Goal: Task Accomplishment & Management: Manage account settings

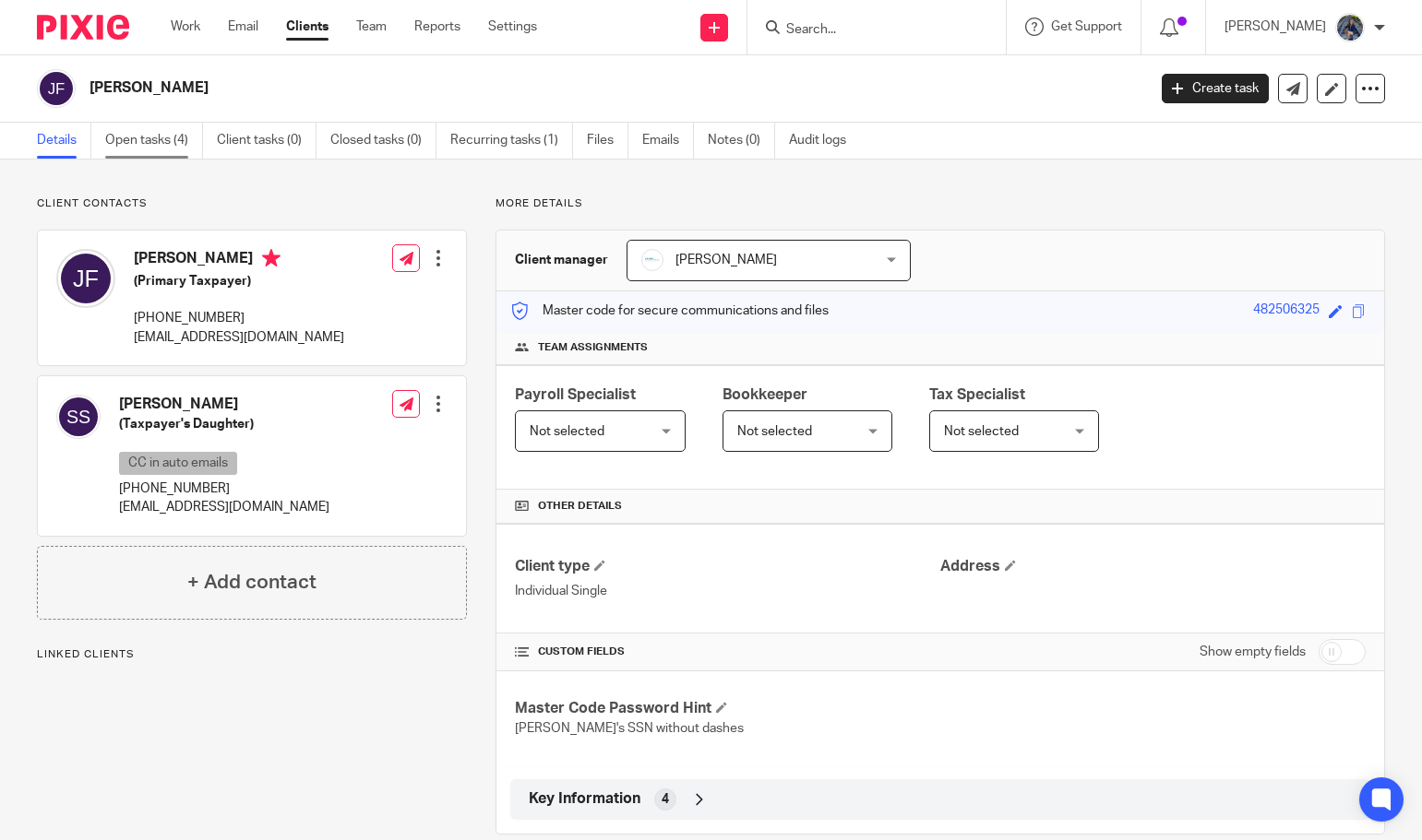
click at [147, 145] on link "Open tasks (4)" at bounding box center [155, 140] width 98 height 36
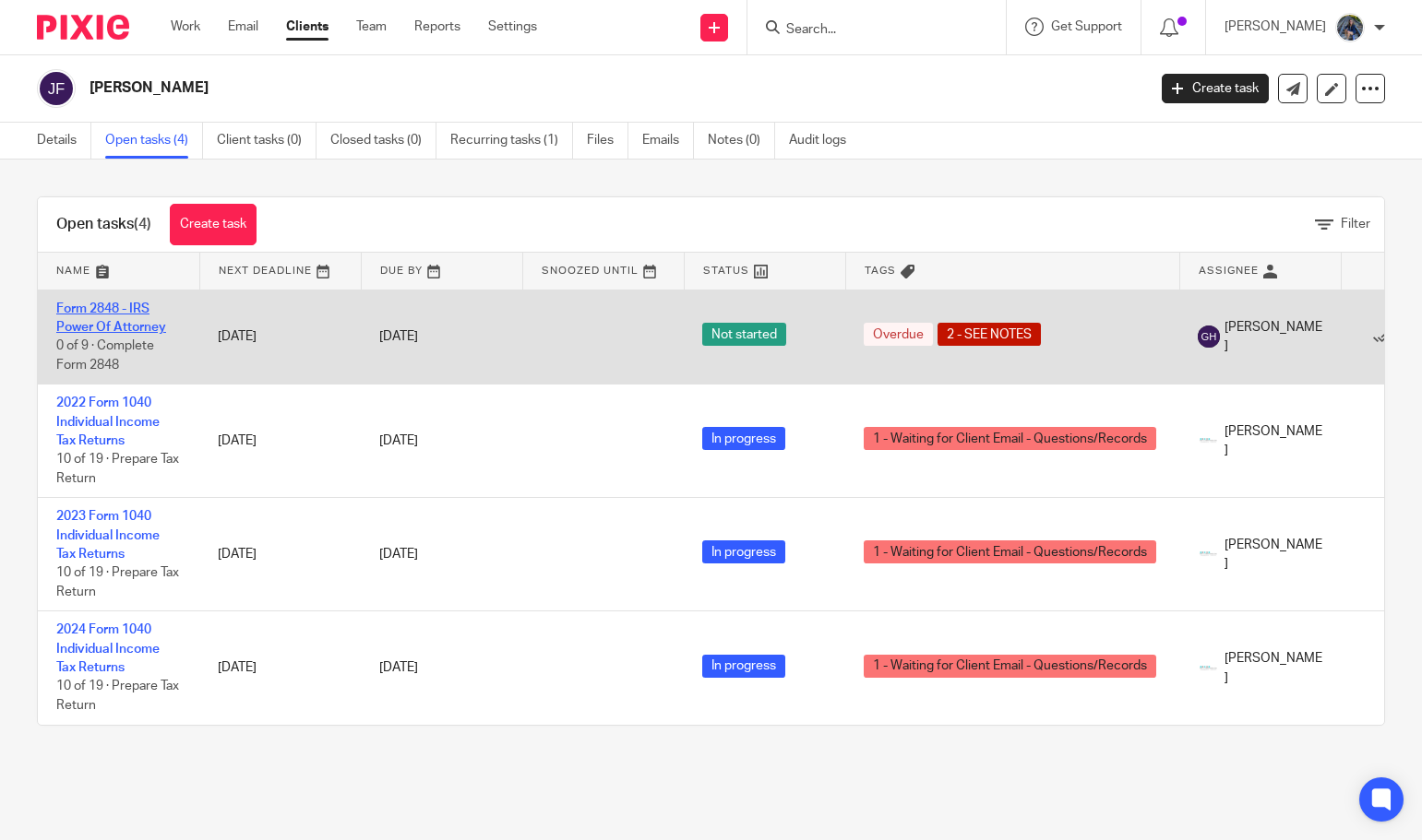
click at [110, 314] on link "Form 2848 - IRS Power Of Attorney" at bounding box center [111, 318] width 110 height 31
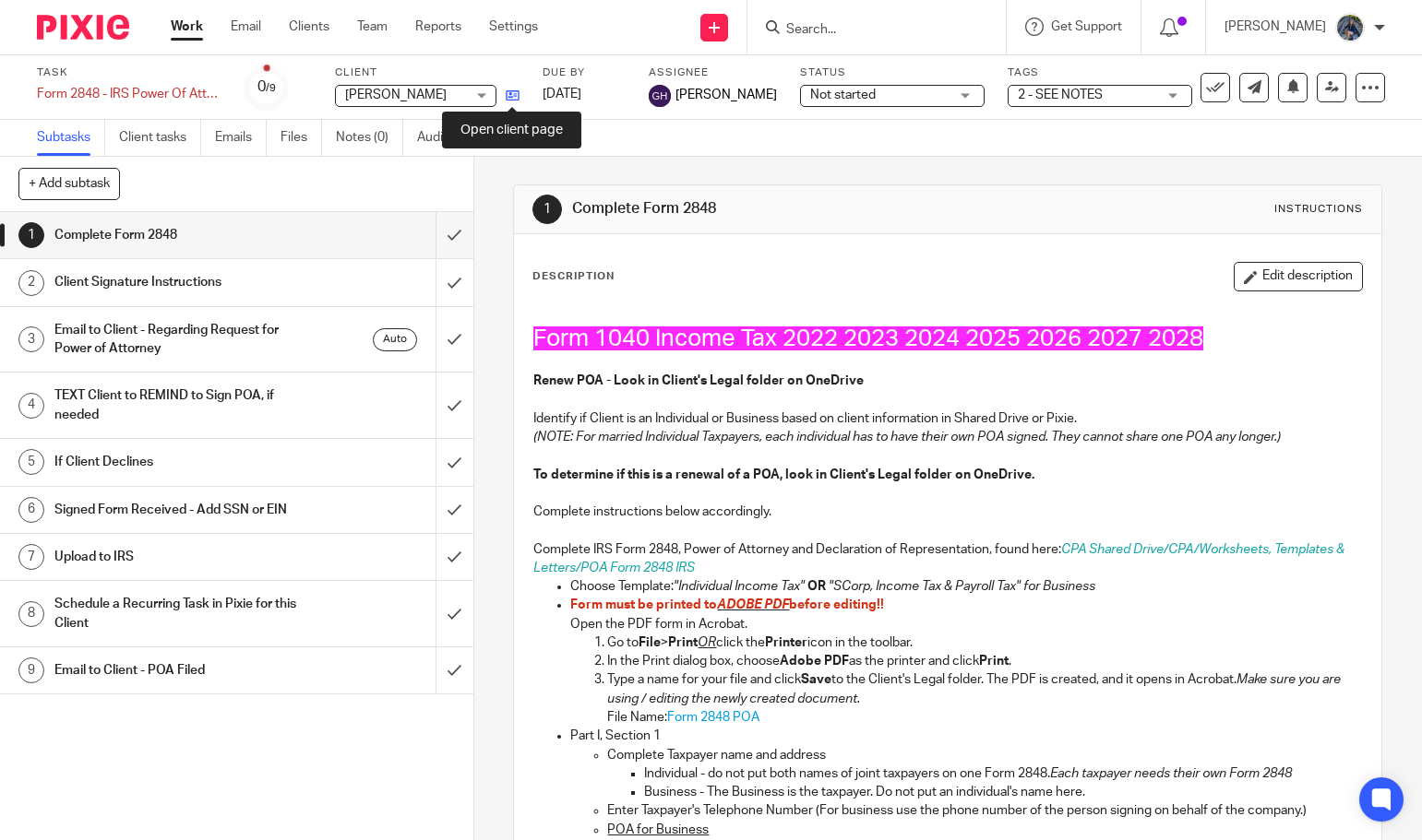
click at [510, 93] on icon at bounding box center [512, 96] width 14 height 14
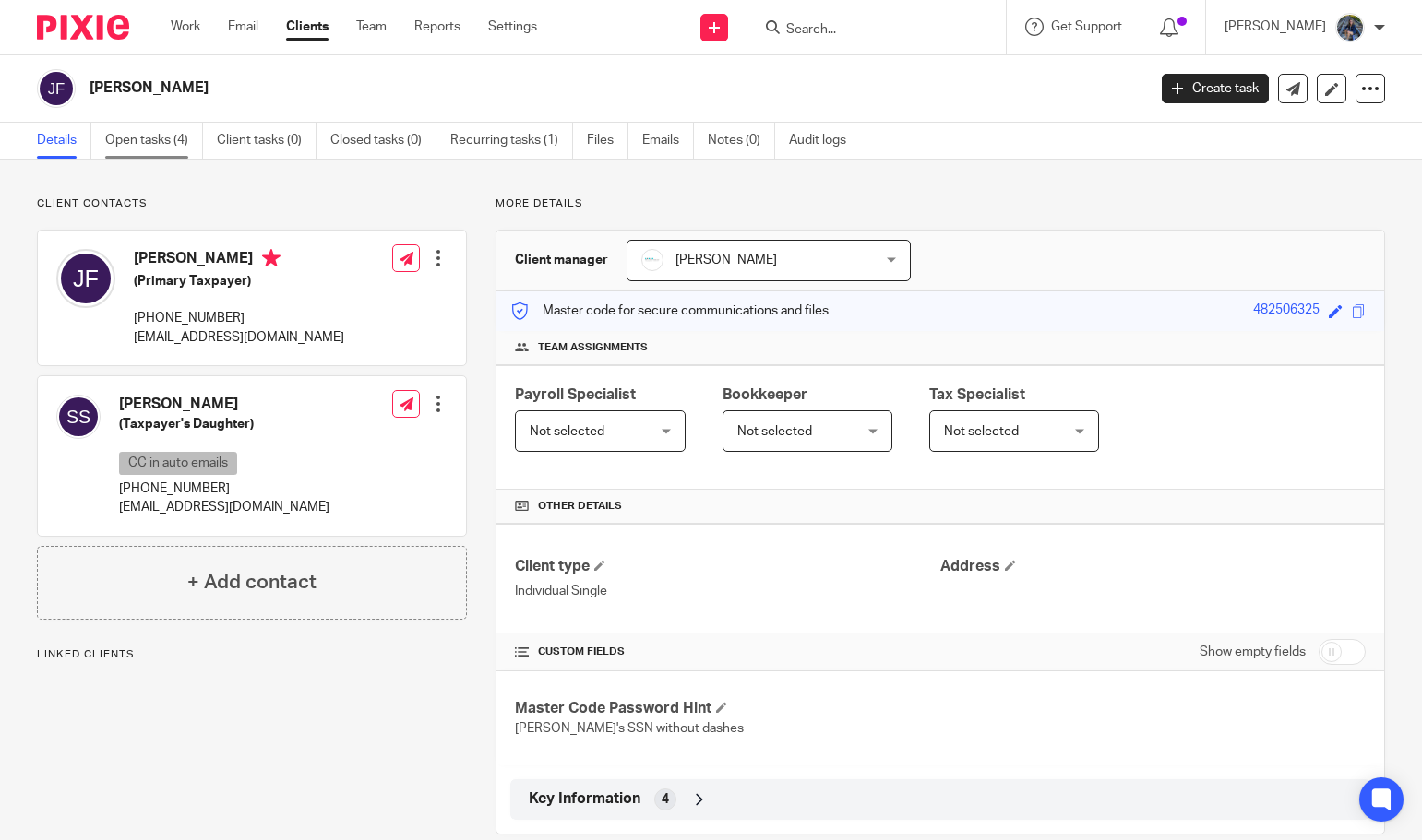
click at [123, 138] on link "Open tasks (4)" at bounding box center [155, 140] width 98 height 36
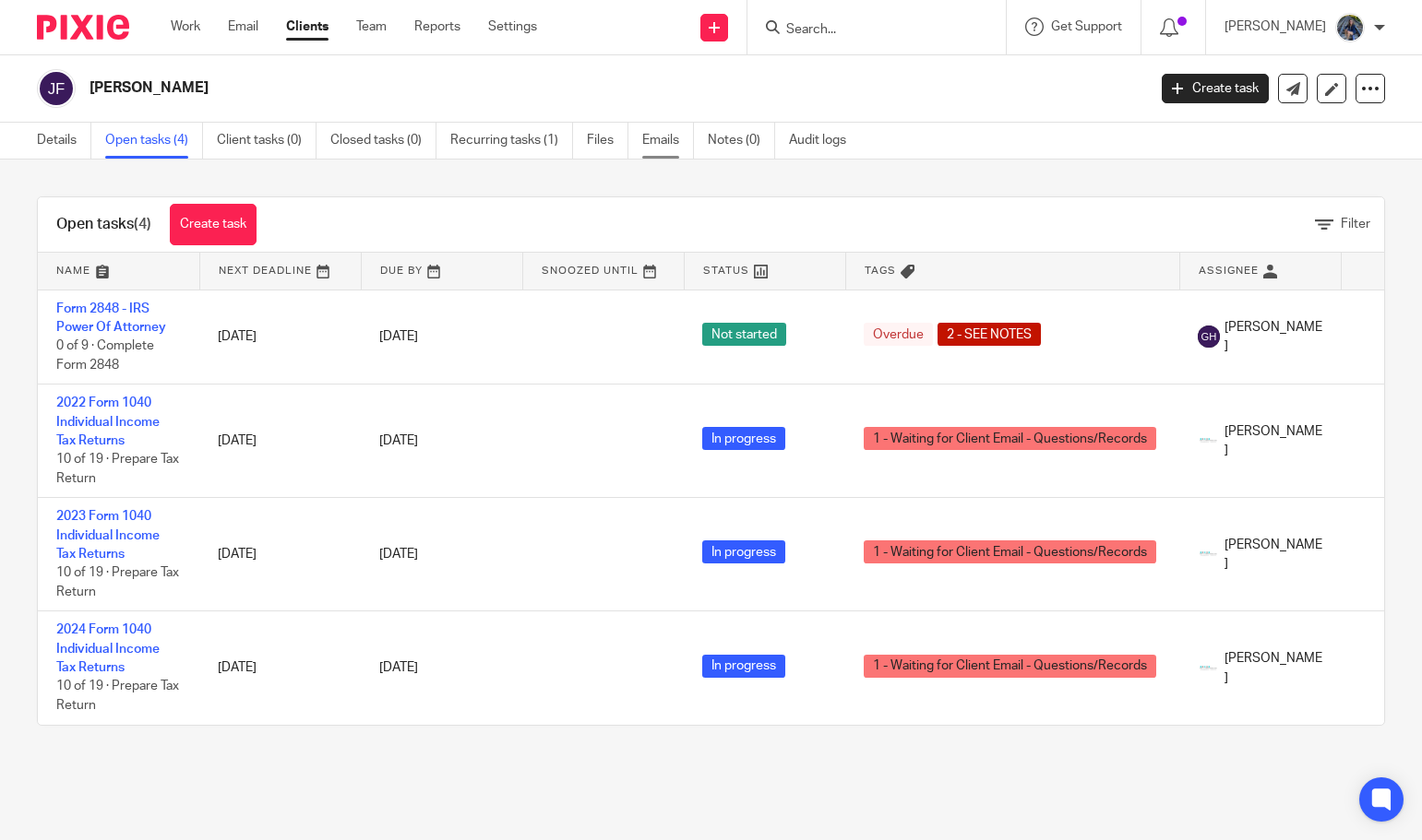
click at [665, 137] on link "Emails" at bounding box center [668, 140] width 52 height 36
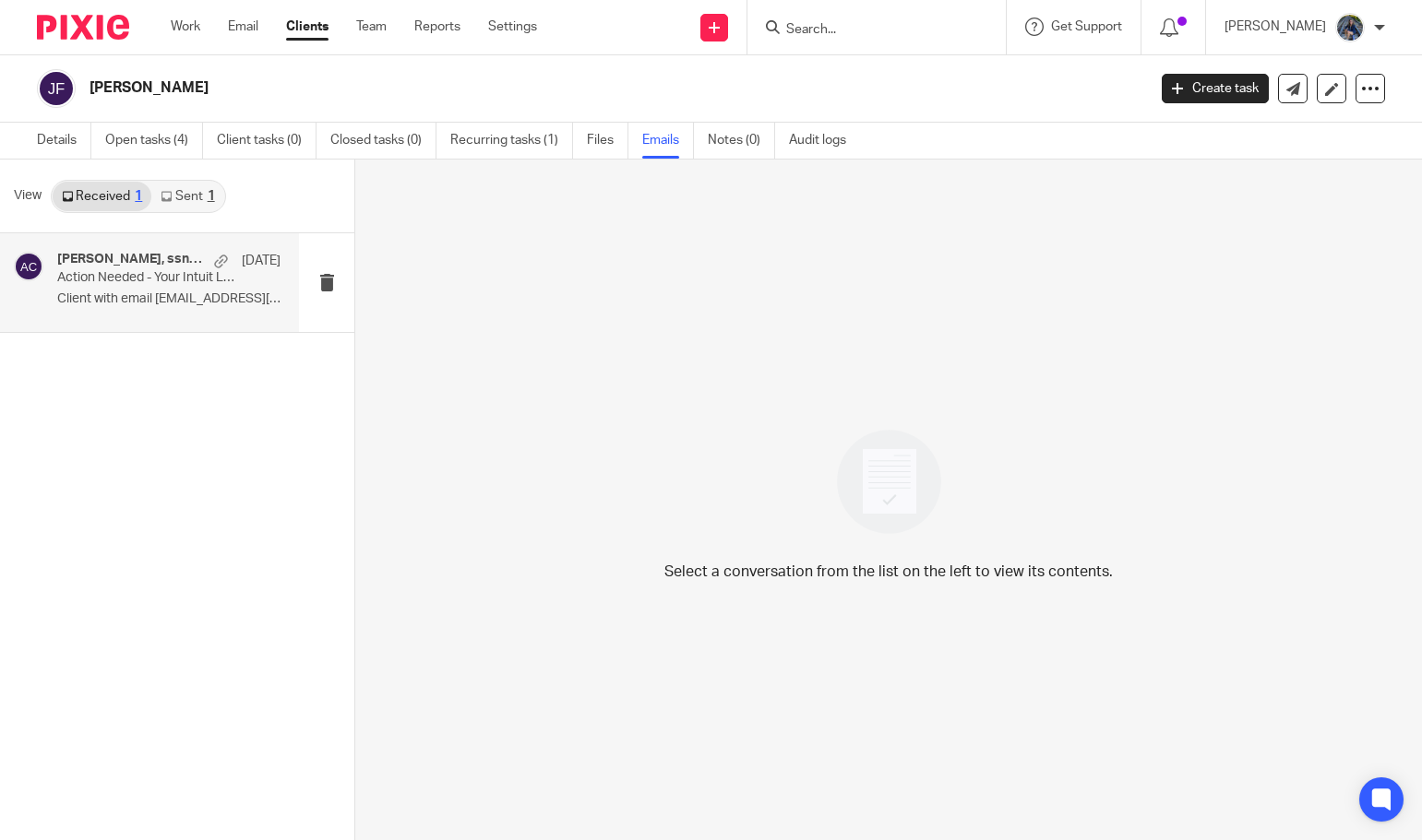
click at [156, 286] on p "Action Needed - Your Intuit Link is Ready!" at bounding box center [146, 278] width 179 height 16
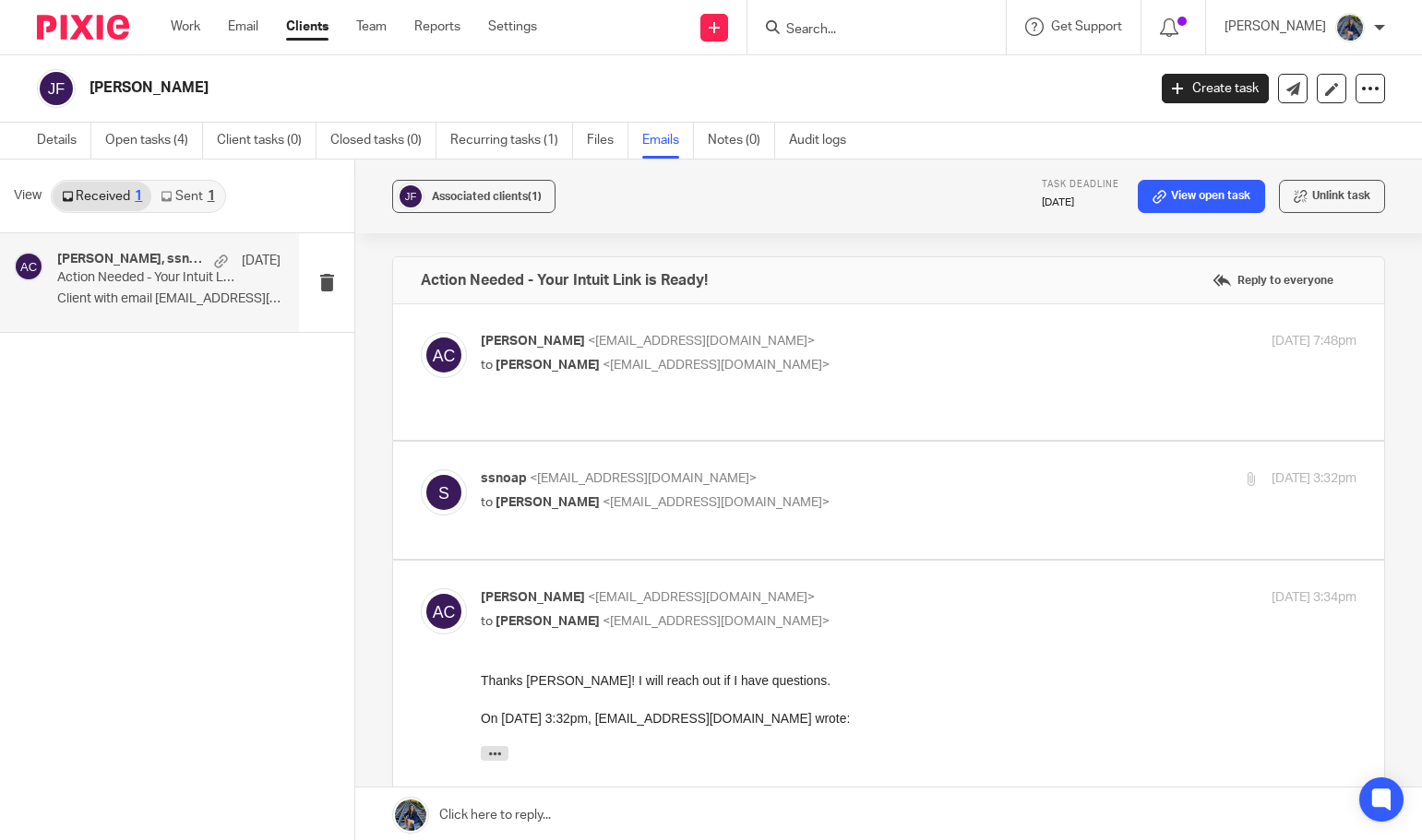
click at [696, 469] on p "ssnoap <ssnoap@comcast.net>" at bounding box center [773, 479] width 583 height 20
checkbox input "true"
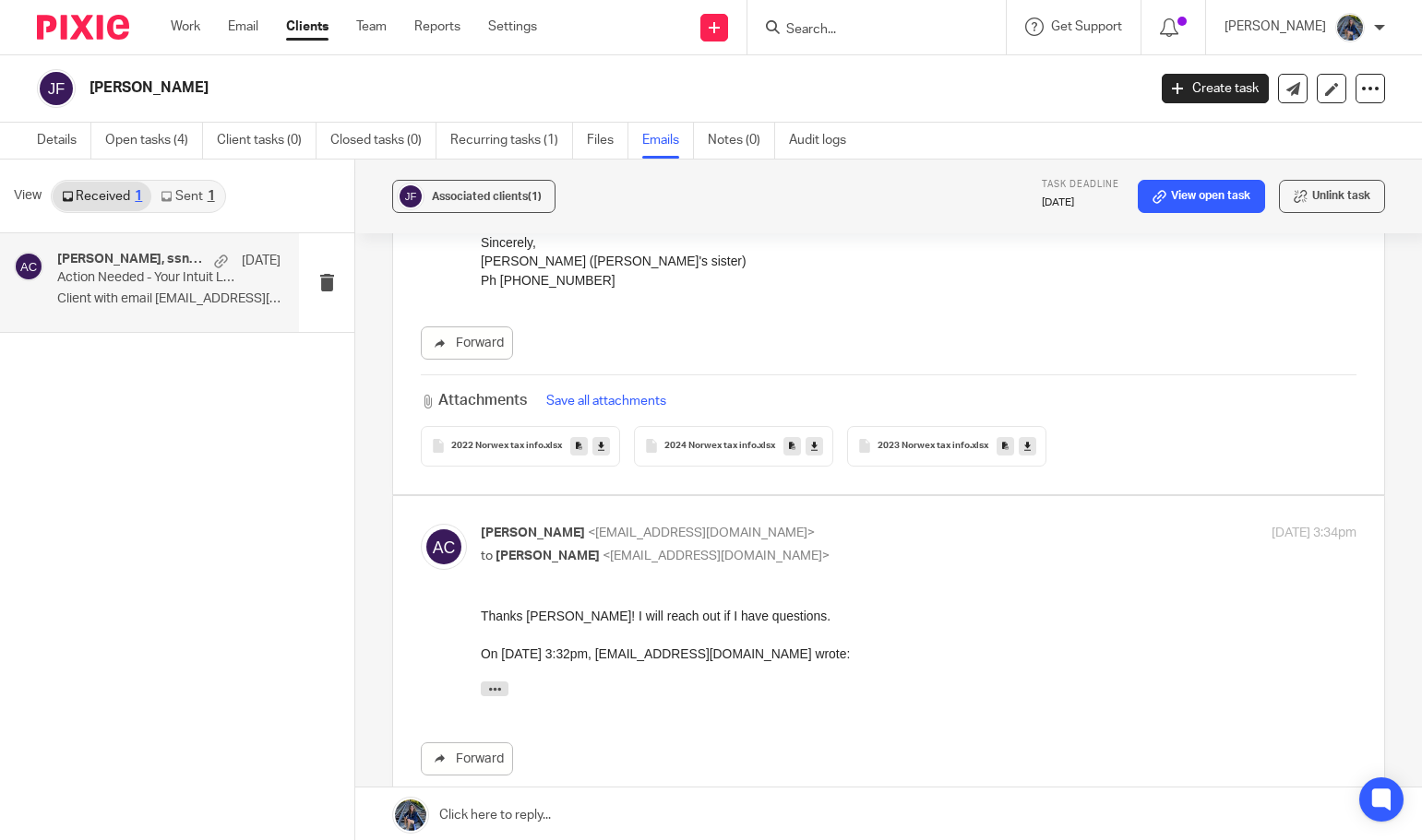
scroll to position [462, 0]
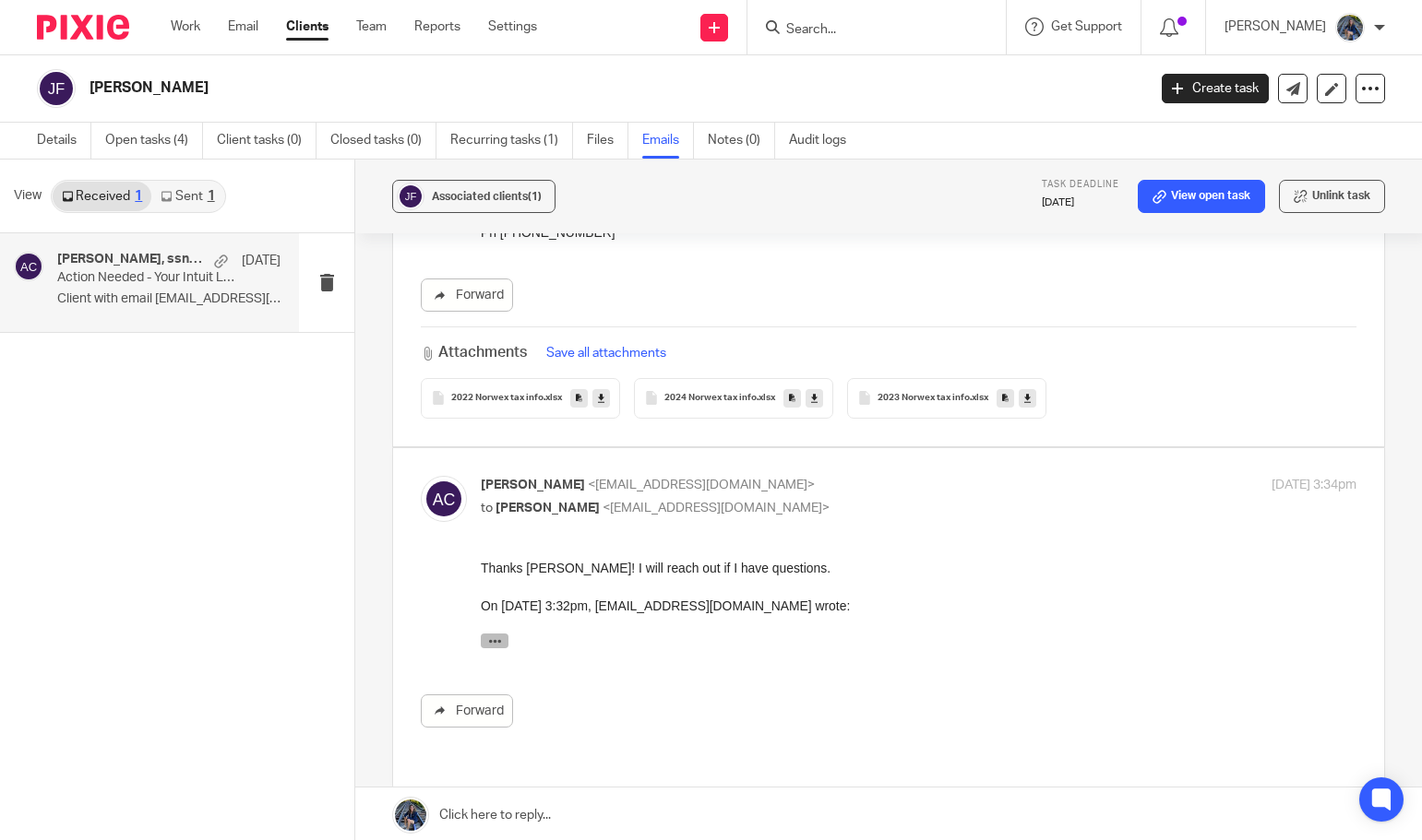
click at [498, 641] on icon "button" at bounding box center [495, 641] width 14 height 14
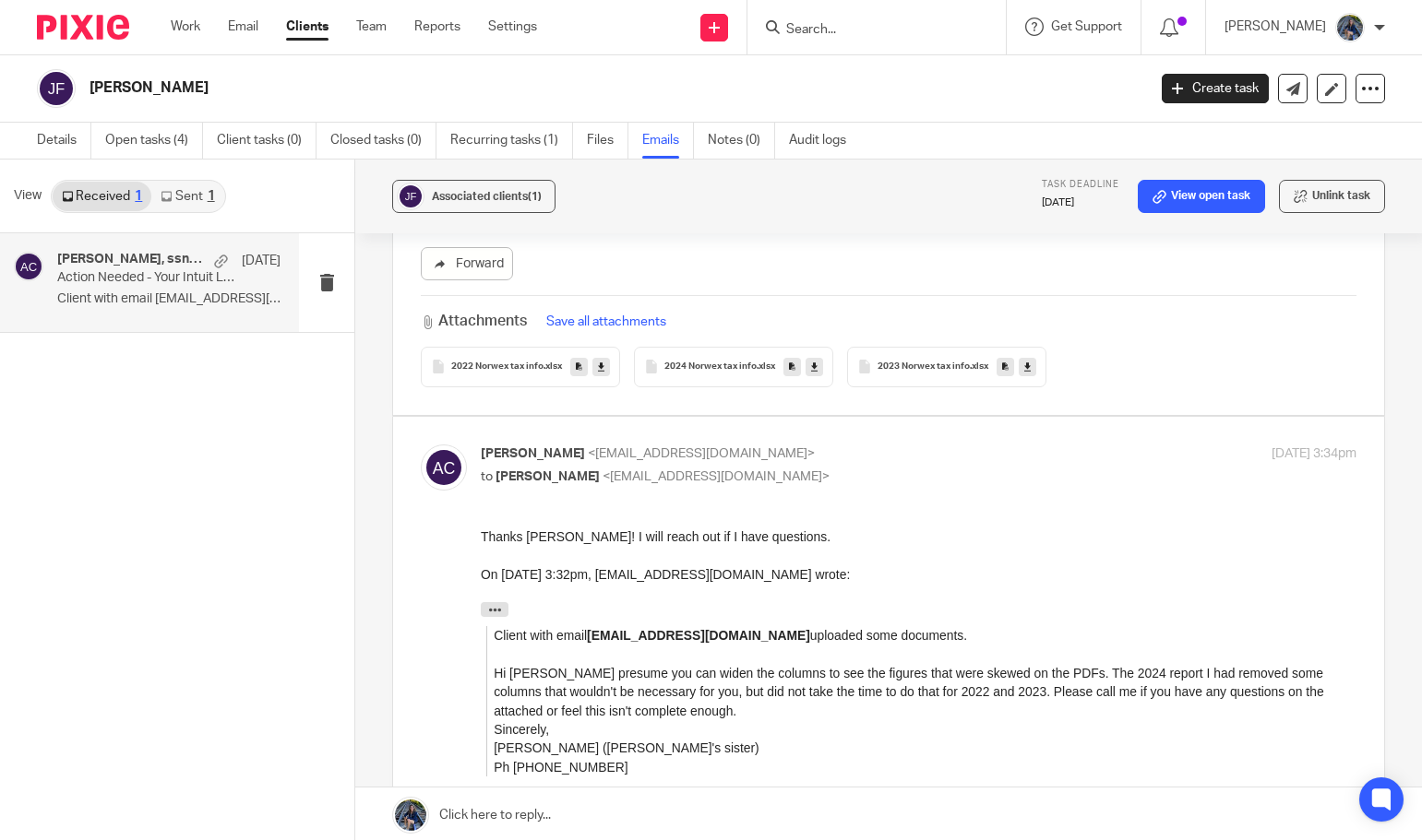
scroll to position [553, 0]
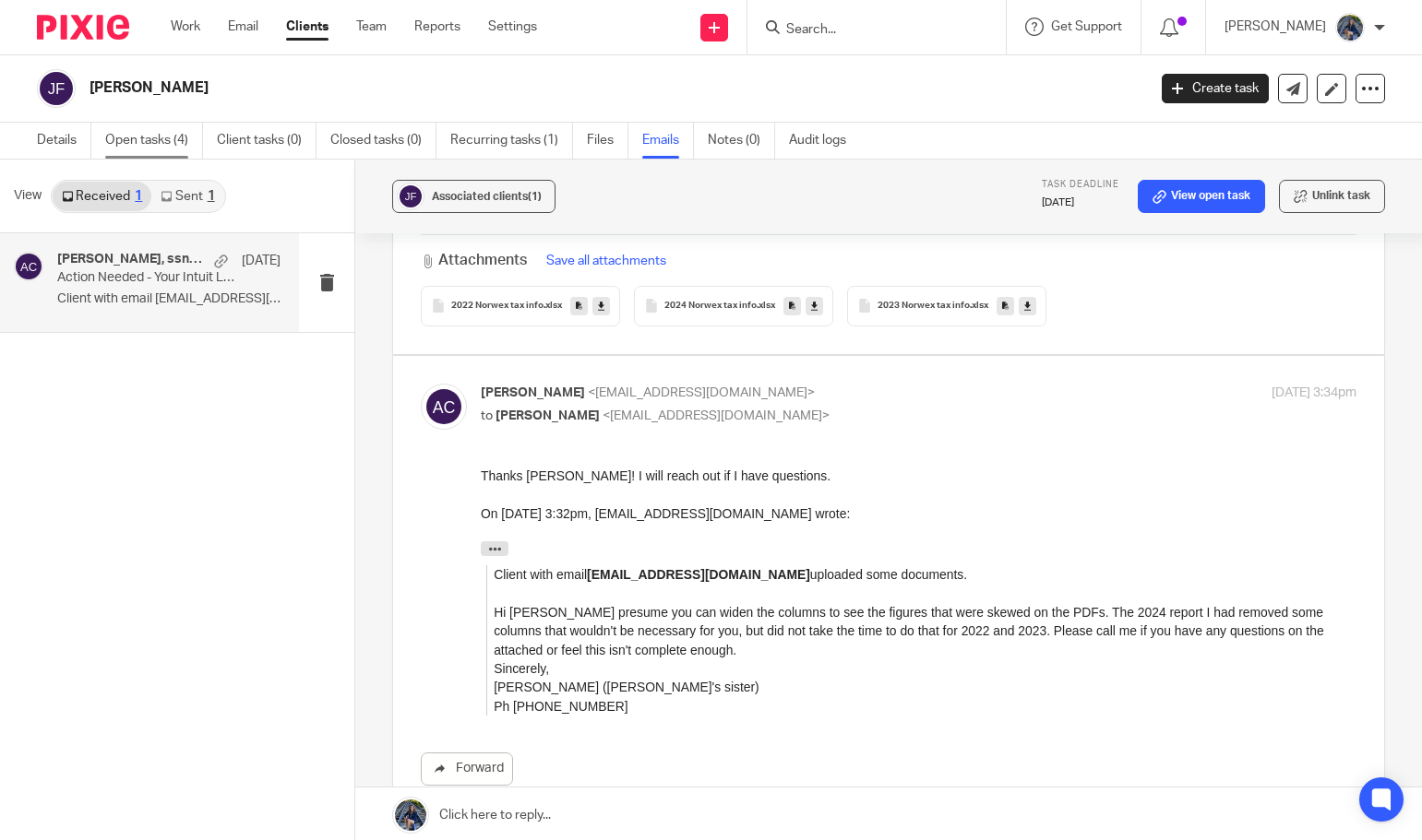
click at [127, 133] on link "Open tasks (4)" at bounding box center [155, 140] width 98 height 36
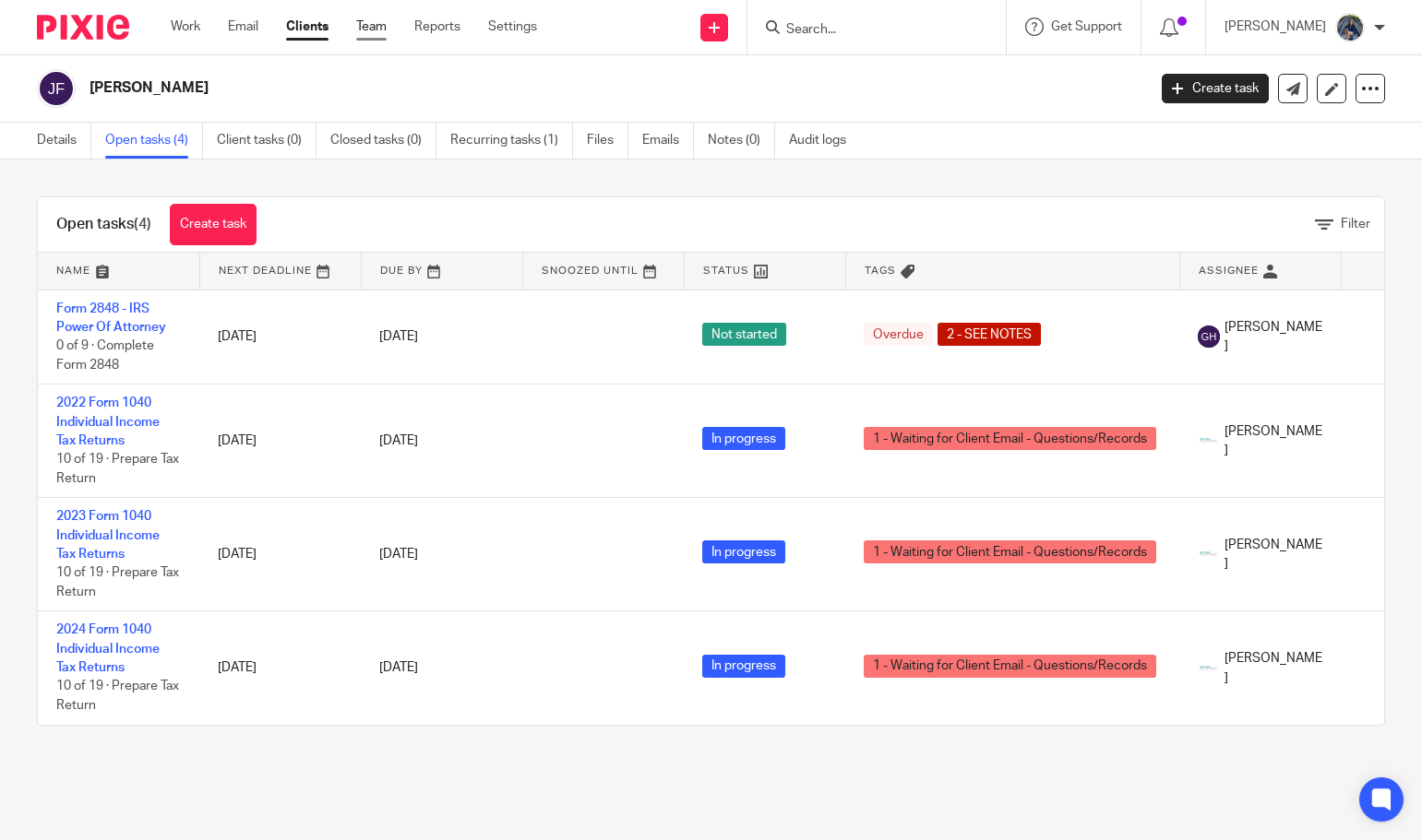
click at [379, 24] on link "Team" at bounding box center [371, 26] width 30 height 19
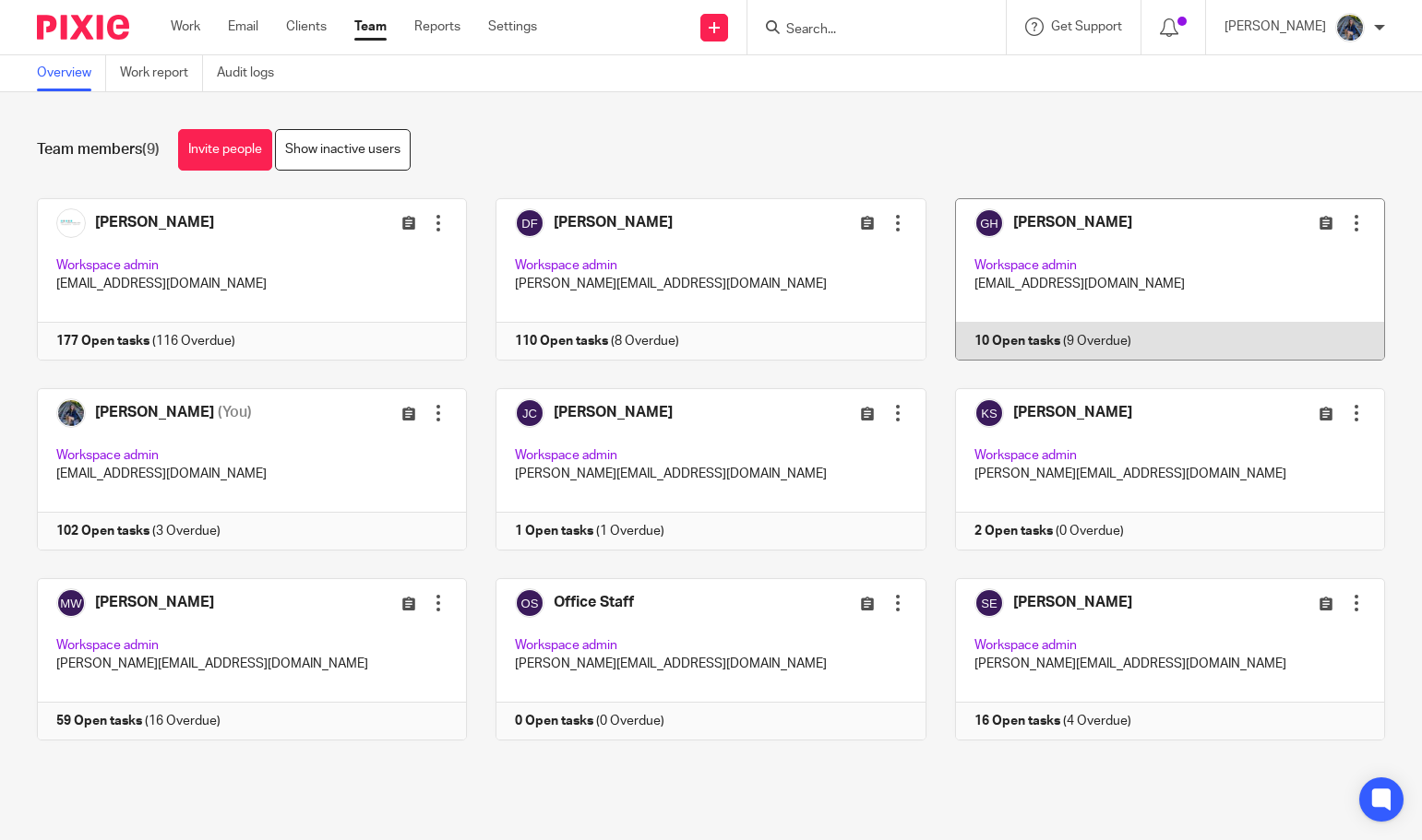
click at [1107, 267] on link at bounding box center [1155, 280] width 459 height 162
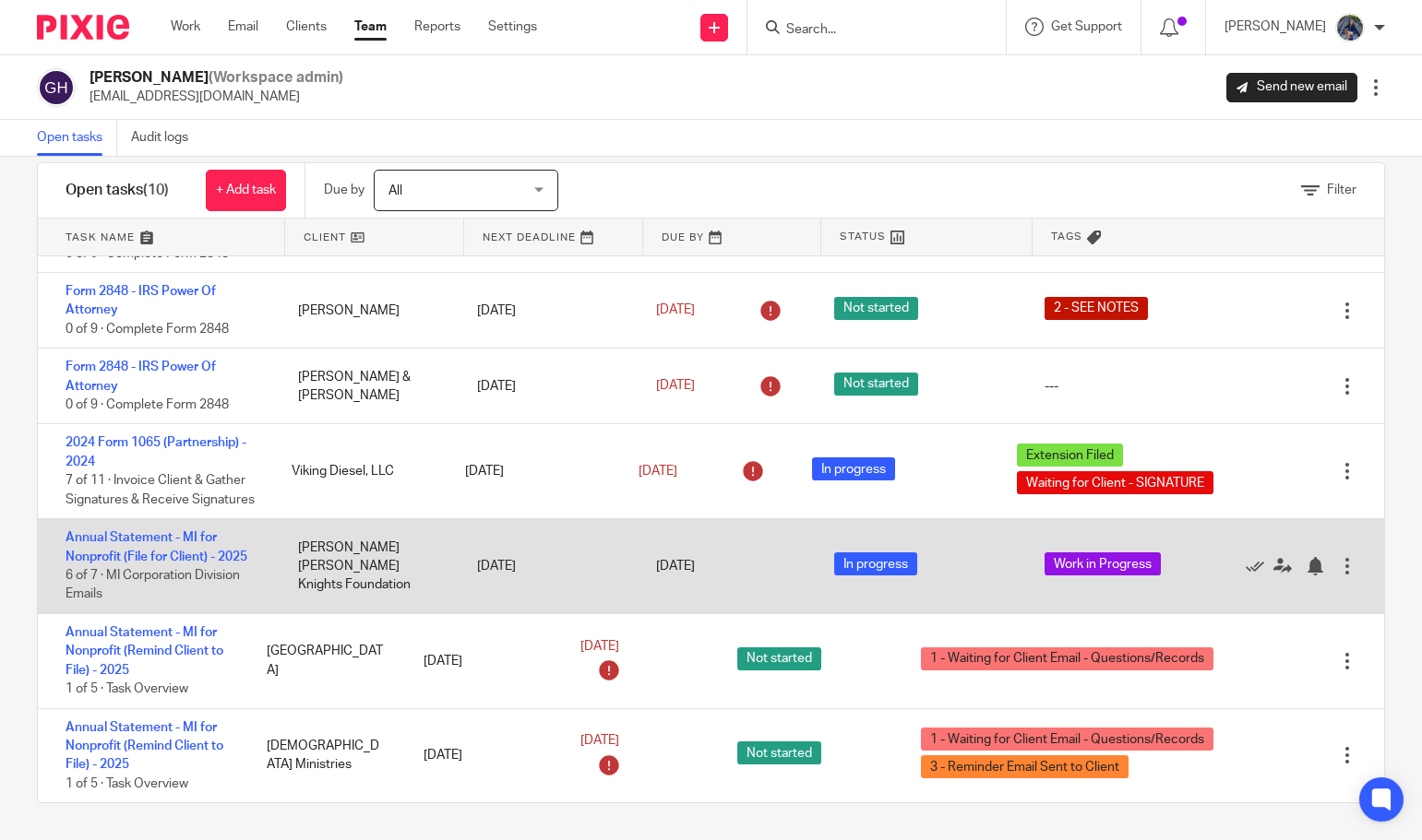
scroll to position [252, 0]
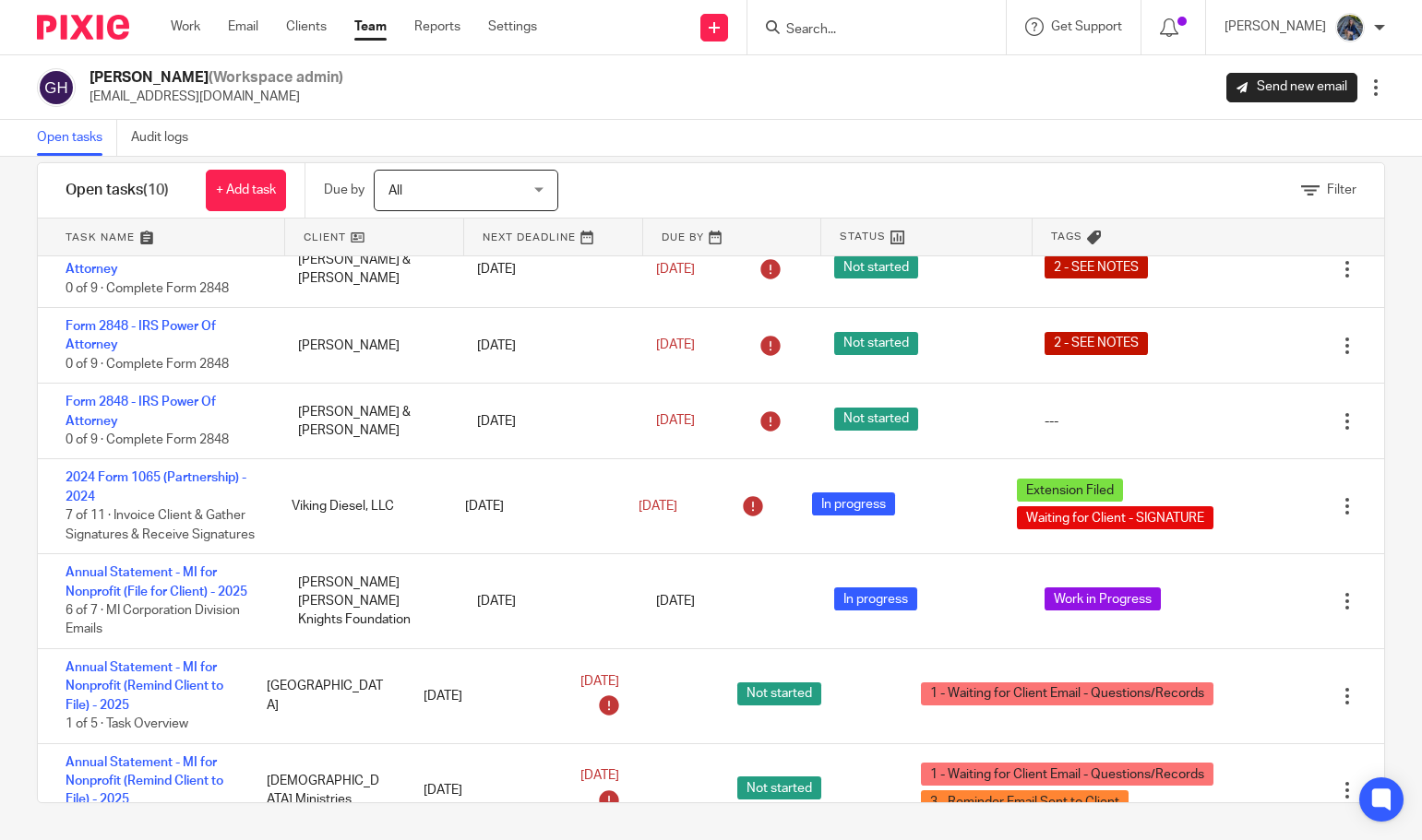
click at [876, 25] on input "Search" at bounding box center [867, 30] width 166 height 17
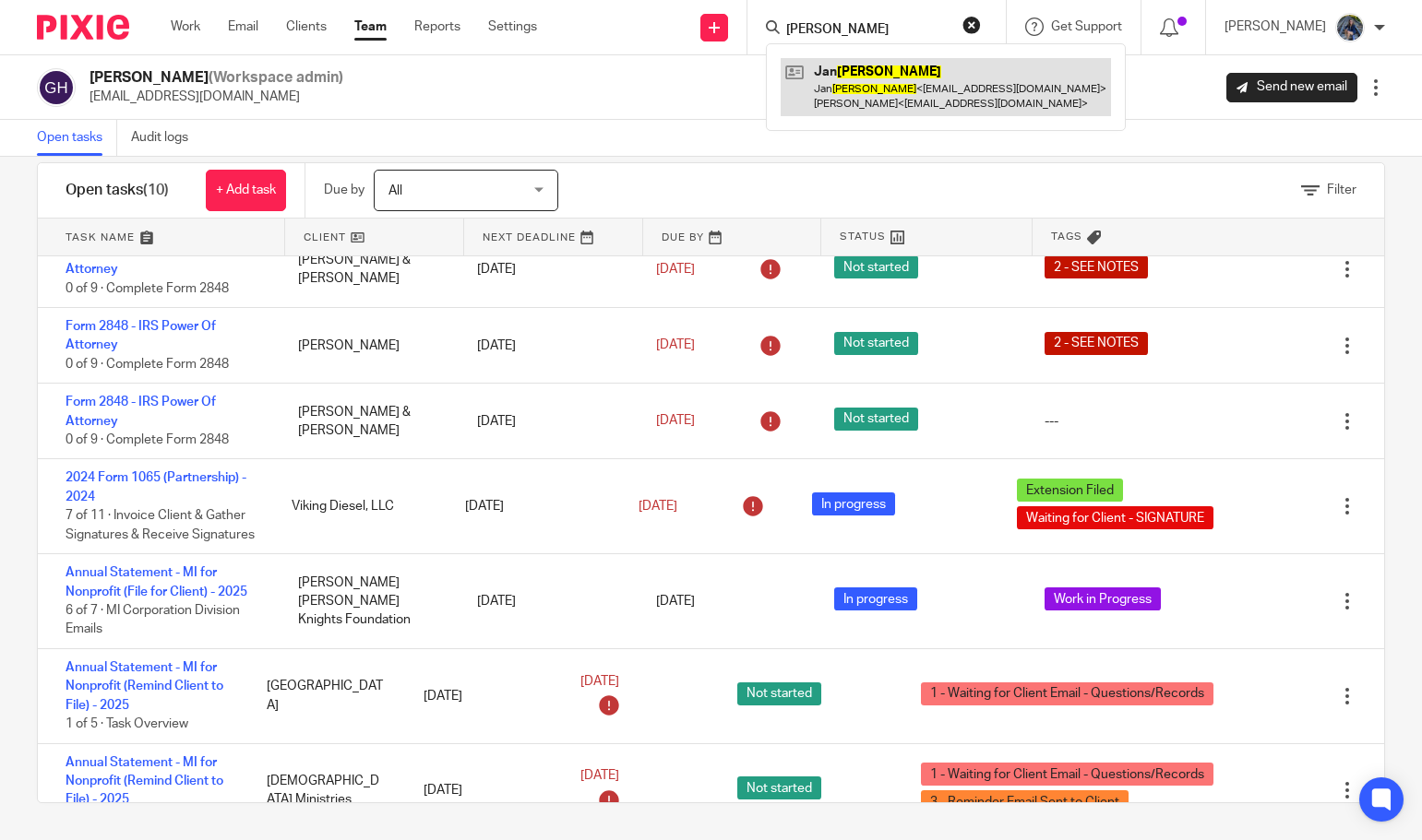
type input "frantz"
click at [913, 78] on link at bounding box center [946, 86] width 331 height 57
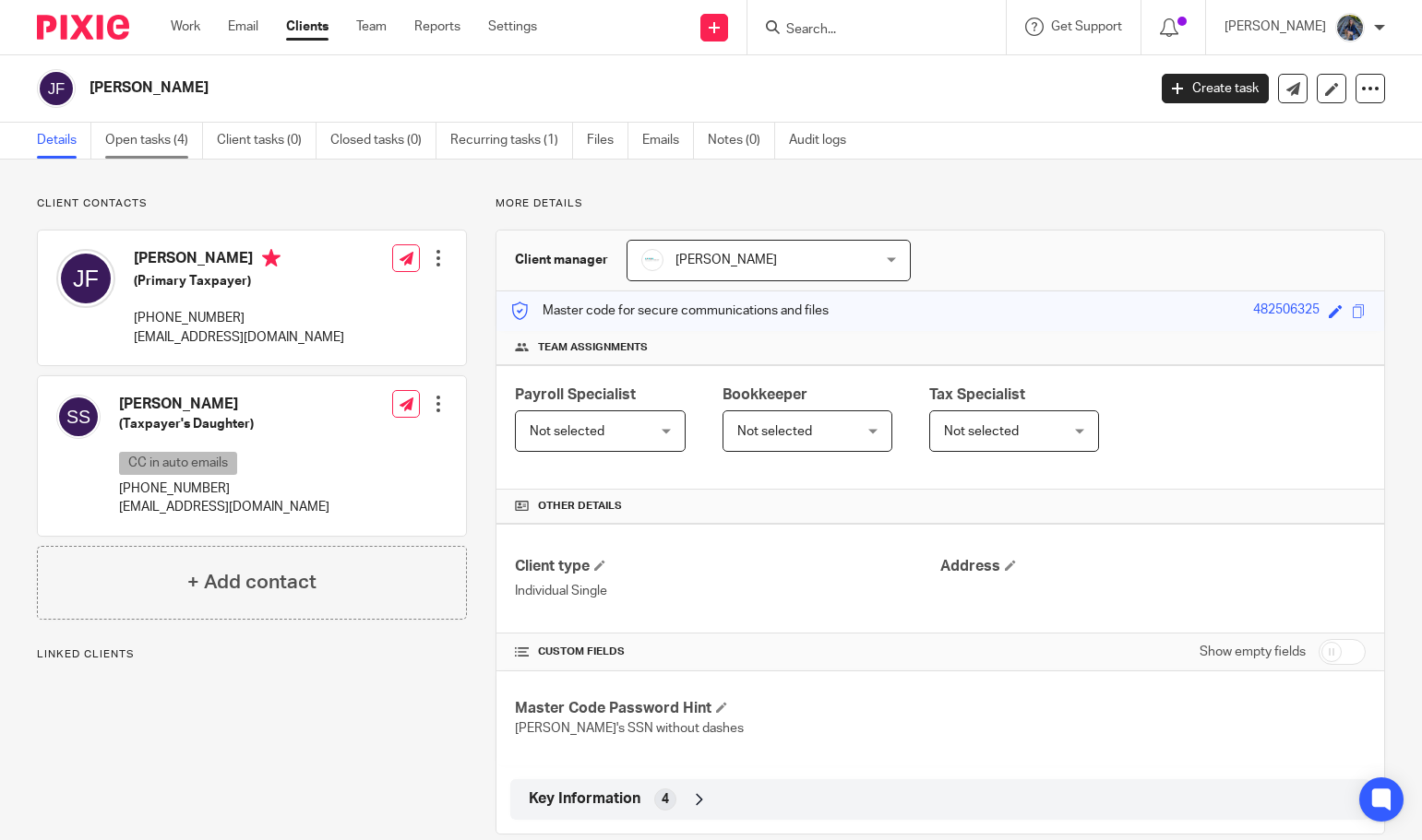
click at [119, 136] on link "Open tasks (4)" at bounding box center [155, 140] width 98 height 36
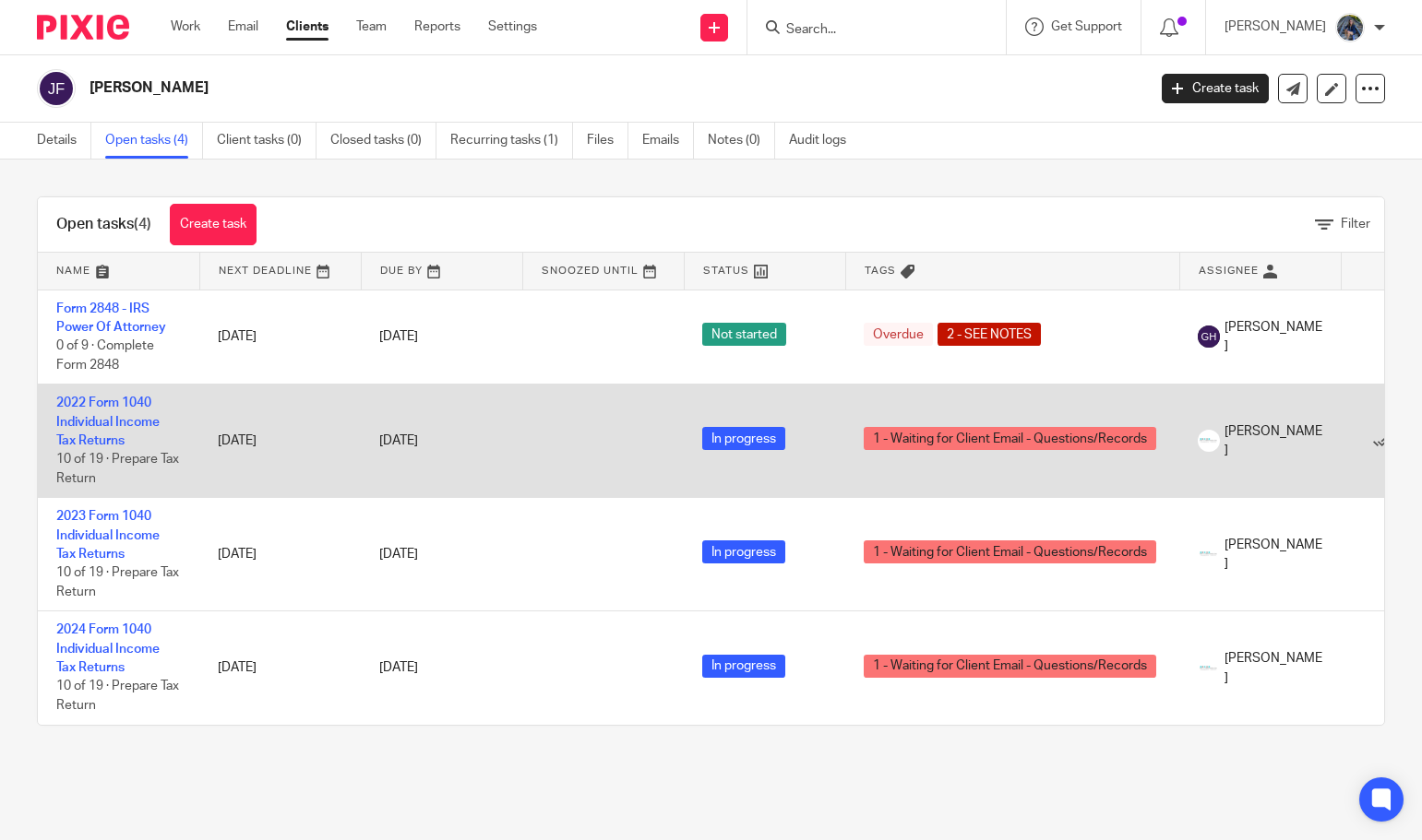
click at [91, 411] on td "2022 Form 1040 Individual Income Tax Returns 10 of 19 · Prepare Tax Return" at bounding box center [118, 441] width 161 height 113
click at [91, 406] on link "2022 Form 1040 Individual Income Tax Returns" at bounding box center [109, 422] width 104 height 51
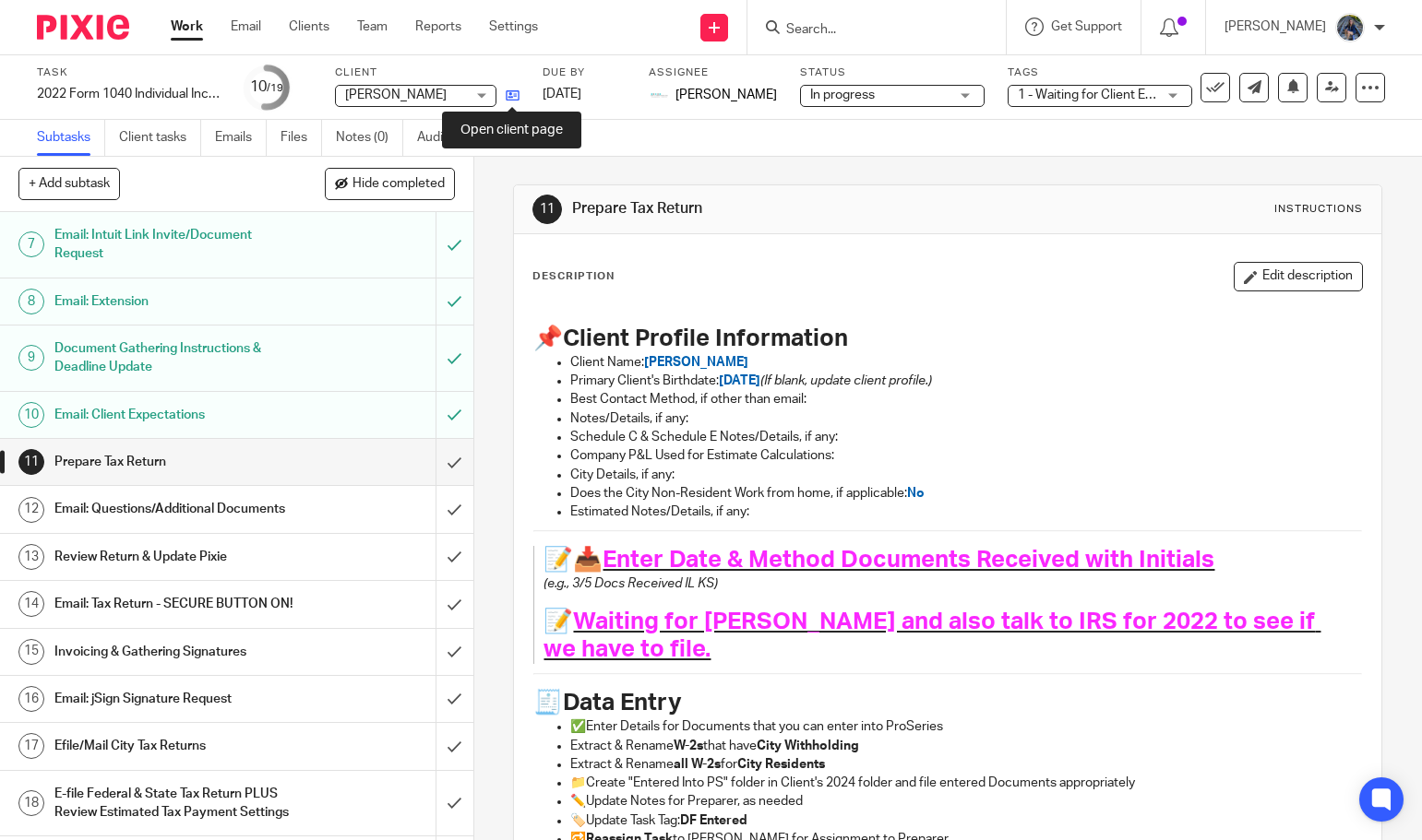
click at [512, 94] on icon at bounding box center [512, 96] width 14 height 14
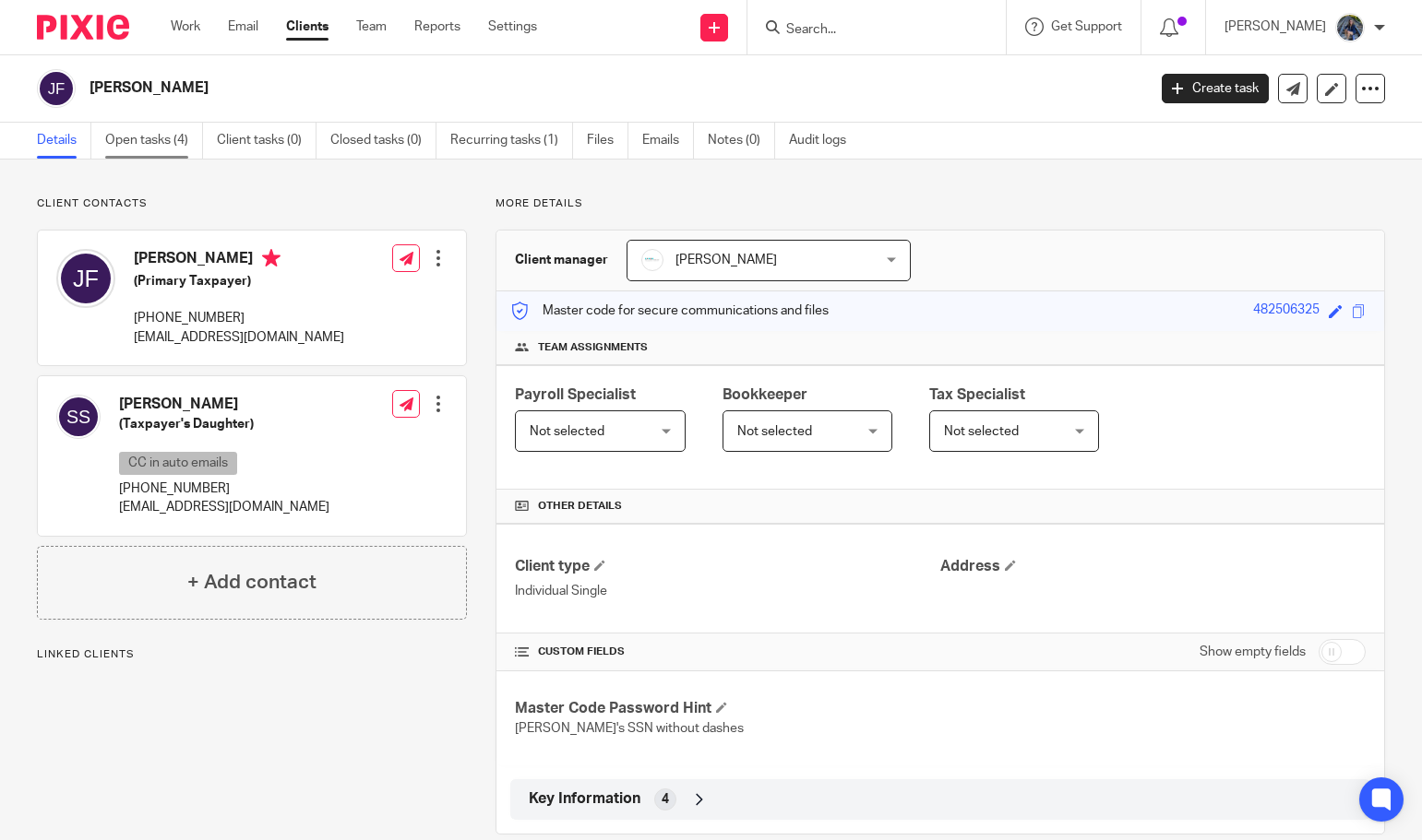
click at [145, 141] on link "Open tasks (4)" at bounding box center [155, 140] width 98 height 36
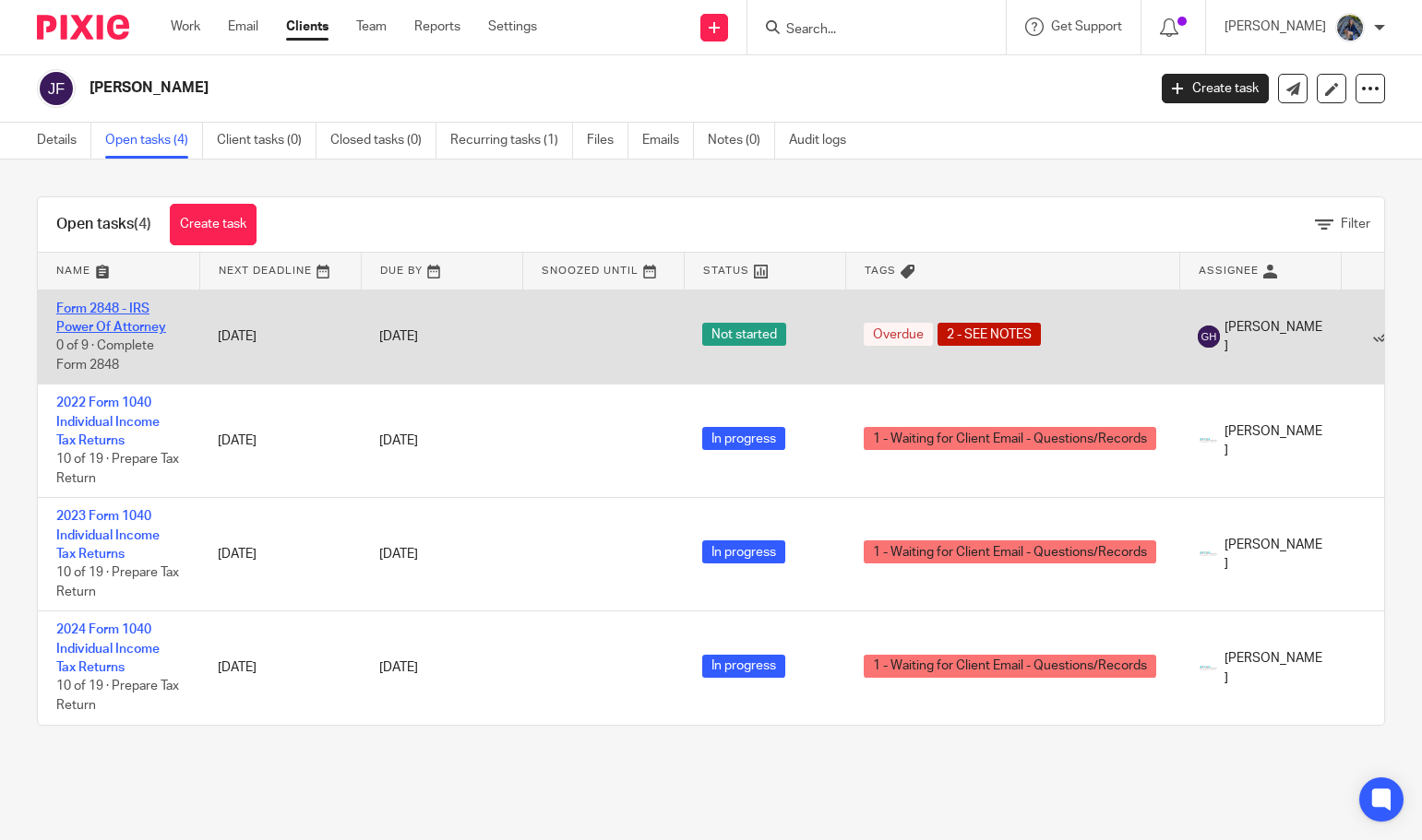
click at [143, 308] on link "Form 2848 - IRS Power Of Attorney" at bounding box center [111, 318] width 110 height 31
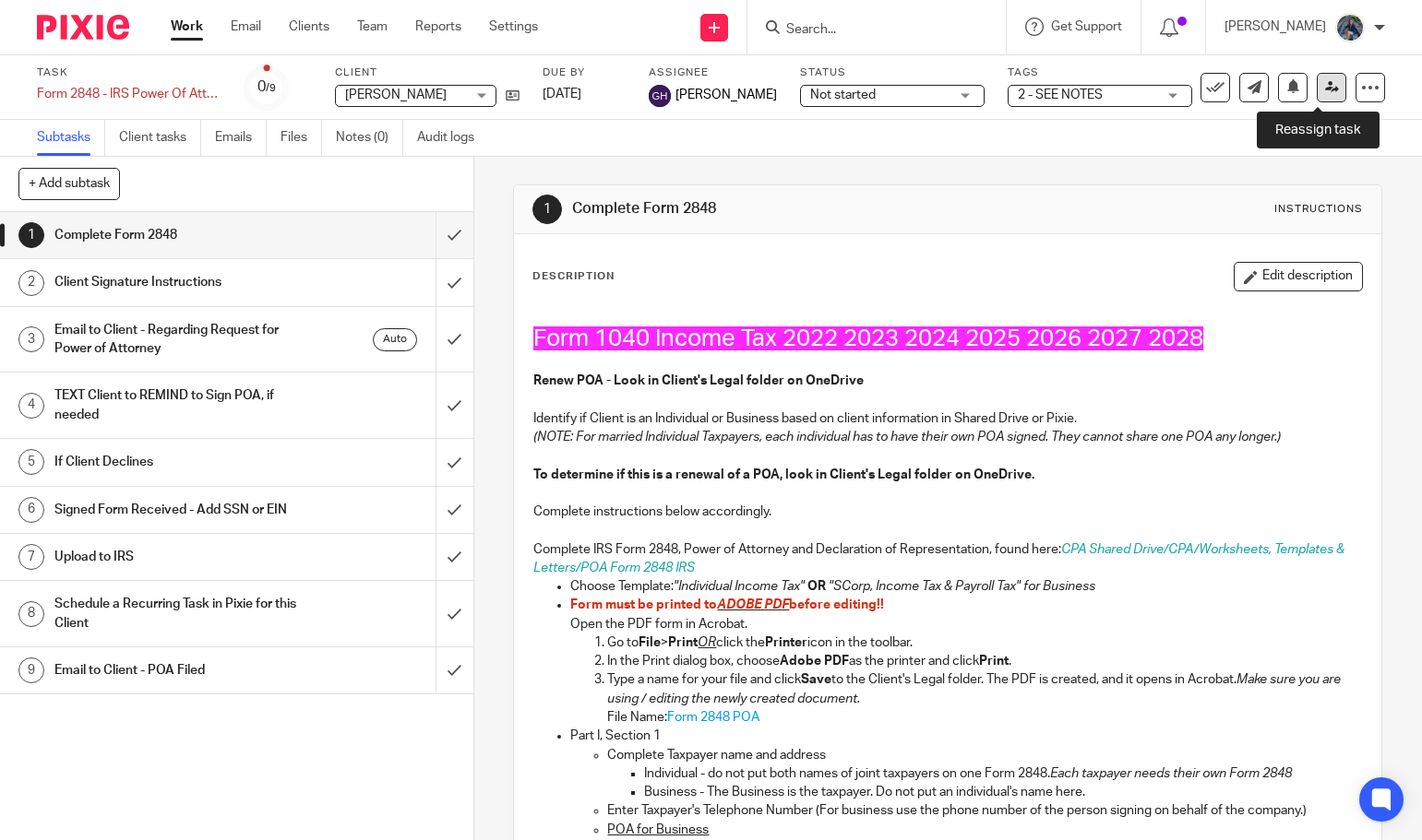
click at [1326, 91] on link at bounding box center [1331, 88] width 29 height 29
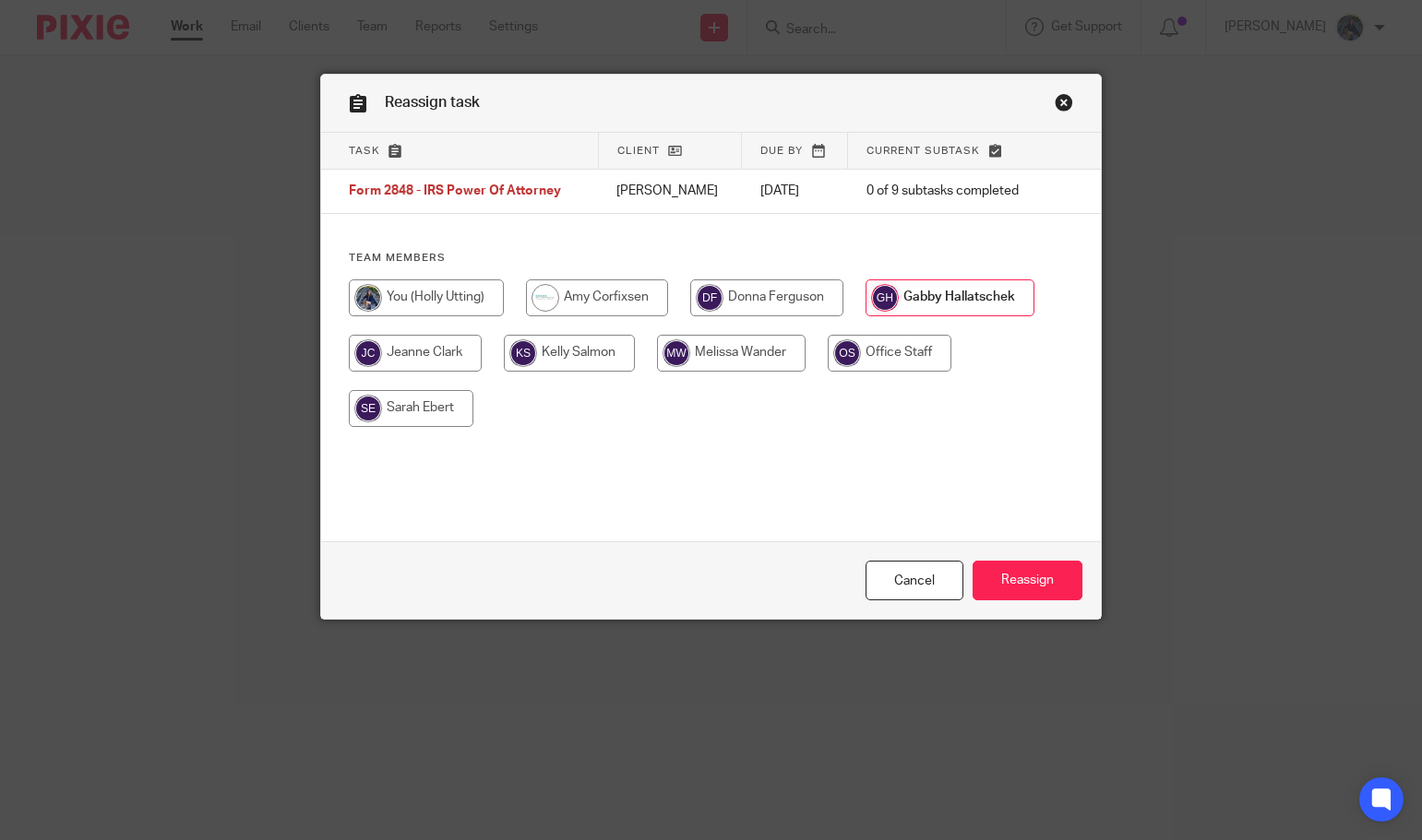
click at [429, 305] on input "radio" at bounding box center [426, 298] width 155 height 37
radio input "true"
click at [1036, 587] on input "Reassign" at bounding box center [1027, 581] width 110 height 40
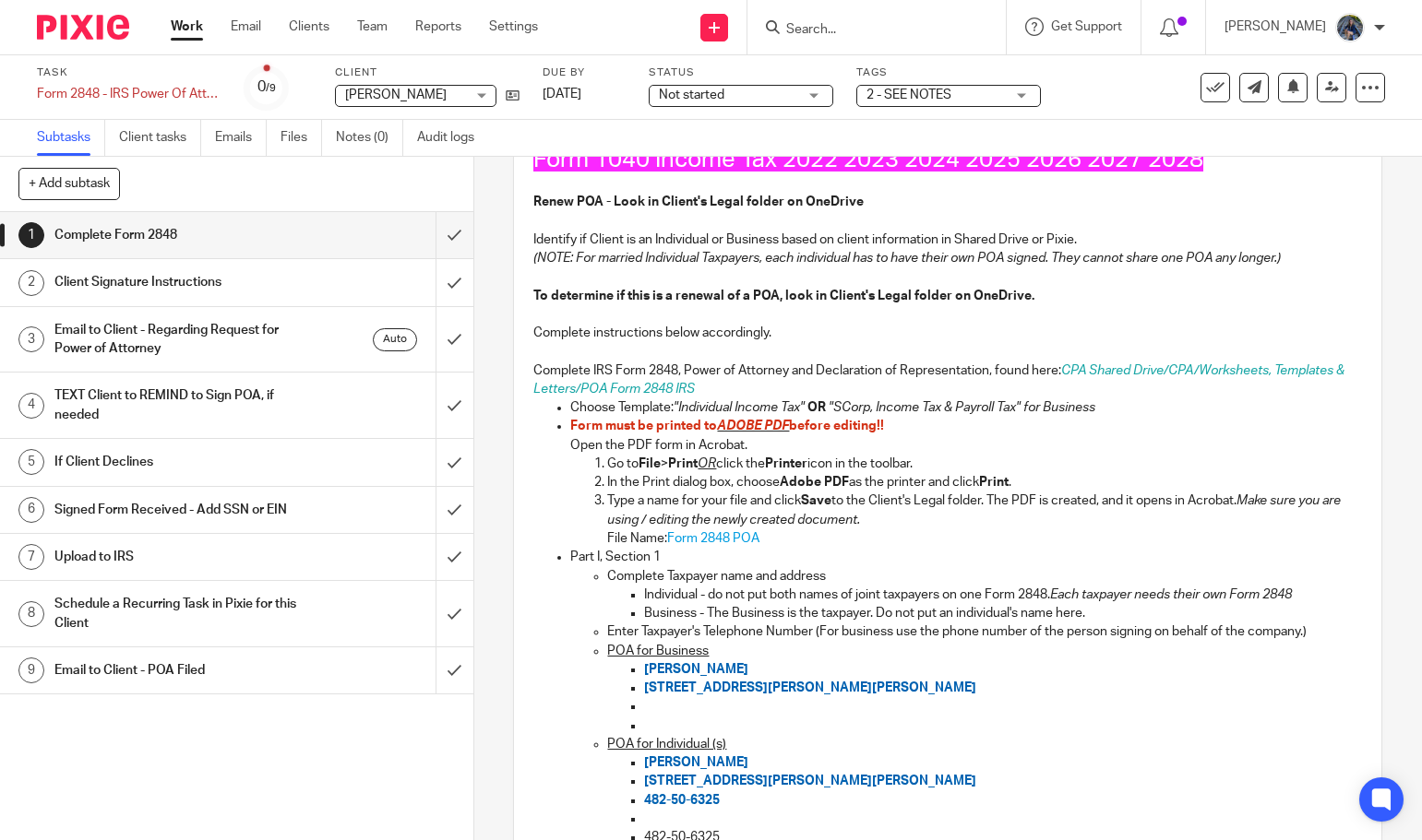
scroll to position [185, 0]
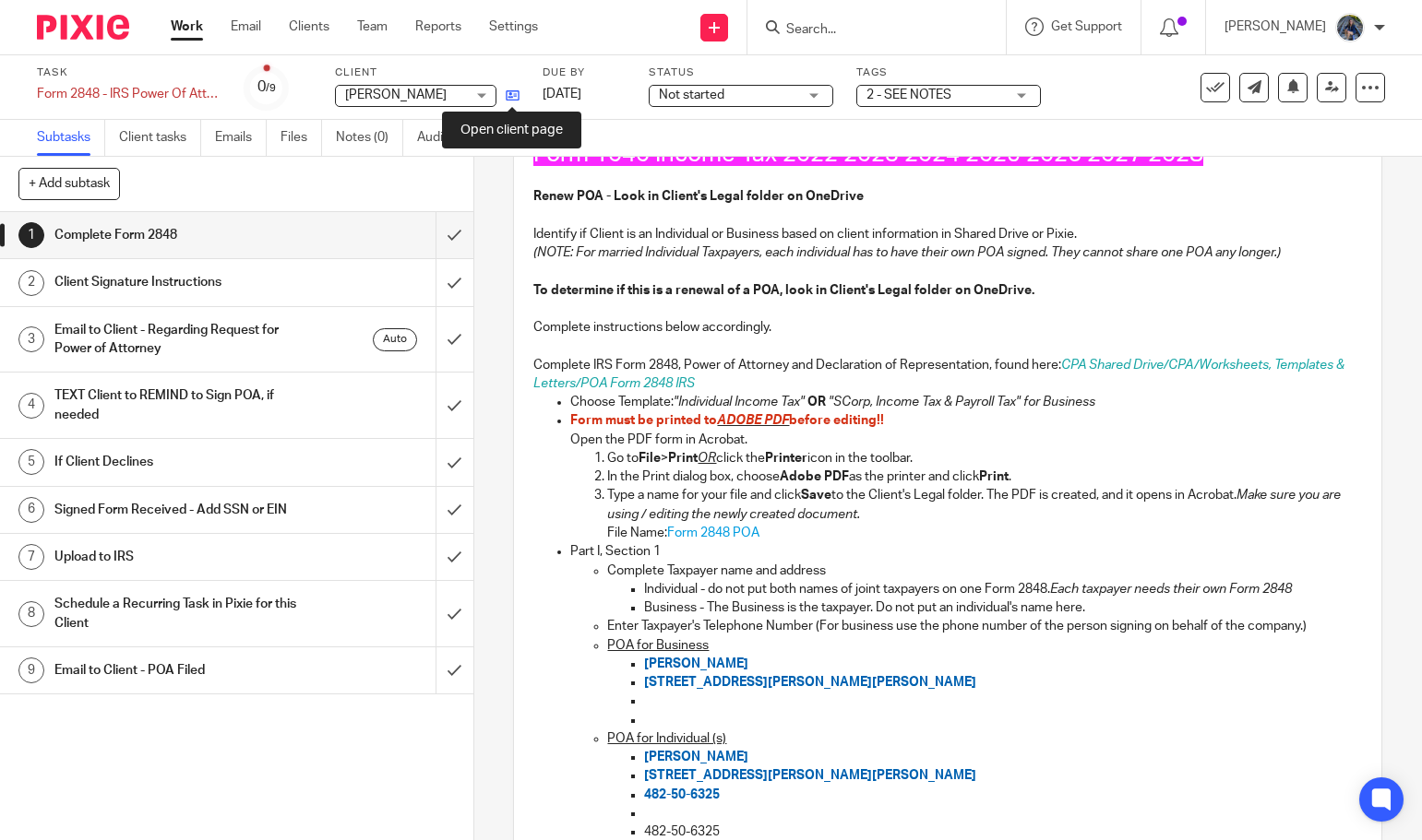
click at [513, 94] on icon at bounding box center [512, 96] width 14 height 14
click at [894, 24] on input "Search" at bounding box center [867, 30] width 166 height 17
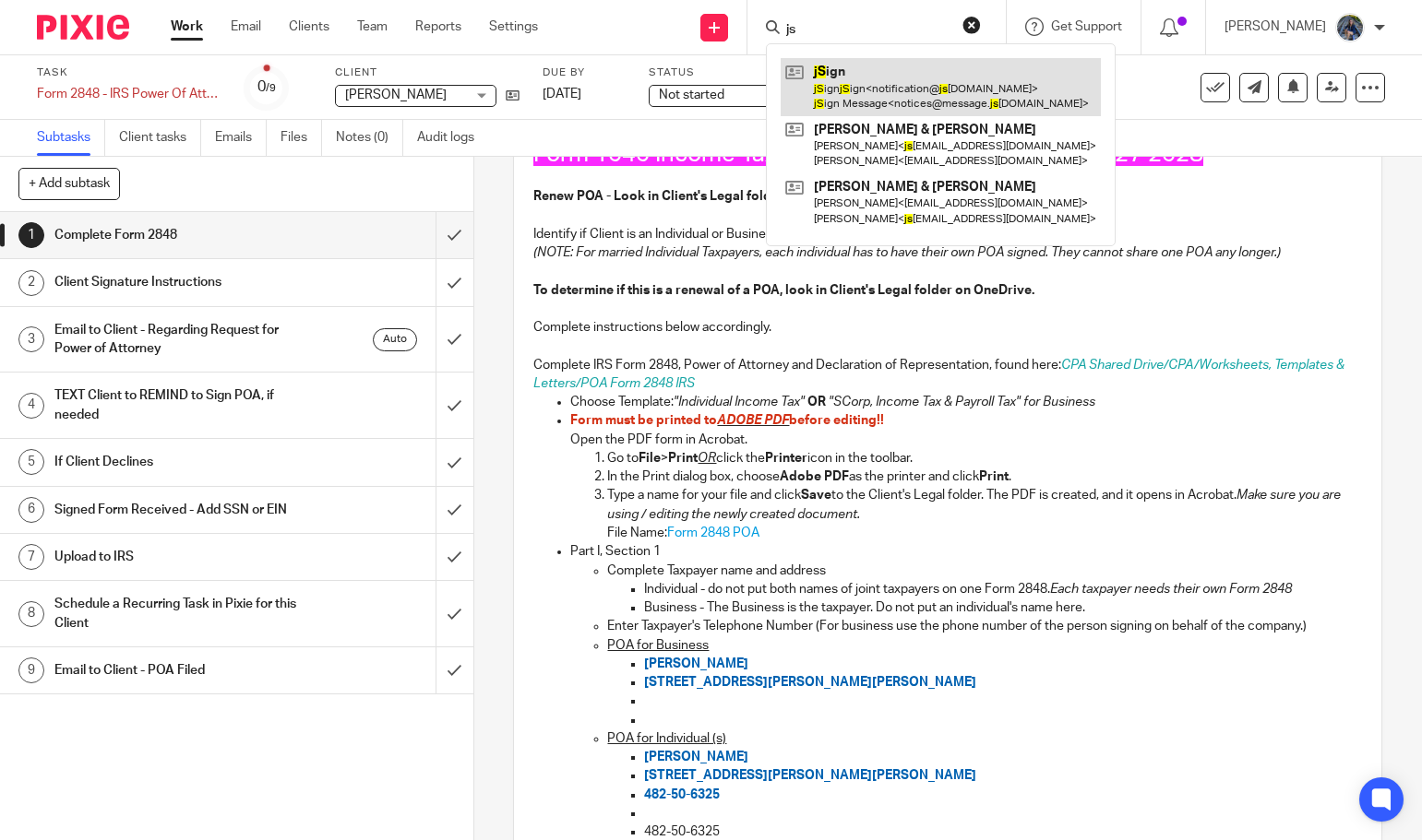
type input "js"
click at [877, 83] on link at bounding box center [940, 86] width 320 height 57
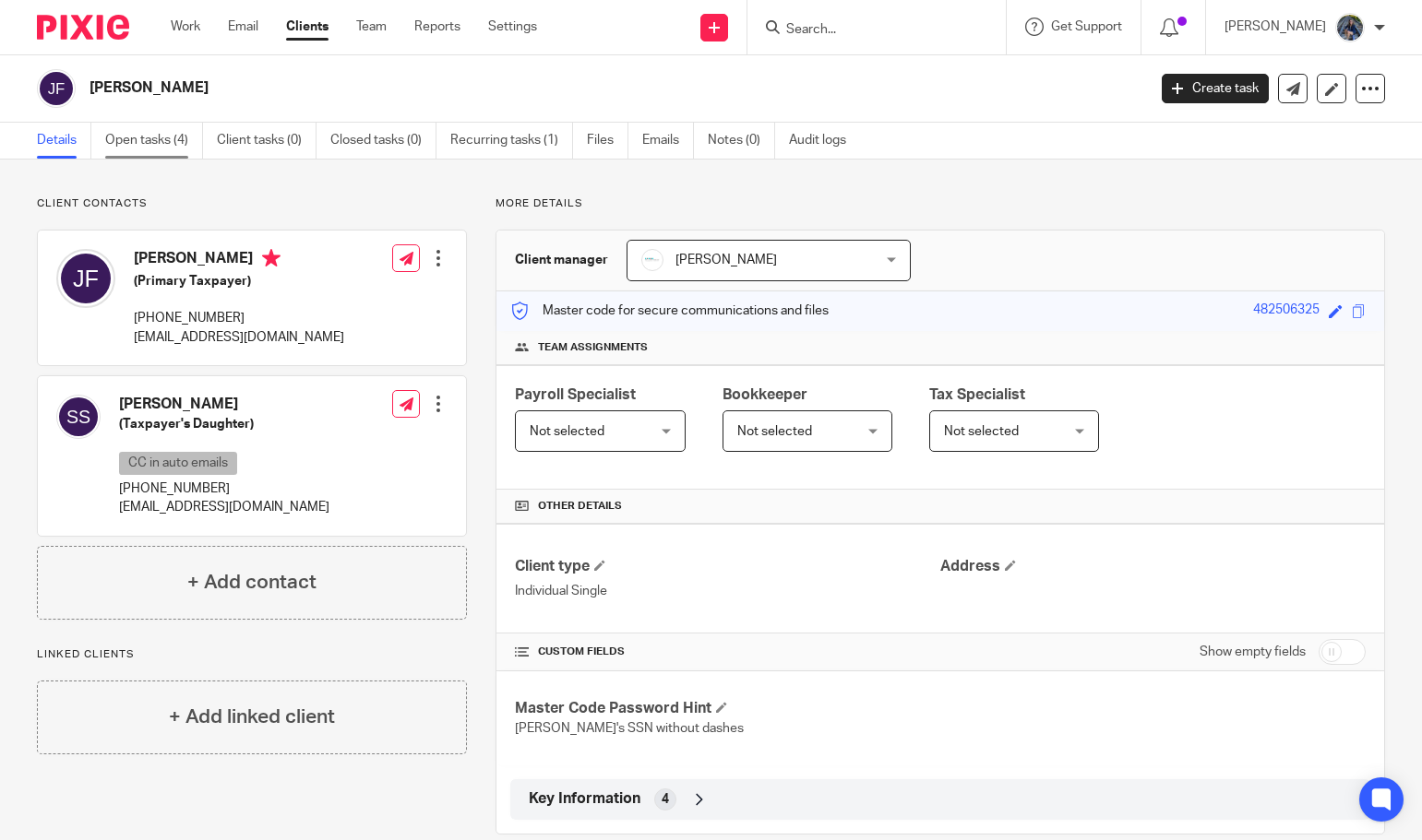
click at [128, 139] on link "Open tasks (4)" at bounding box center [155, 140] width 98 height 36
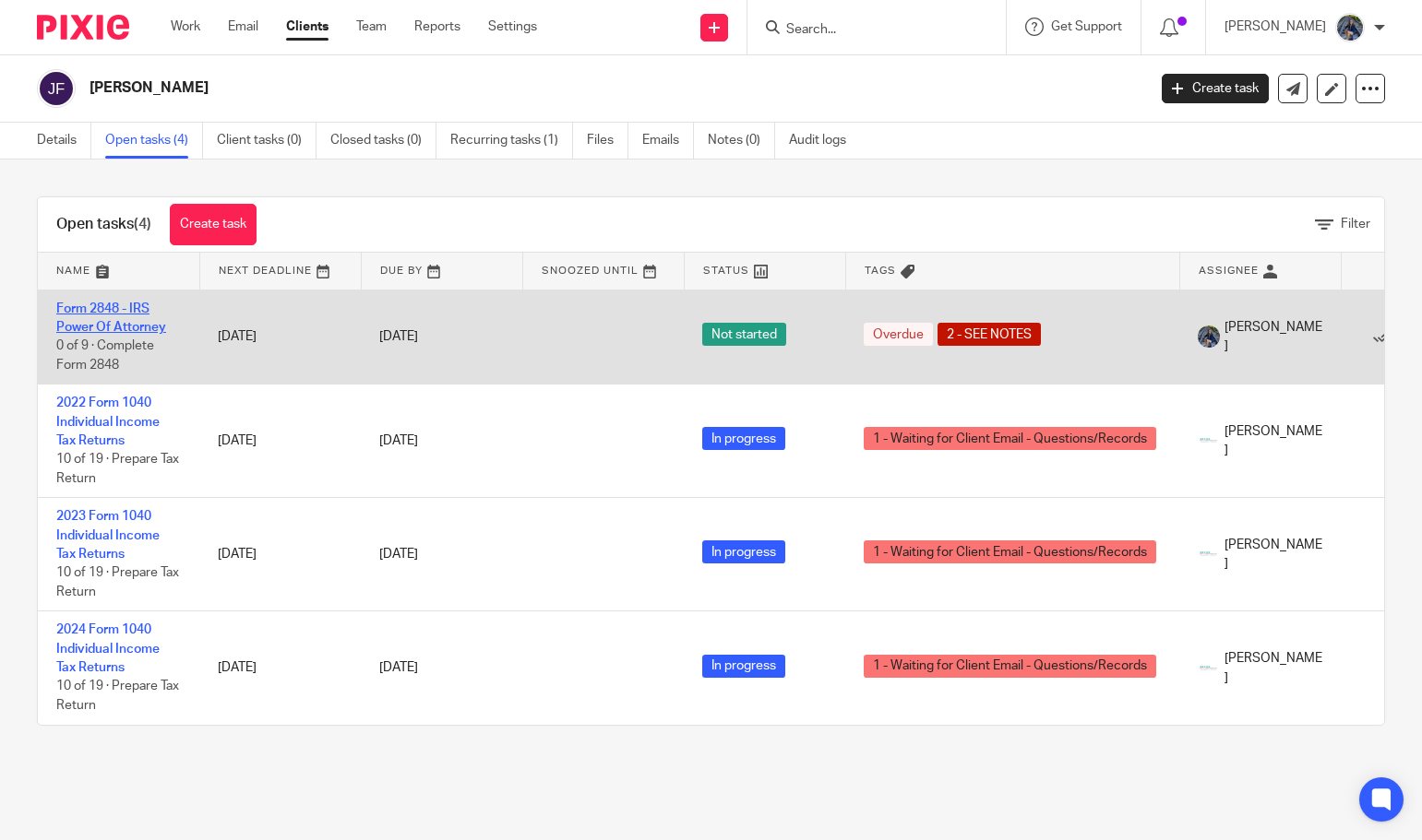
click at [130, 314] on link "Form 2848 - IRS Power Of Attorney" at bounding box center [111, 318] width 110 height 31
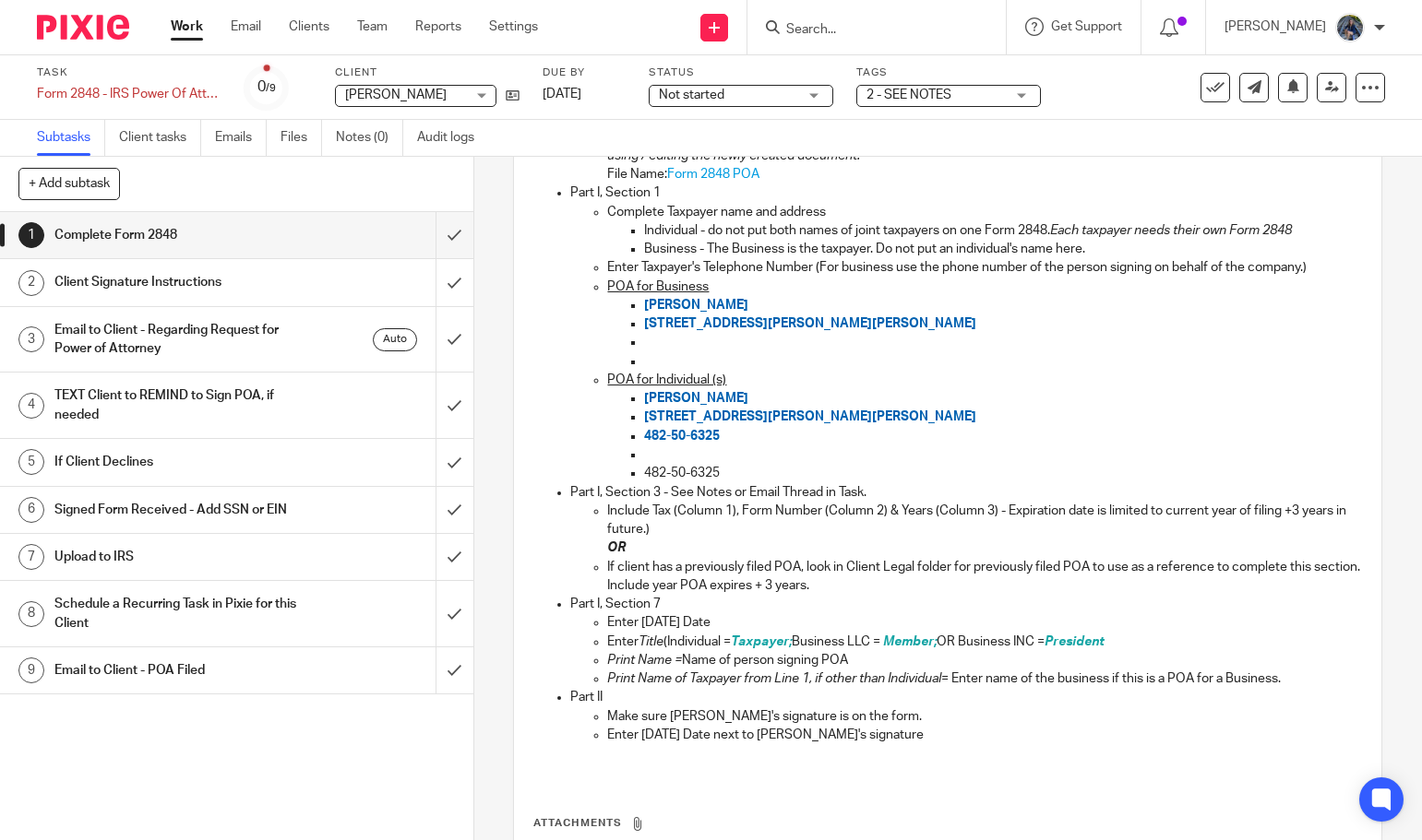
scroll to position [553, 0]
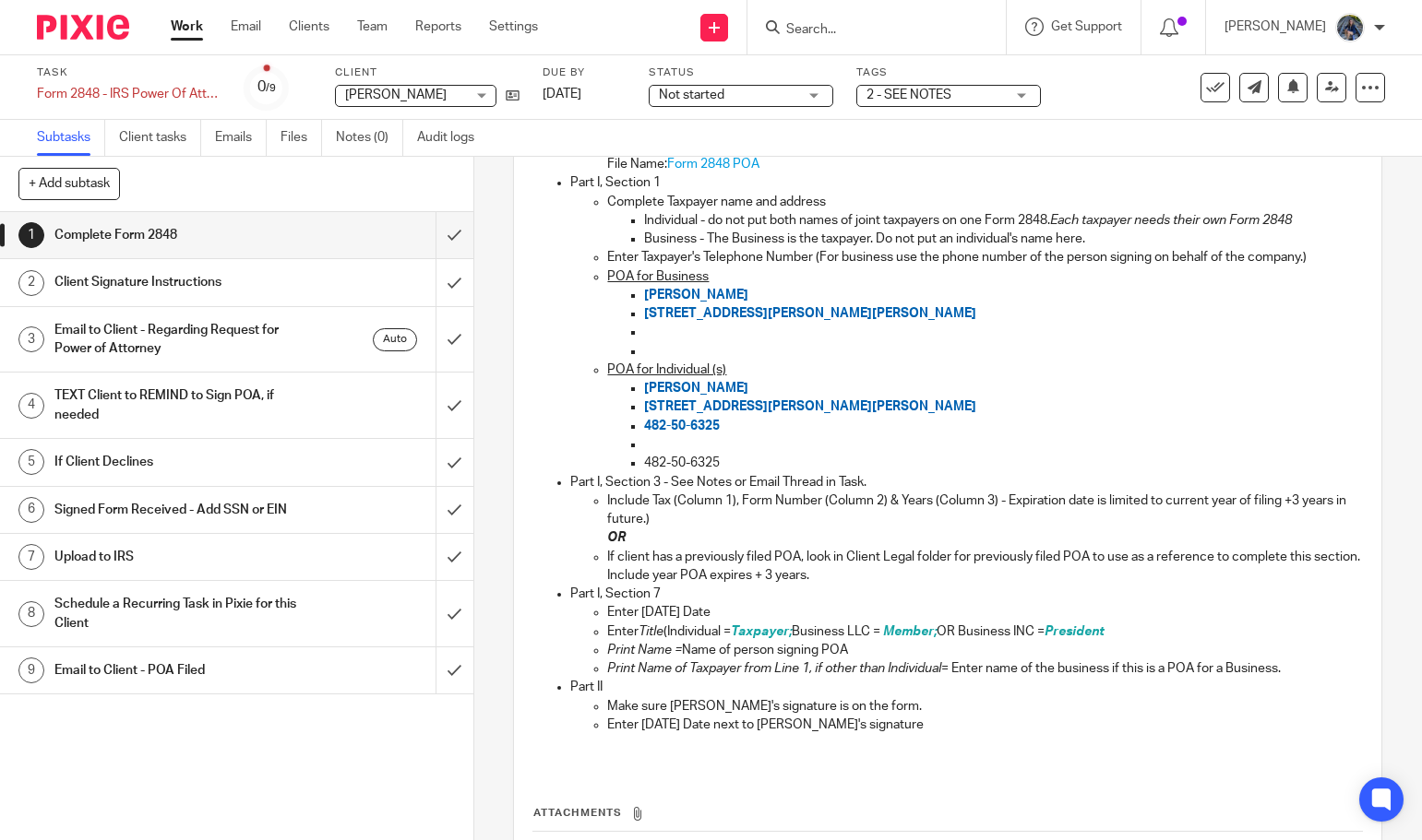
click at [206, 286] on h1 "Client Signature Instructions" at bounding box center [175, 283] width 242 height 27
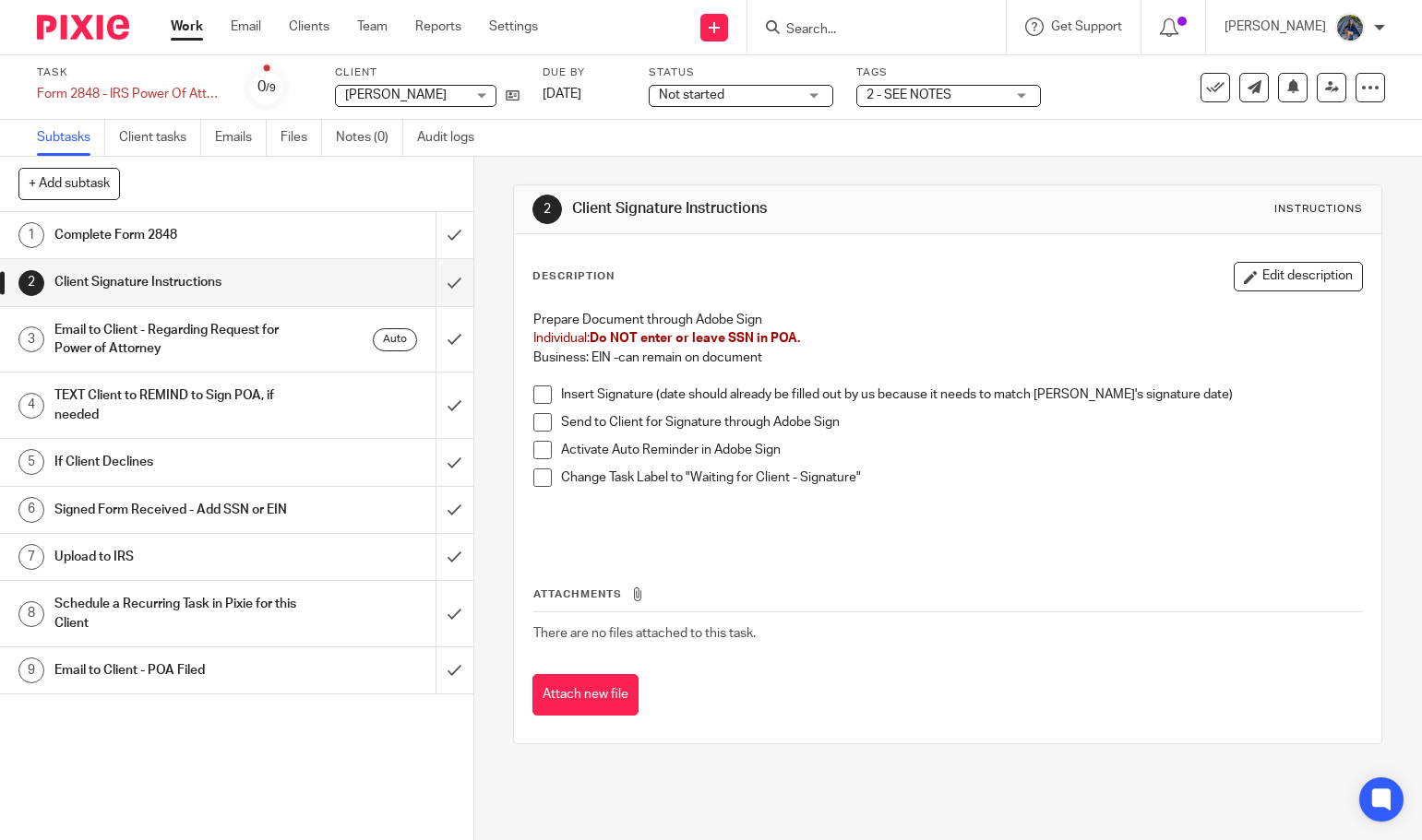
click at [233, 238] on h1 "Complete Form 2848" at bounding box center [175, 235] width 242 height 27
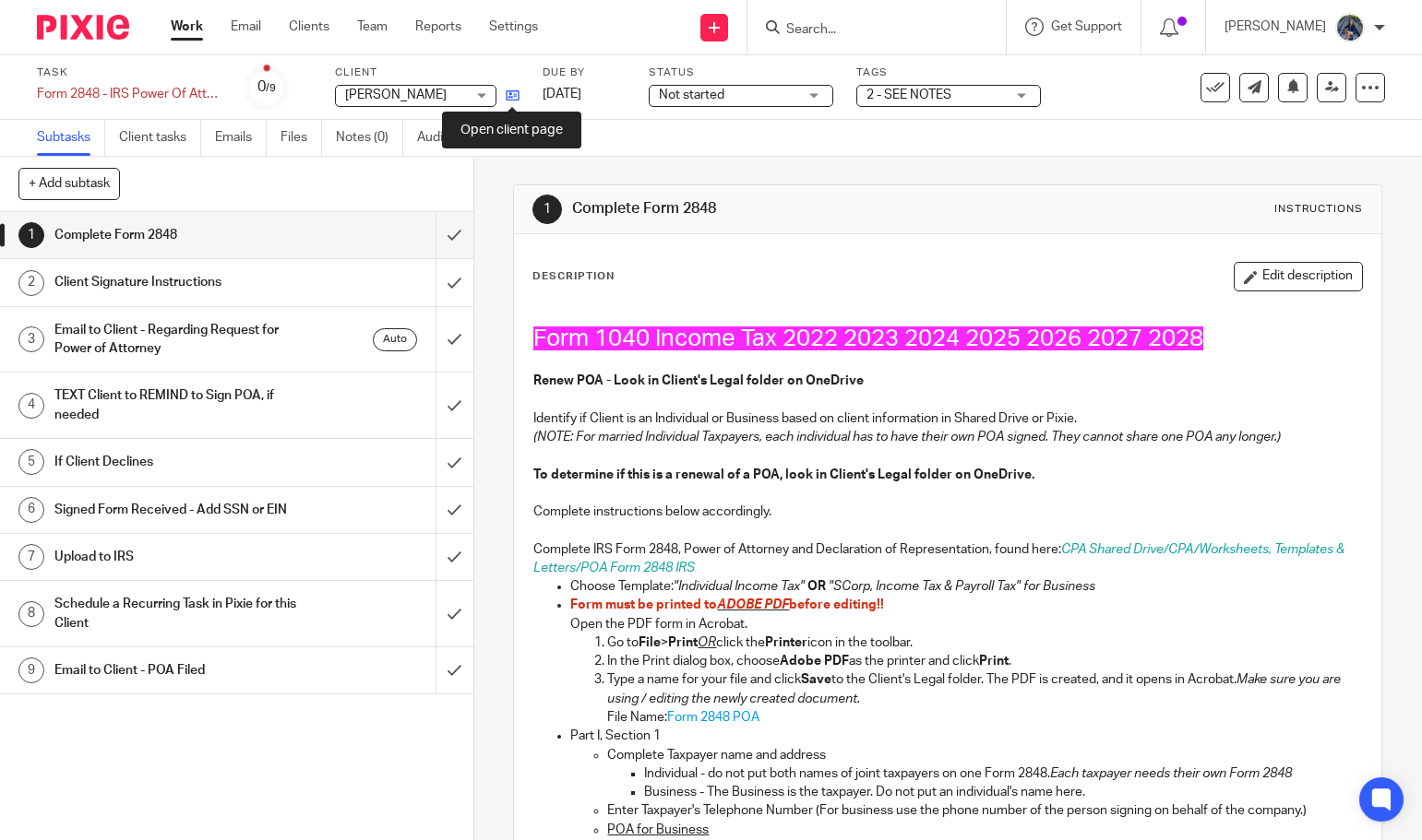
click at [516, 93] on icon at bounding box center [512, 96] width 14 height 14
click at [433, 232] on input "submit" at bounding box center [237, 235] width 473 height 46
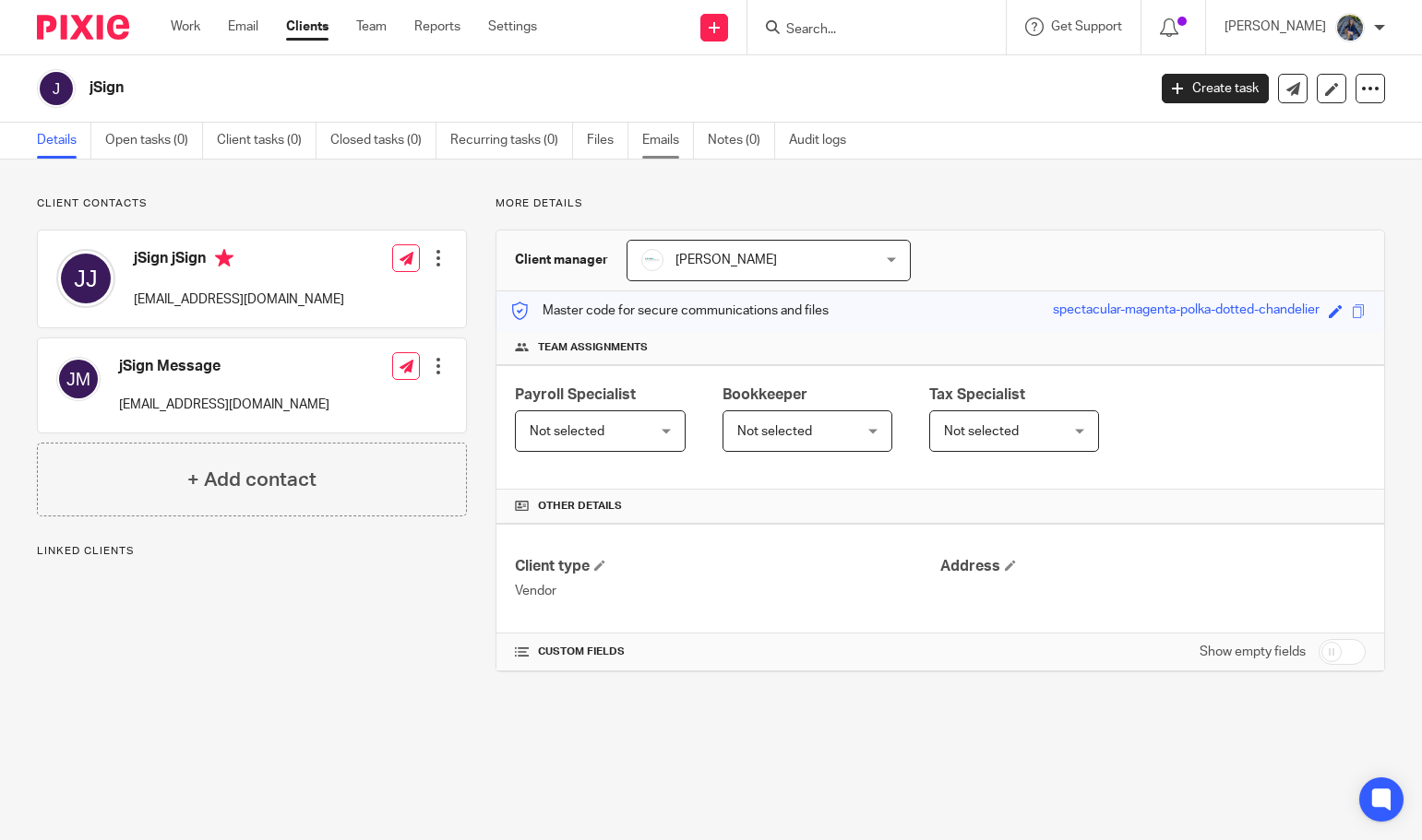
click at [645, 139] on link "Emails" at bounding box center [668, 140] width 52 height 36
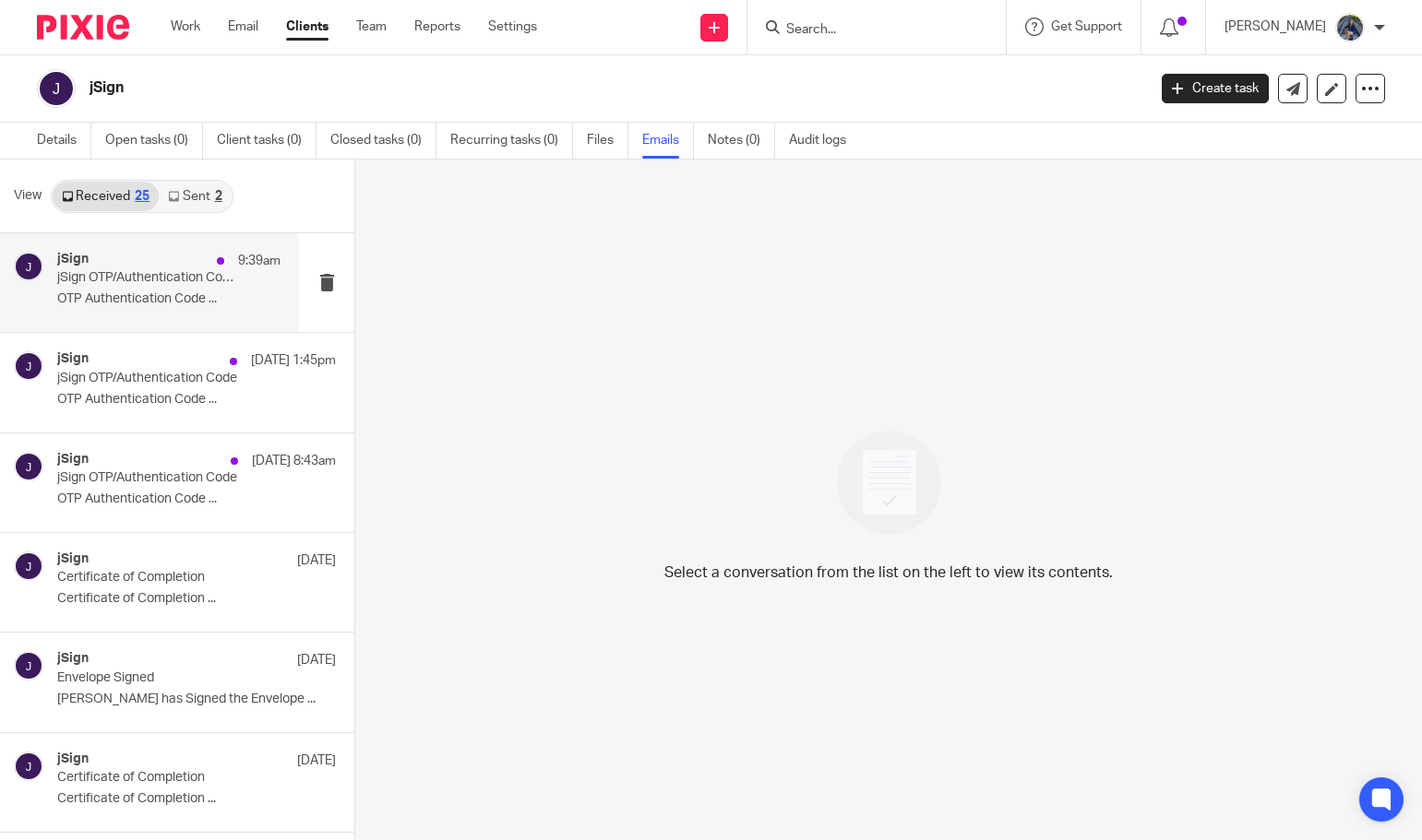
click at [101, 287] on div "jSign 9:39am jSign OTP/Authentication Code OTP Authentication Code ..." at bounding box center [168, 283] width 223 height 62
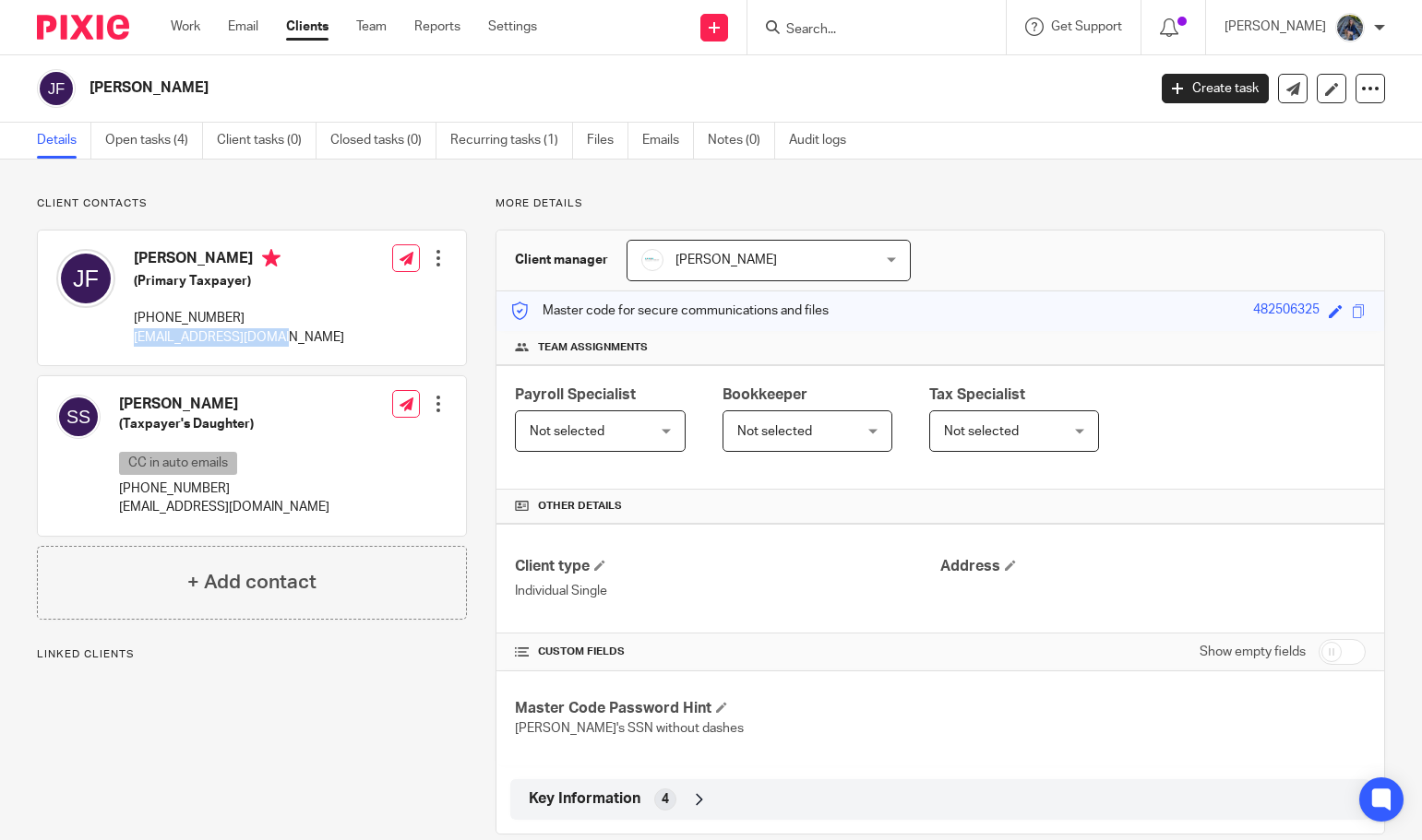
drag, startPoint x: 131, startPoint y: 340, endPoint x: 270, endPoint y: 342, distance: 139.0
click at [270, 342] on div "[PERSON_NAME] (Primary Taxpayer) [PHONE_NUMBER] [EMAIL_ADDRESS][DOMAIN_NAME]" at bounding box center [200, 297] width 288 height 116
copy p "[EMAIL_ADDRESS][DOMAIN_NAME]"
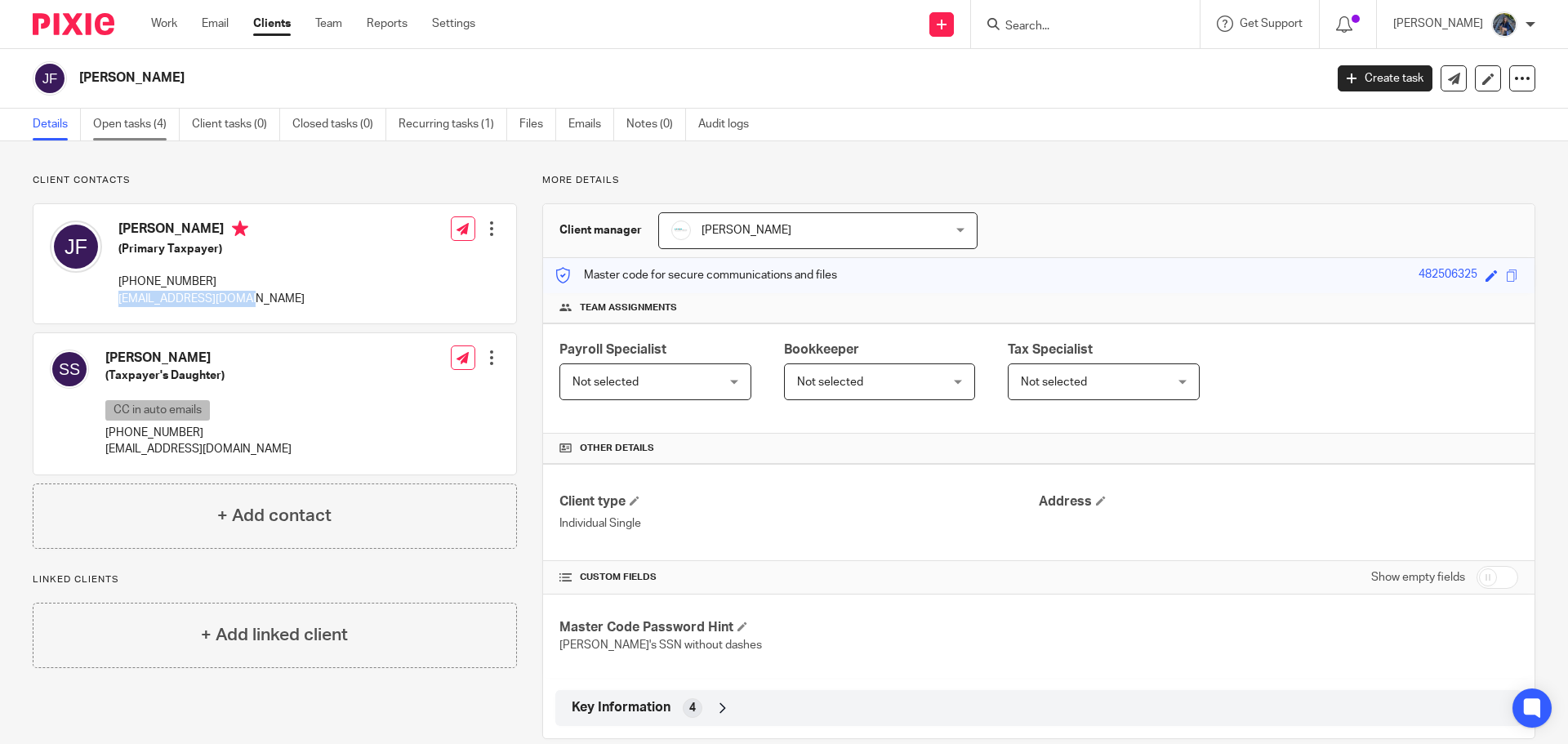
click at [116, 124] on link "Open tasks (4)" at bounding box center [137, 124] width 87 height 32
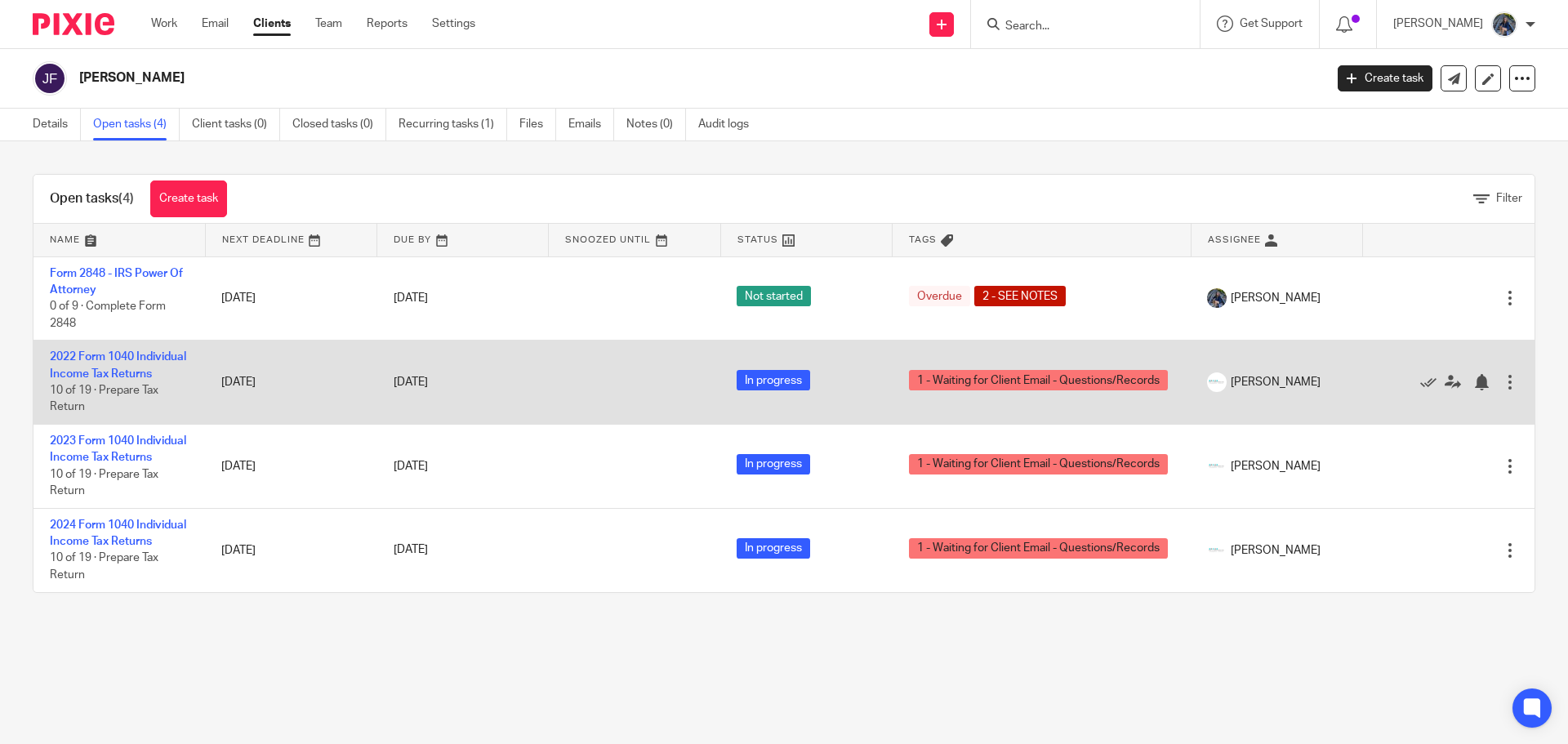
click at [83, 365] on td "2022 Form 1040 Individual Income Tax Returns 10 of 19 · Prepare Tax Return" at bounding box center [119, 382] width 171 height 84
click at [82, 360] on link "2022 Form 1040 Individual Income Tax Returns" at bounding box center [119, 366] width 137 height 28
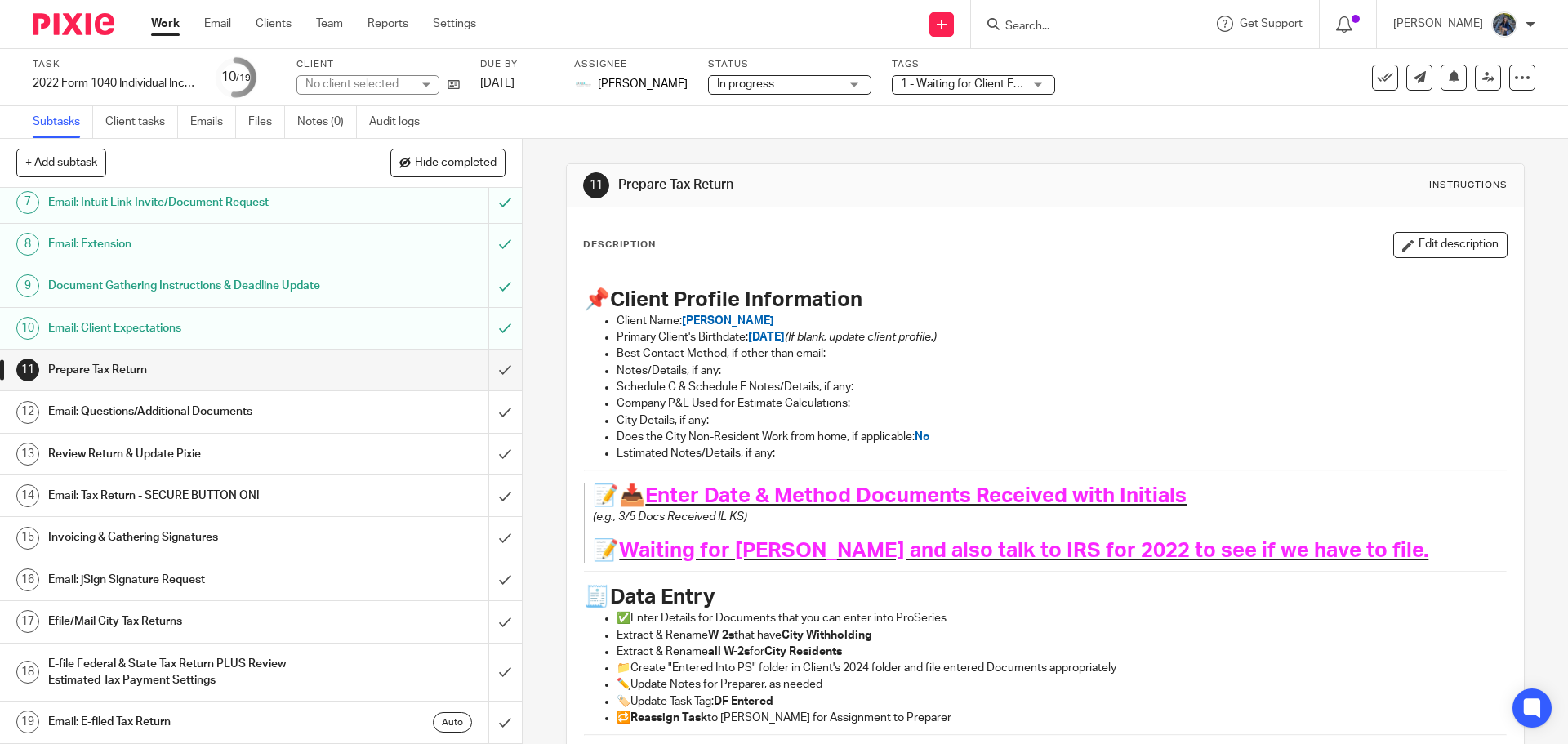
scroll to position [333, 0]
click at [127, 584] on h1 "Email: jSign Signature Request" at bounding box center [190, 580] width 282 height 24
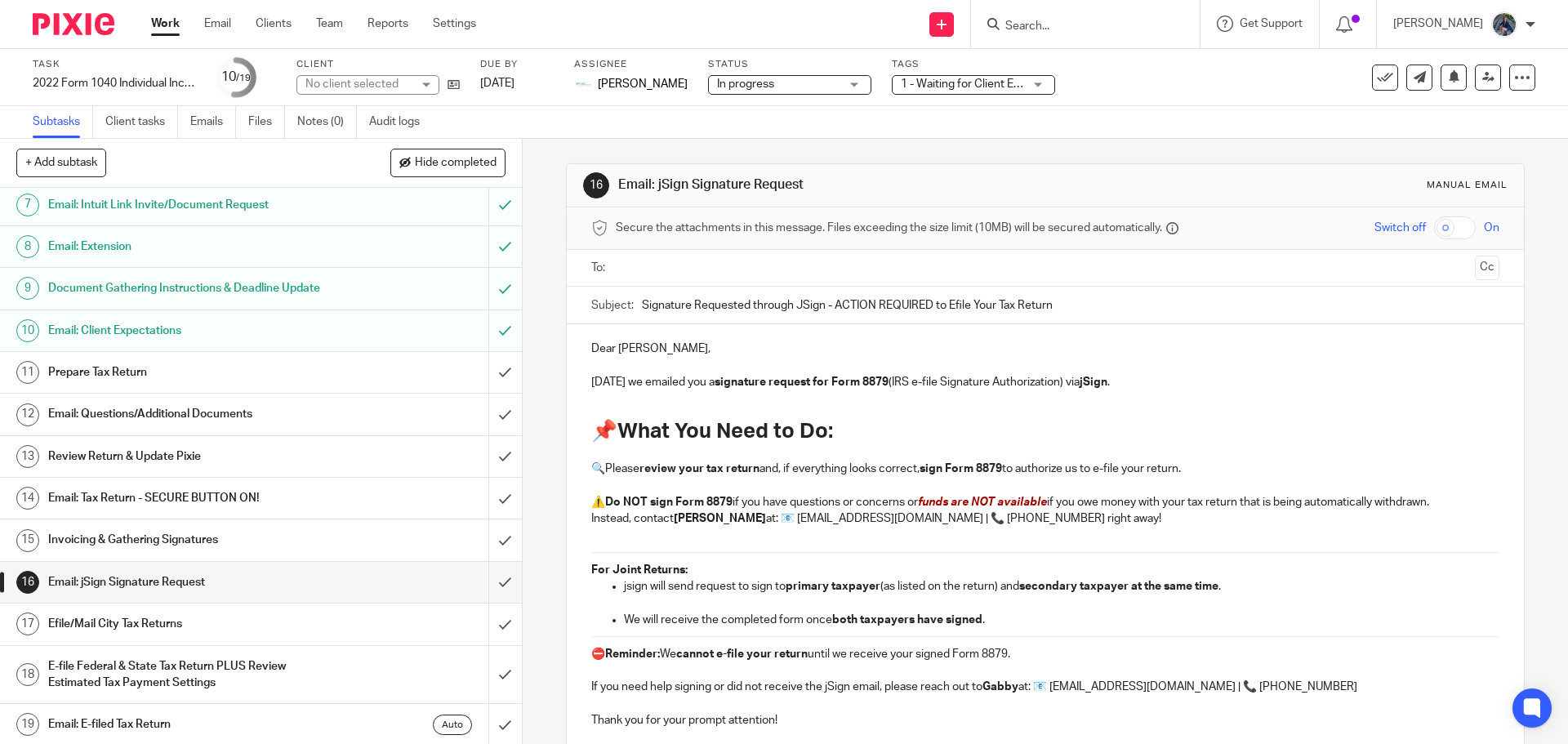
scroll to position [327, 0]
click at [133, 542] on h1 "Invoicing & Gathering Signatures" at bounding box center [190, 538] width 282 height 24
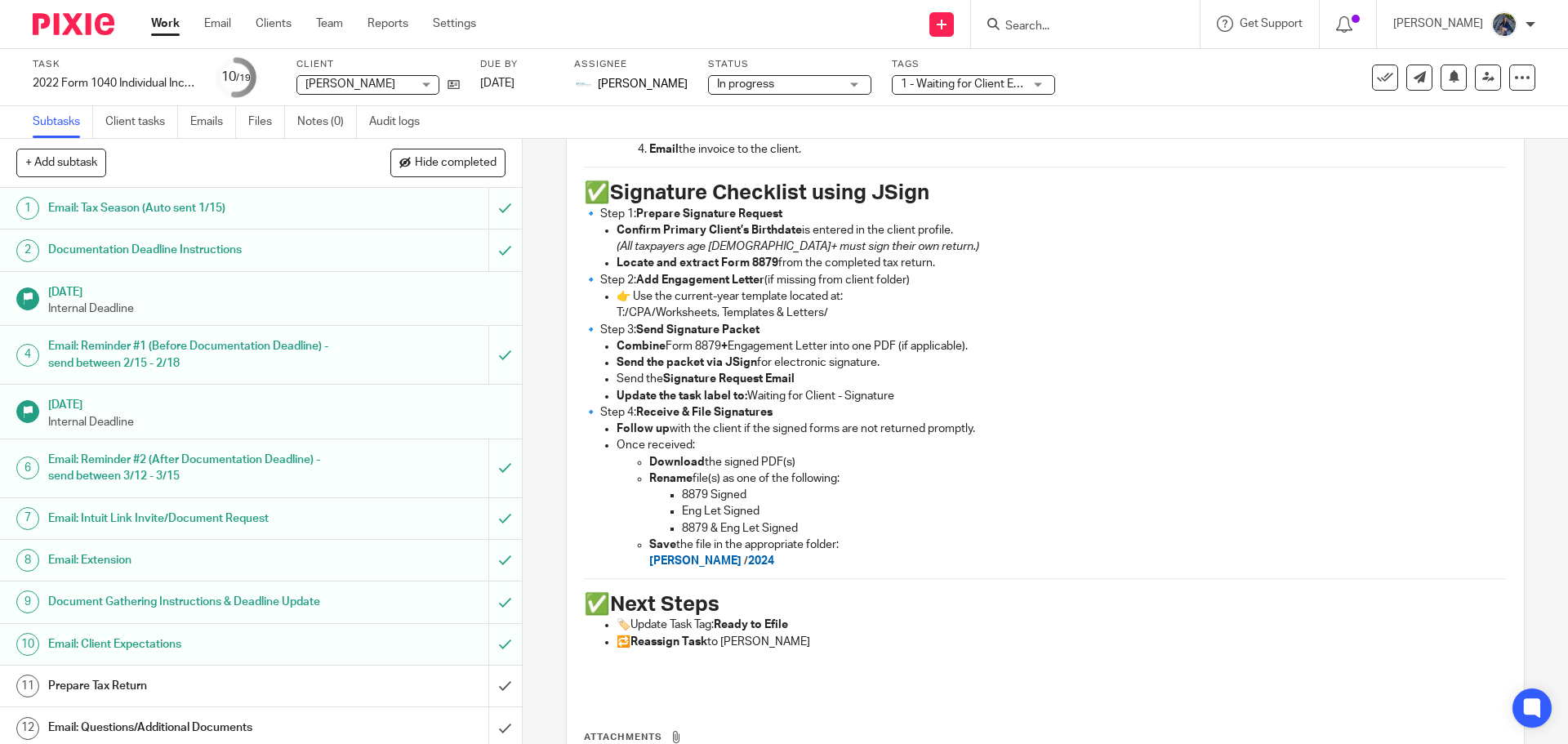
scroll to position [324, 0]
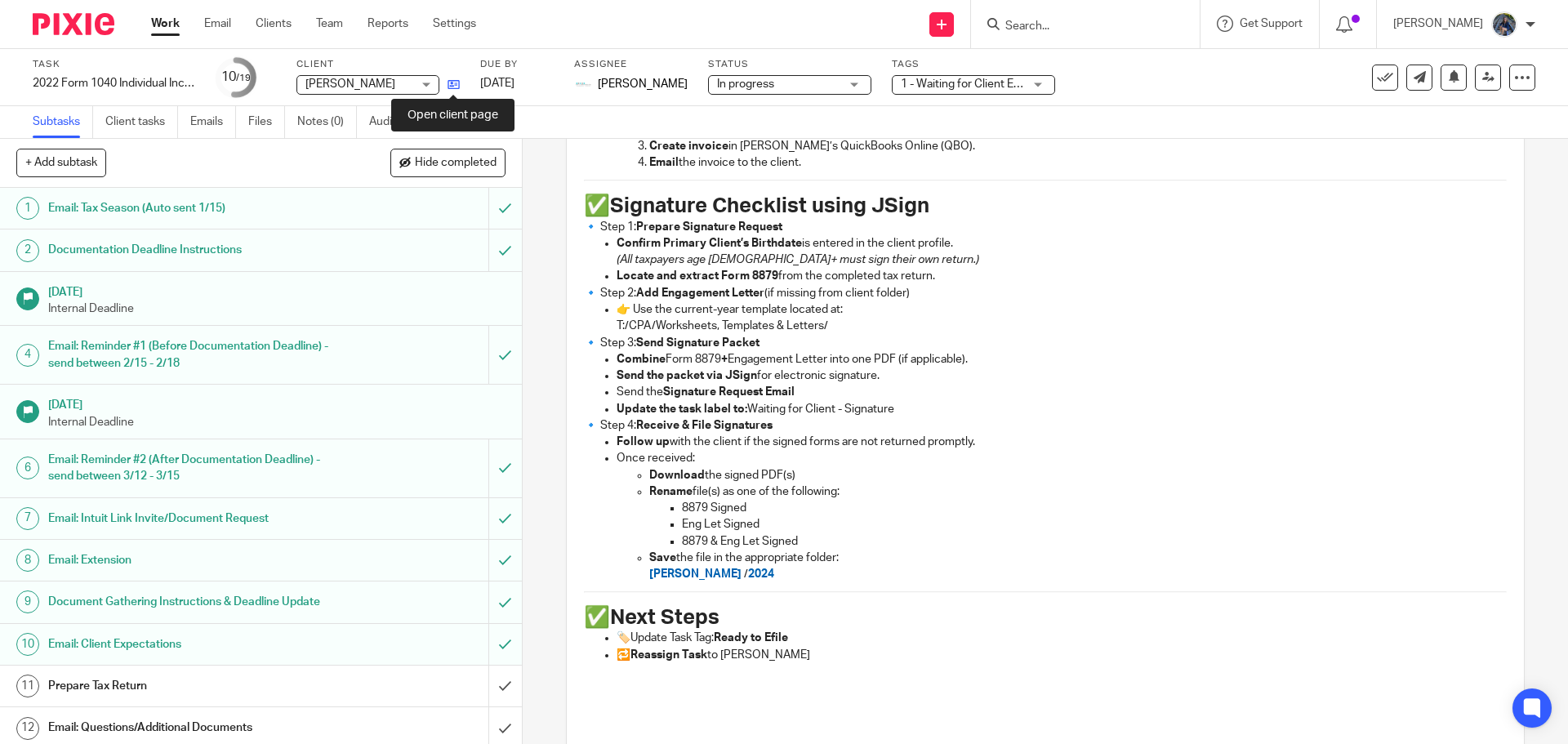
click at [451, 81] on icon at bounding box center [454, 85] width 12 height 12
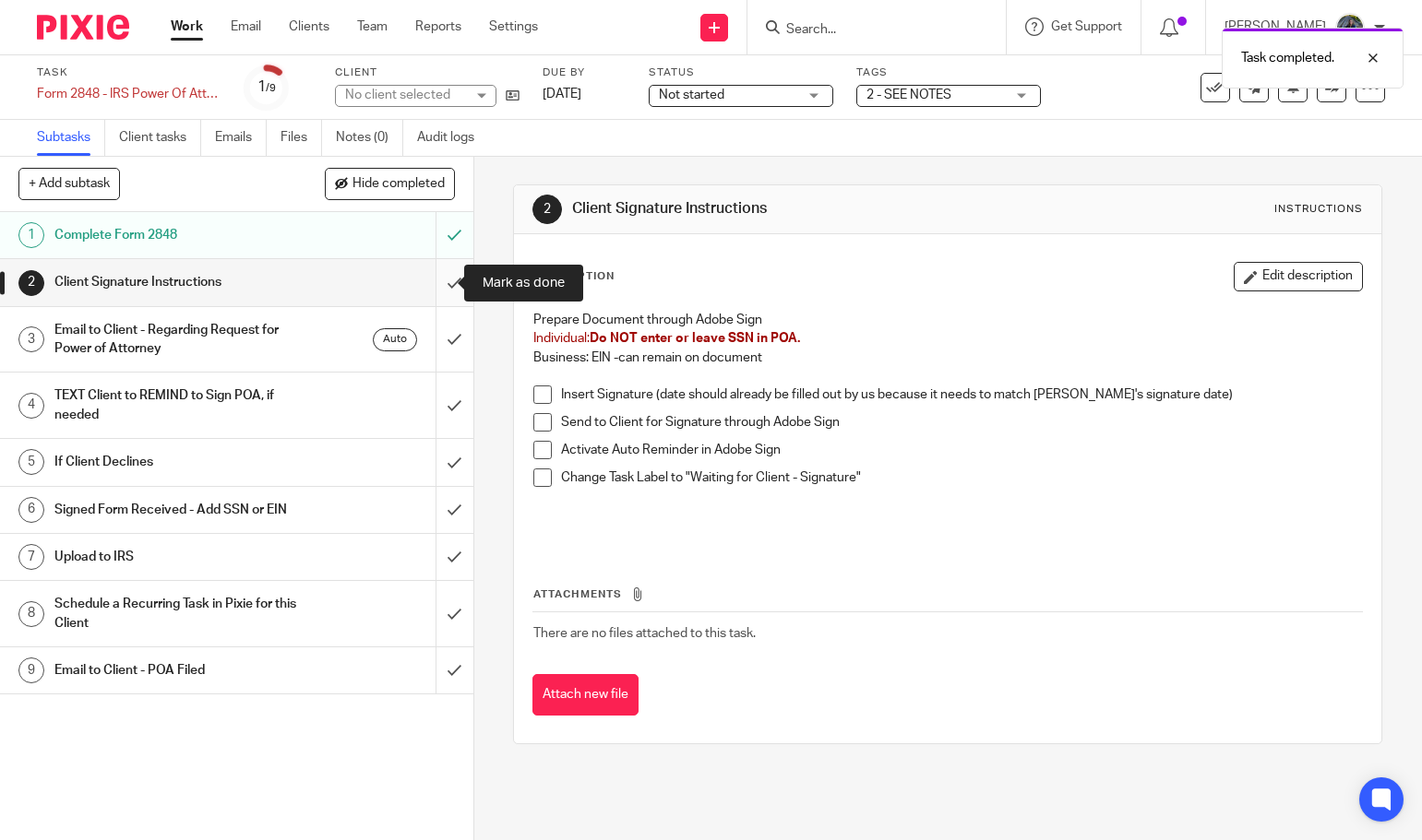
click at [436, 293] on input "submit" at bounding box center [237, 282] width 473 height 46
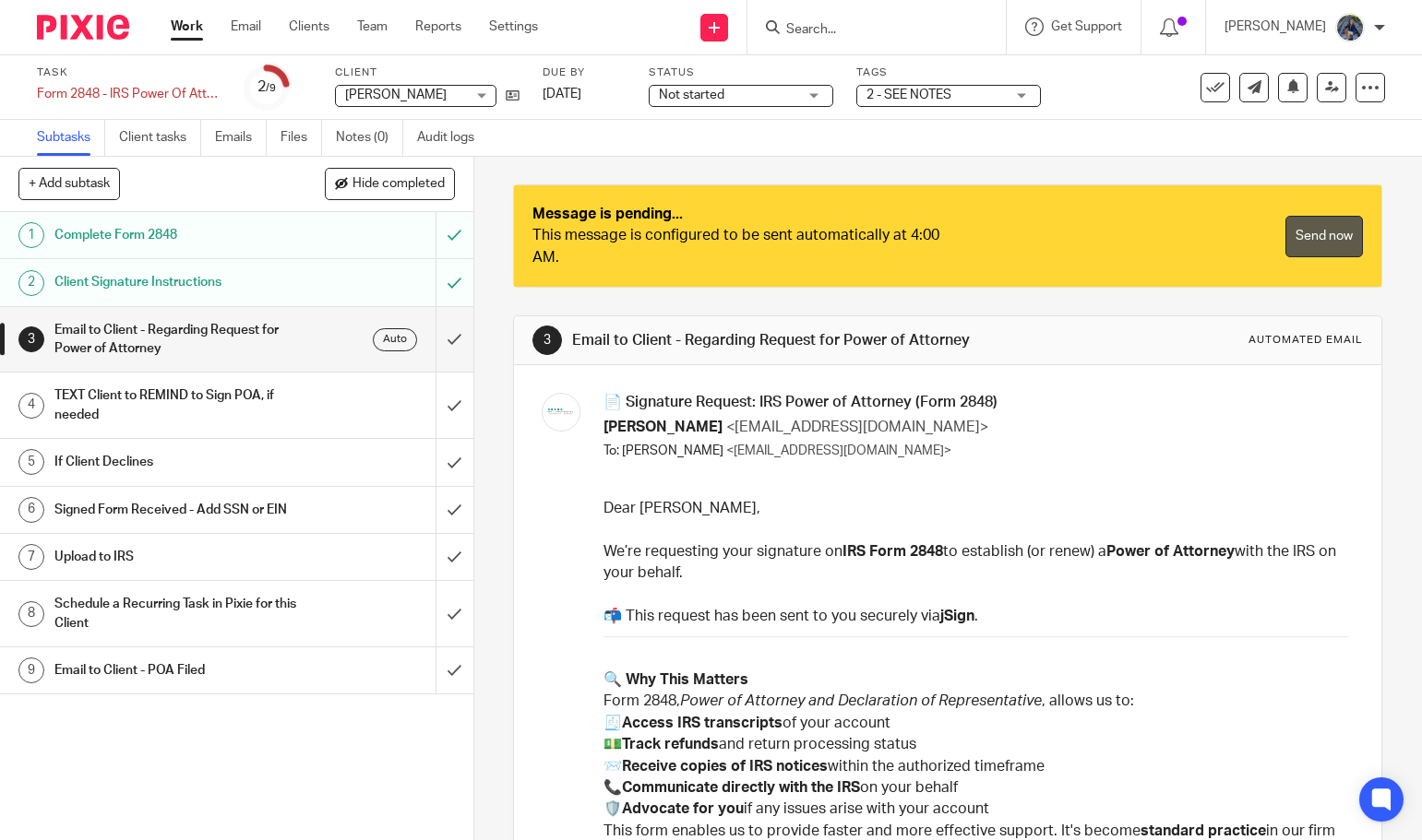
click at [1310, 226] on link "Send now" at bounding box center [1323, 237] width 77 height 41
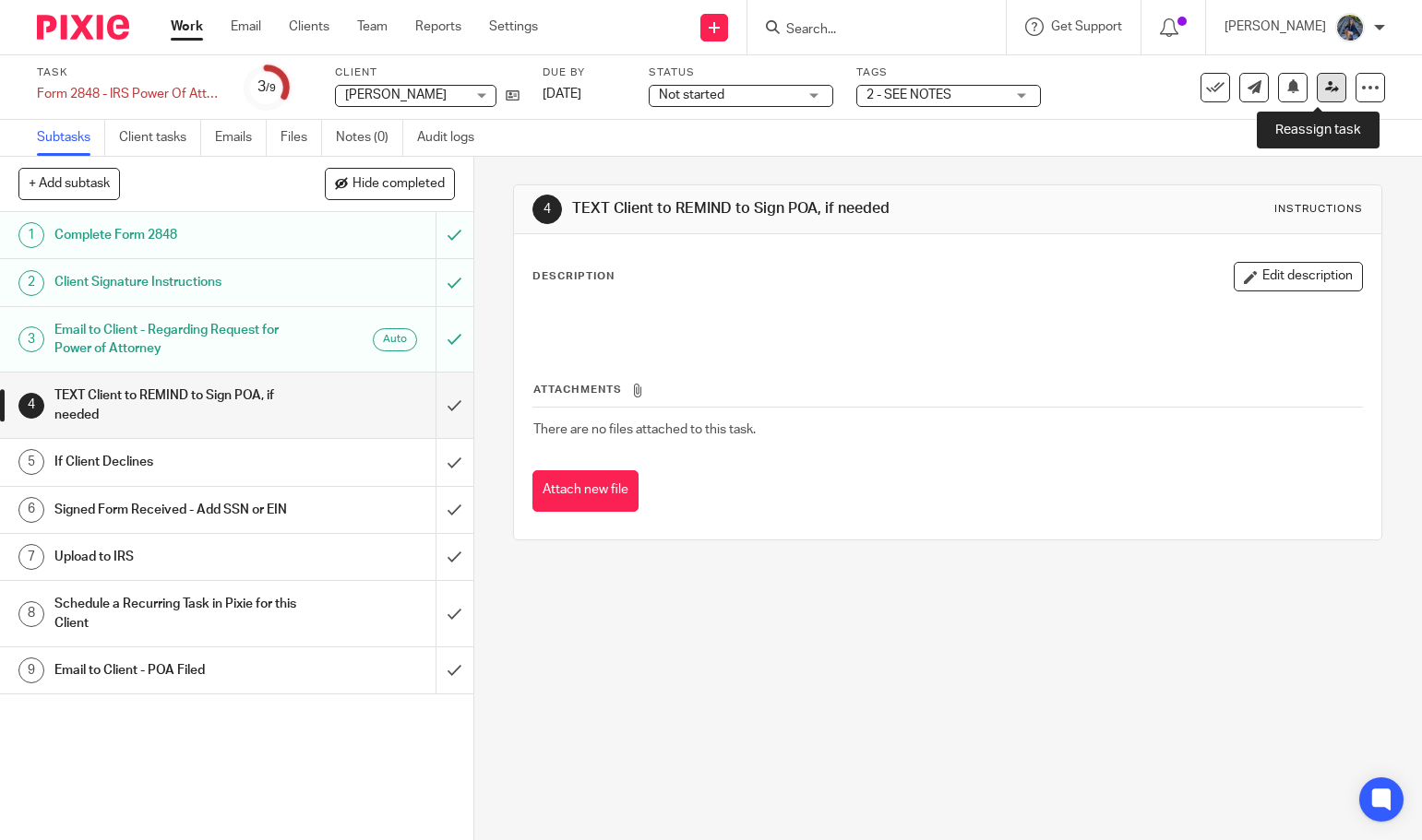
click at [1316, 90] on link at bounding box center [1331, 88] width 29 height 29
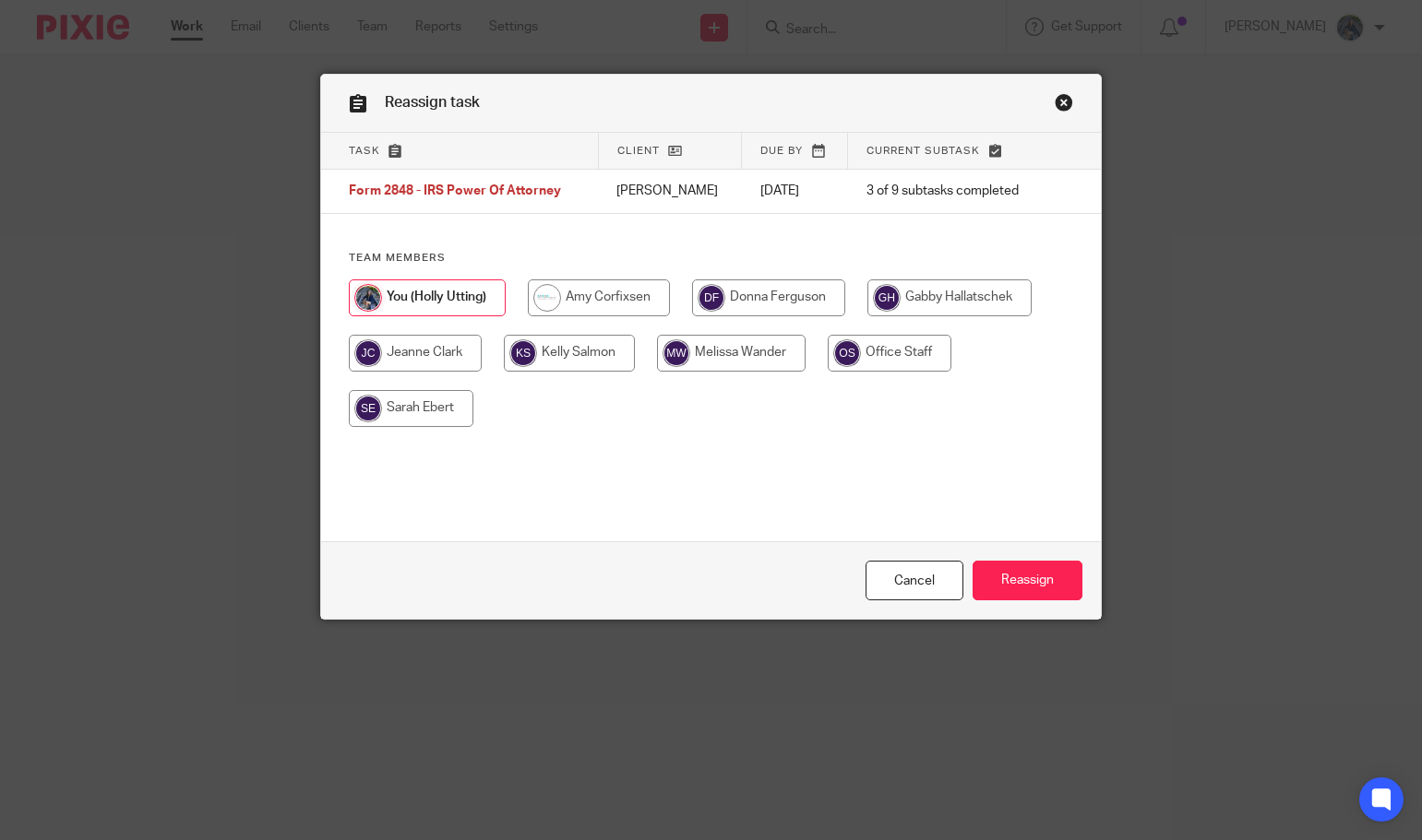
click at [957, 308] on input "radio" at bounding box center [950, 298] width 164 height 37
radio input "true"
click at [991, 591] on input "Reassign" at bounding box center [1027, 581] width 110 height 40
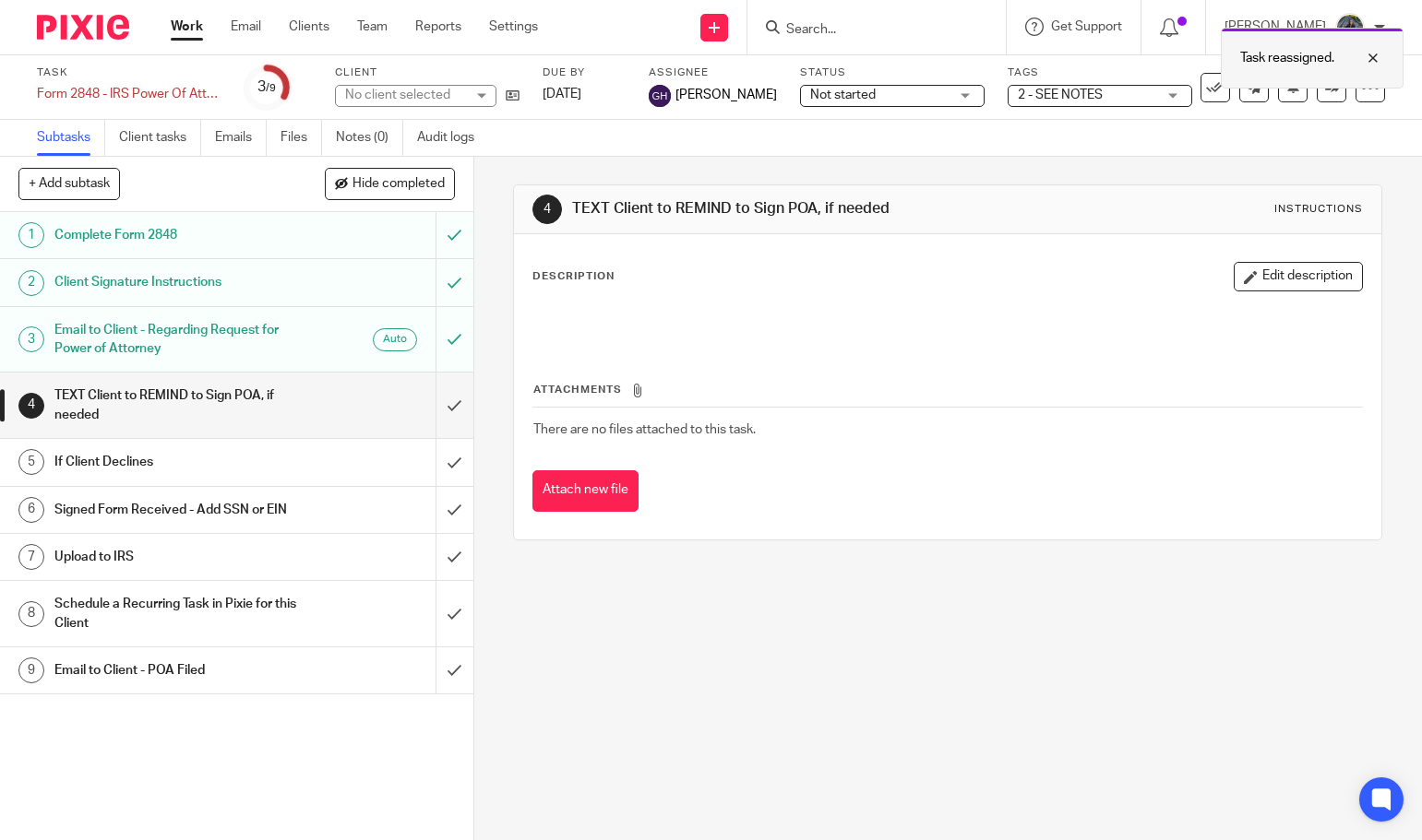
click at [1370, 58] on div at bounding box center [1358, 58] width 50 height 22
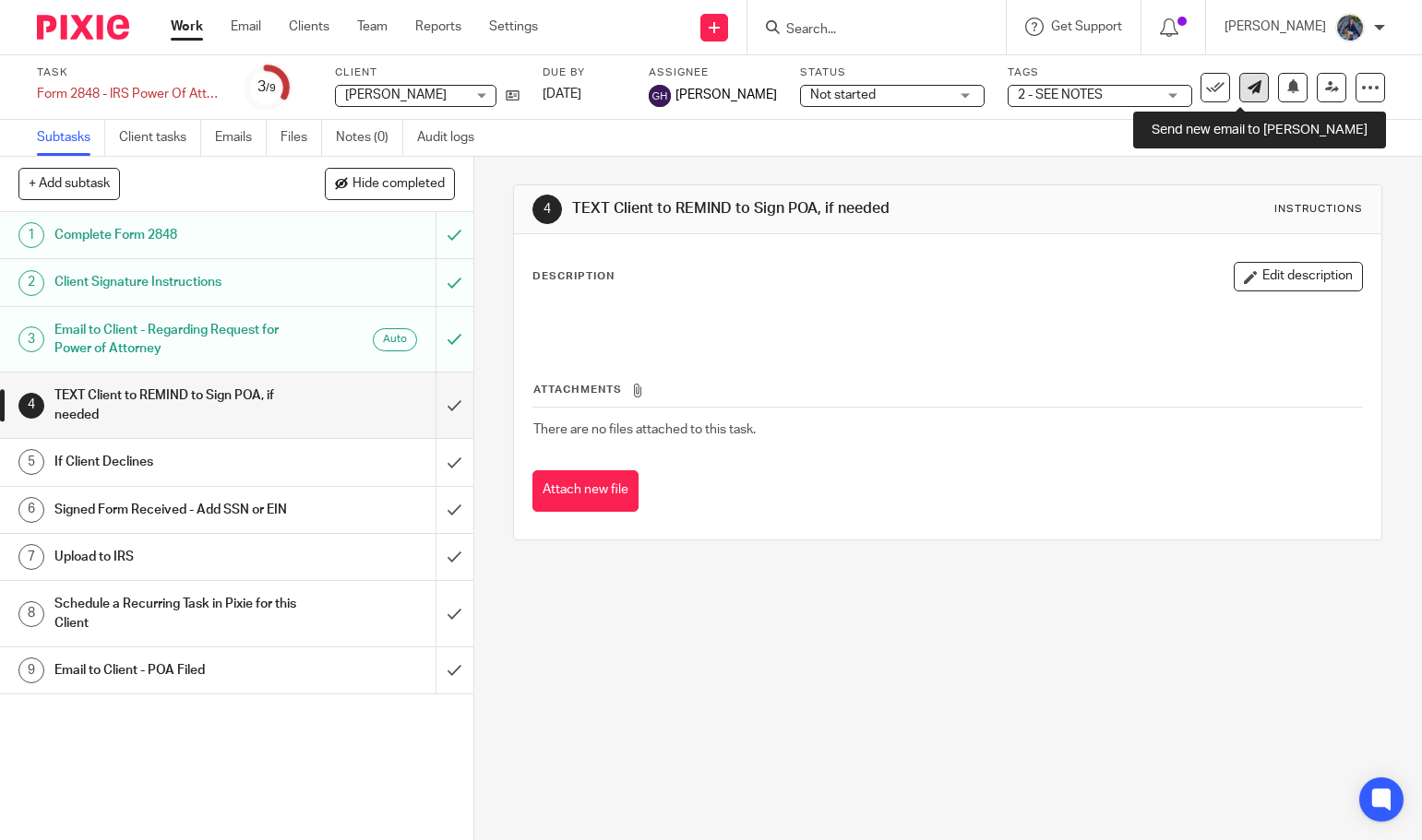
click at [1244, 94] on link at bounding box center [1254, 88] width 29 height 29
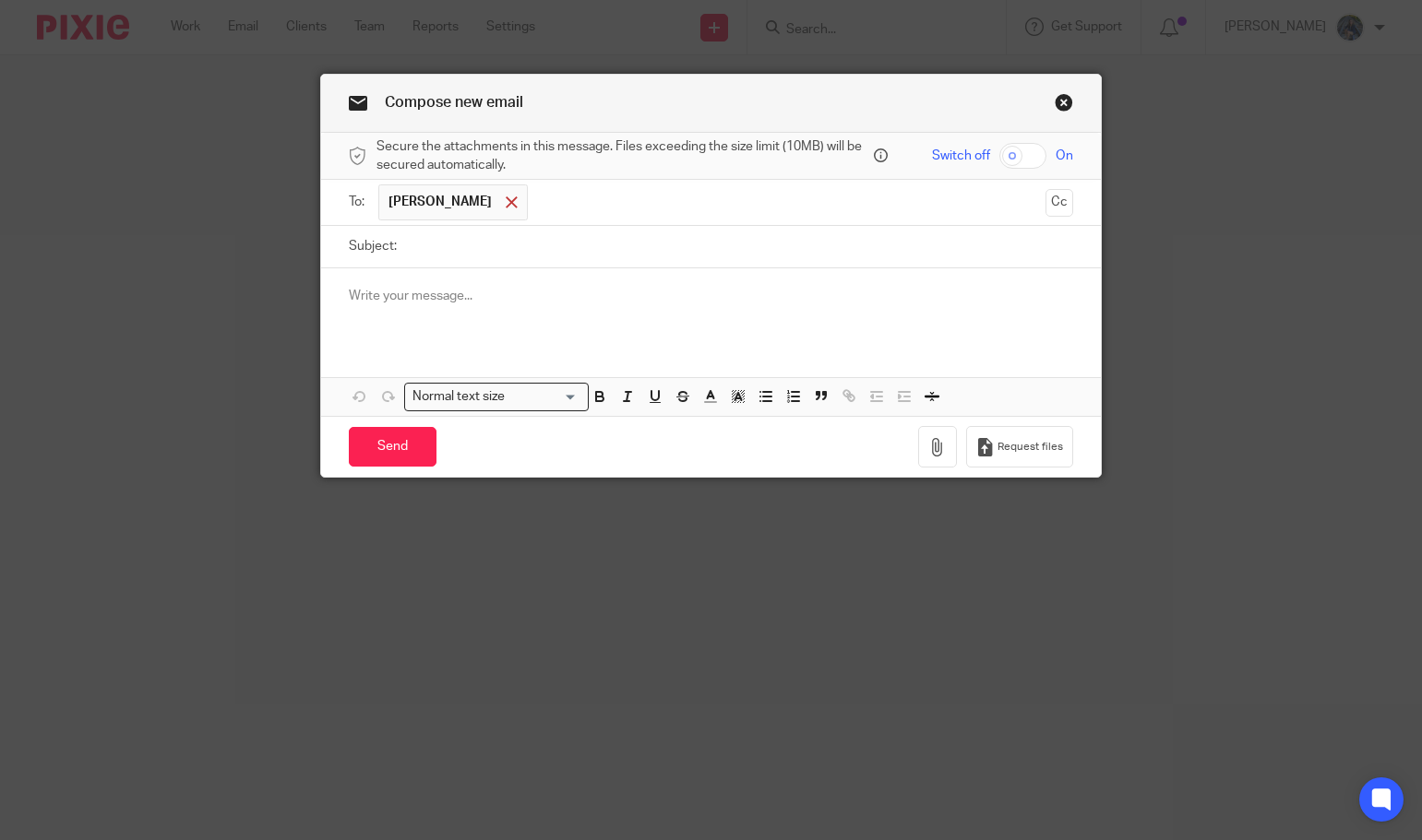
click at [506, 201] on span at bounding box center [511, 202] width 12 height 12
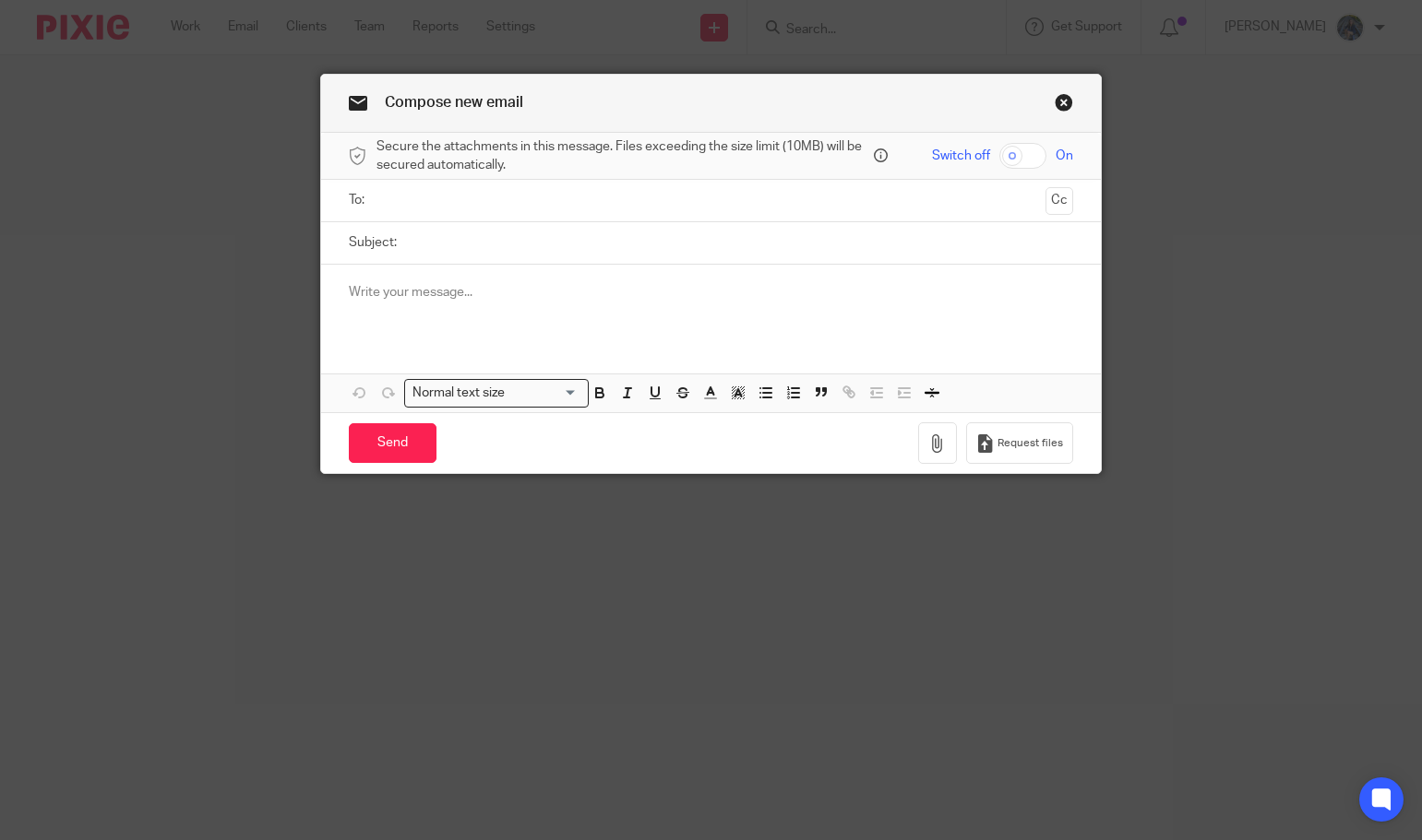
click at [446, 199] on input "text" at bounding box center [711, 200] width 655 height 22
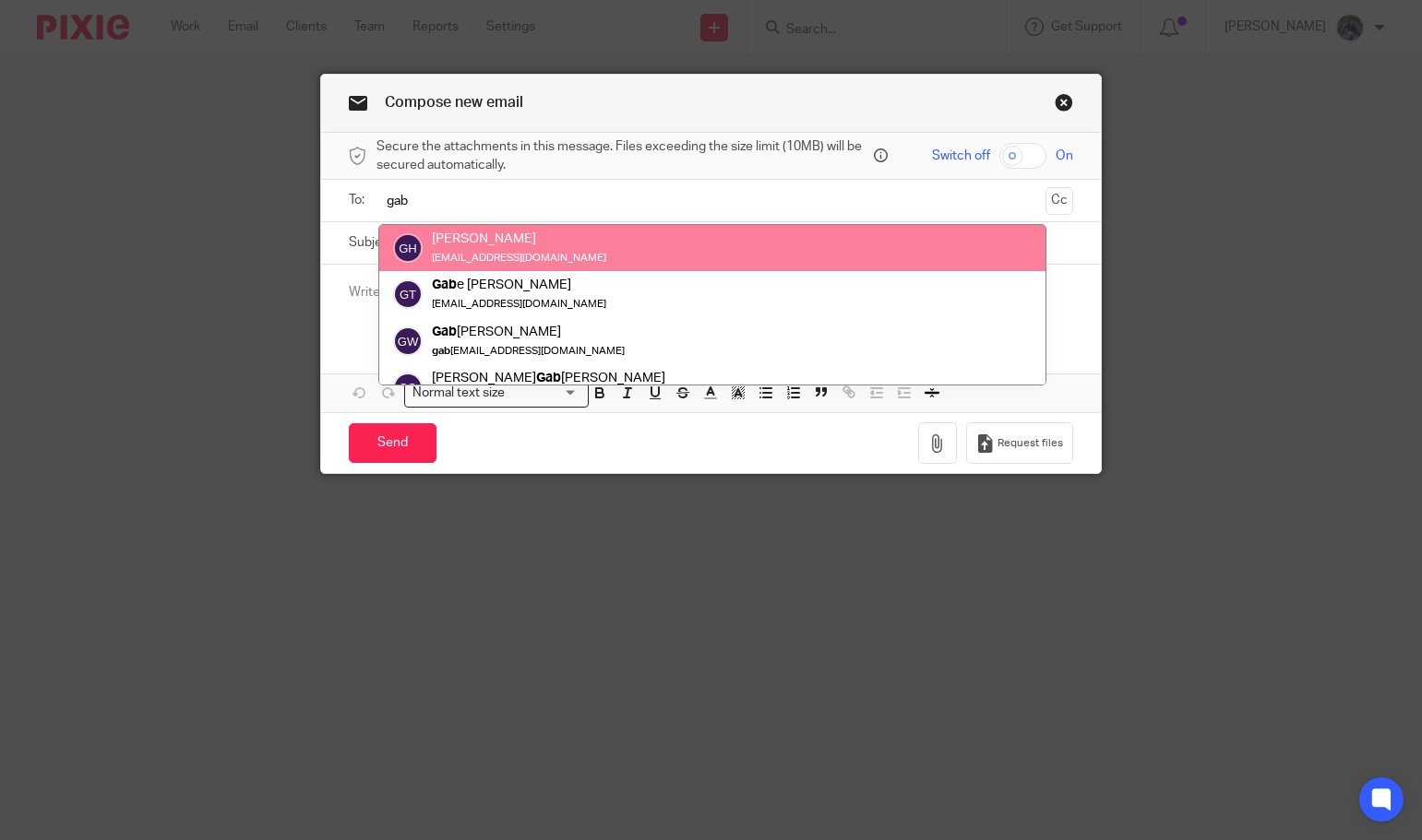
type input "gab"
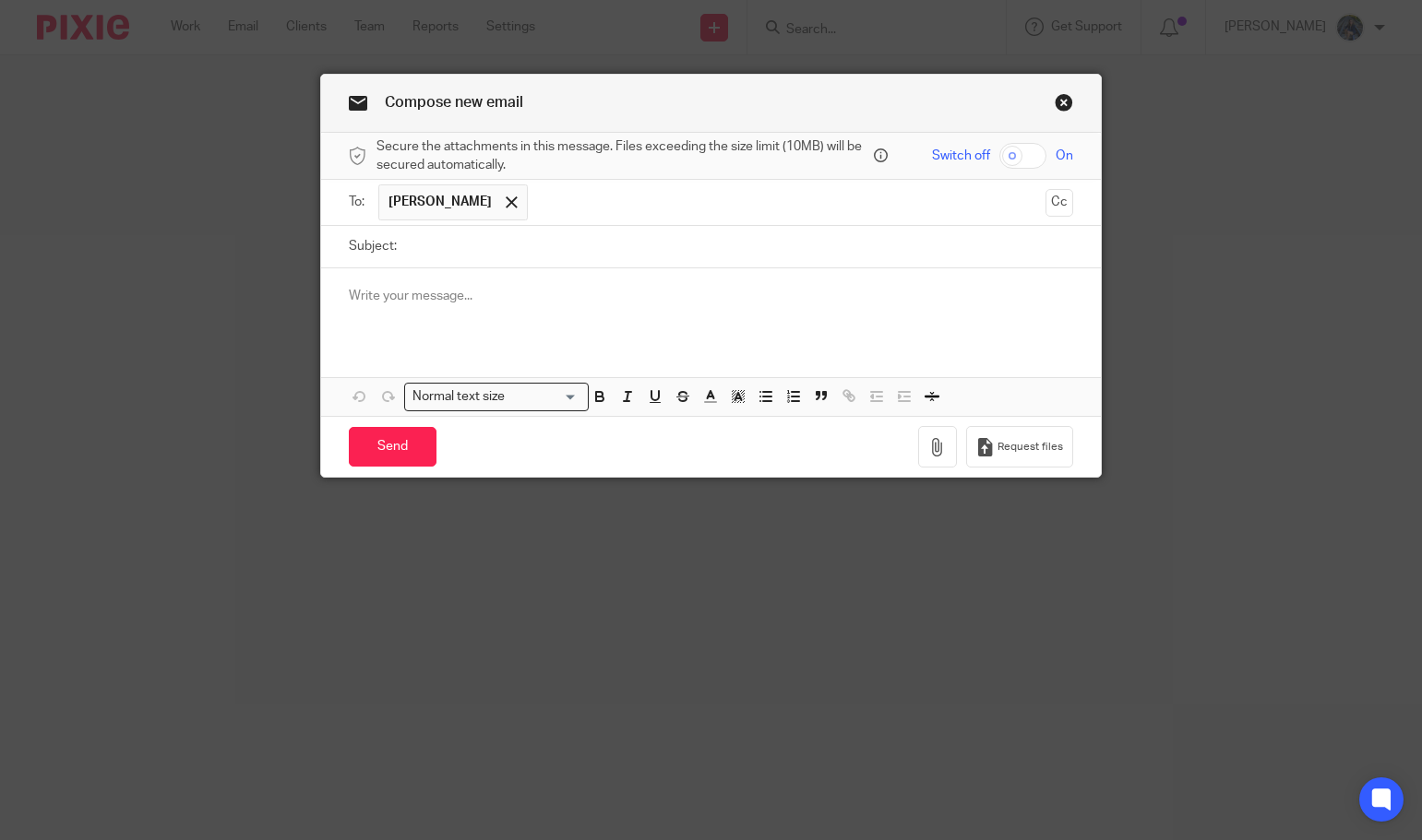
click at [412, 249] on input "Subject:" at bounding box center [739, 246] width 668 height 41
type input "[PERSON_NAME] POA"
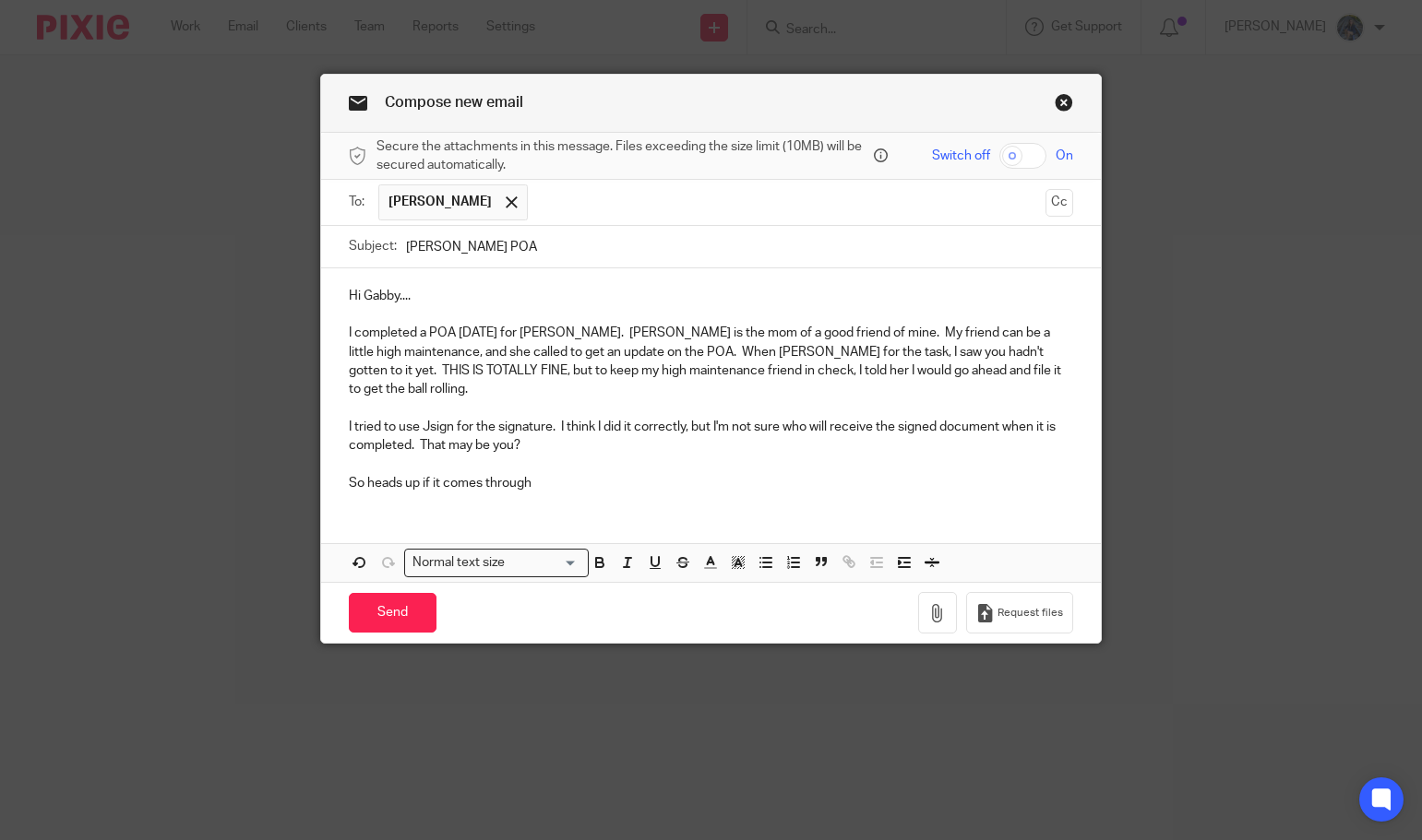
click at [547, 474] on p "So heads up if it comes through" at bounding box center [712, 483] width 726 height 19
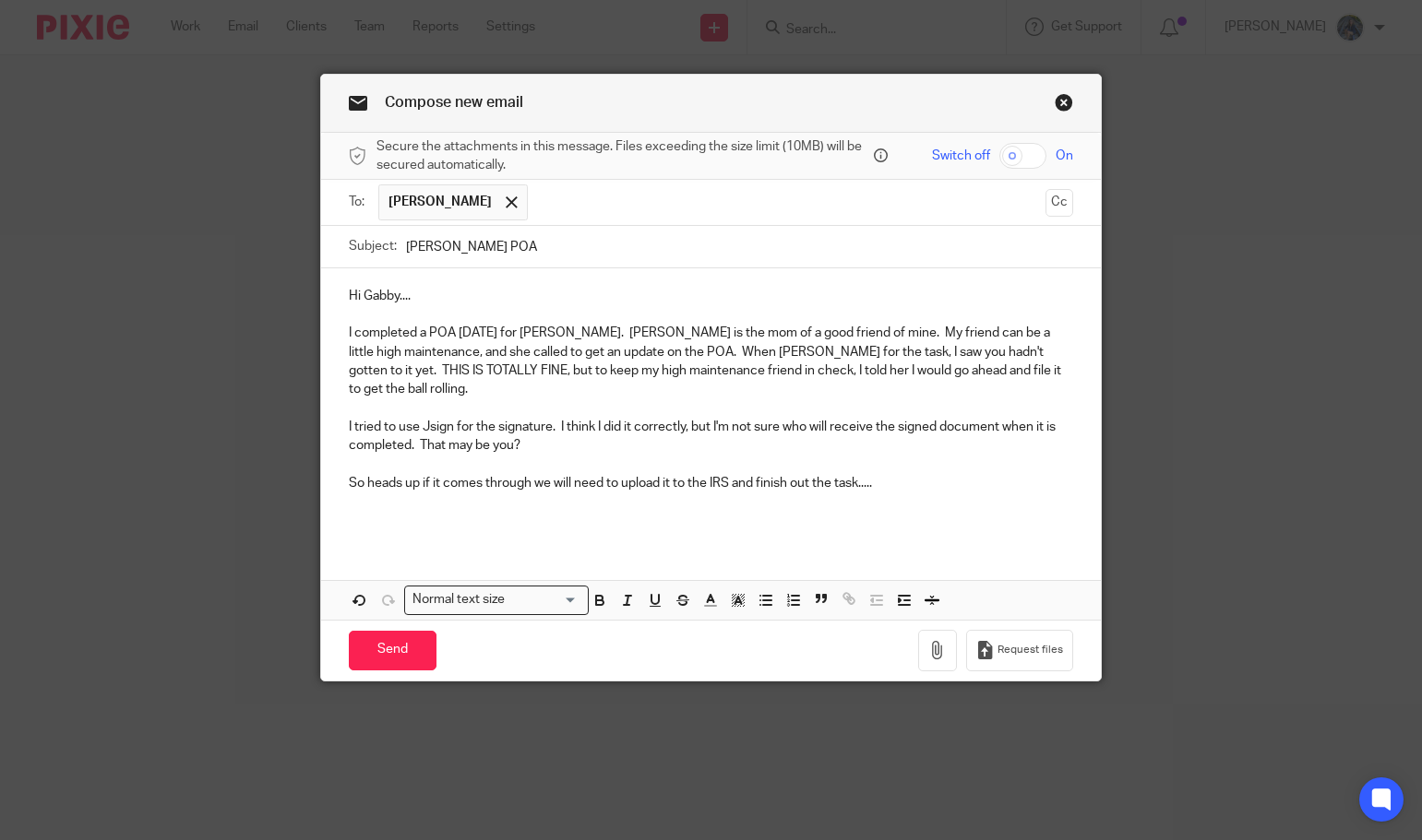
click at [881, 474] on p "So heads up if it comes through we will need to upload it to the IRS and finish…" at bounding box center [712, 483] width 726 height 19
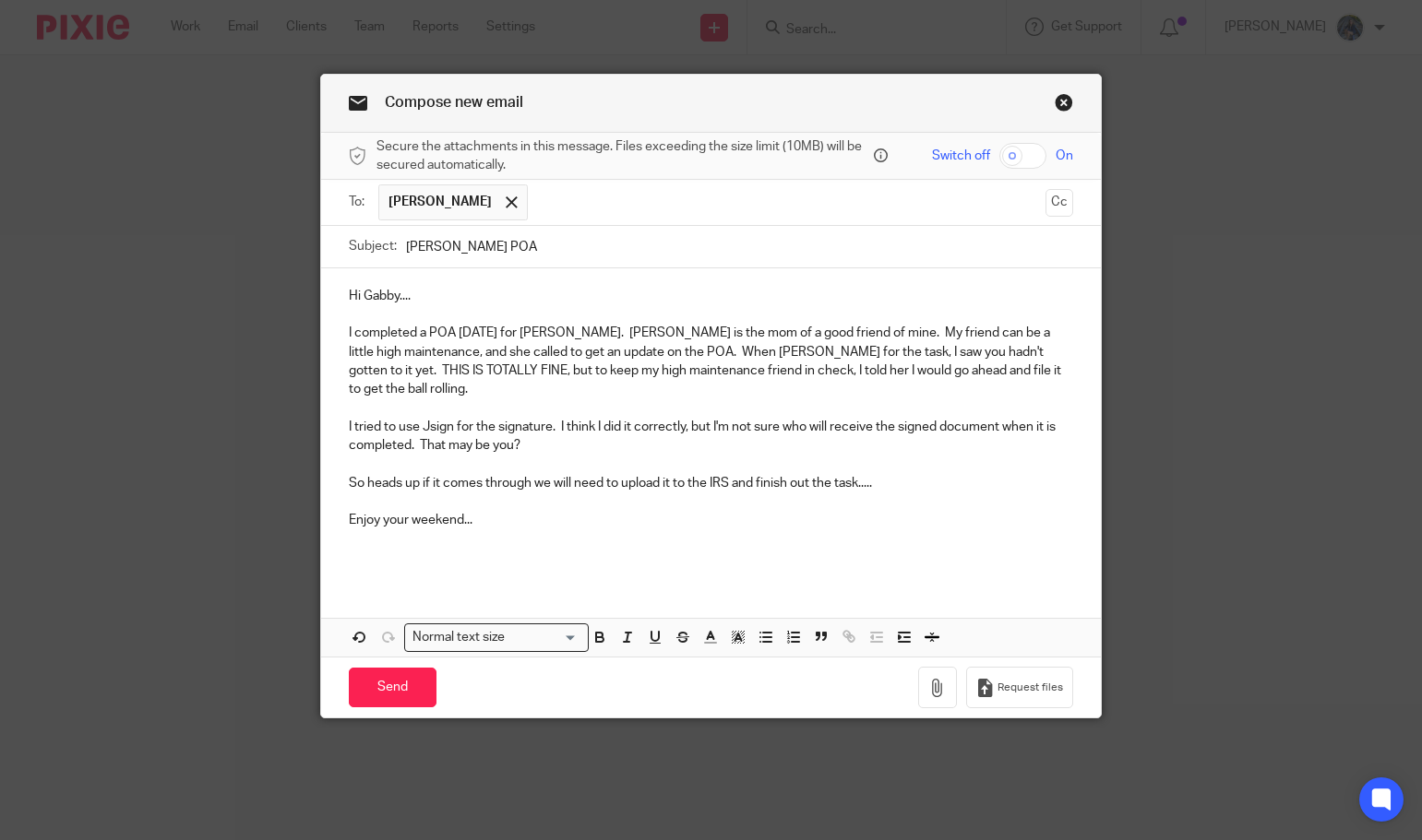
click at [638, 349] on p "I completed a POA [DATE] for [PERSON_NAME]. [PERSON_NAME] is the mom of a good …" at bounding box center [712, 361] width 726 height 74
click at [394, 675] on input "Send" at bounding box center [393, 687] width 88 height 40
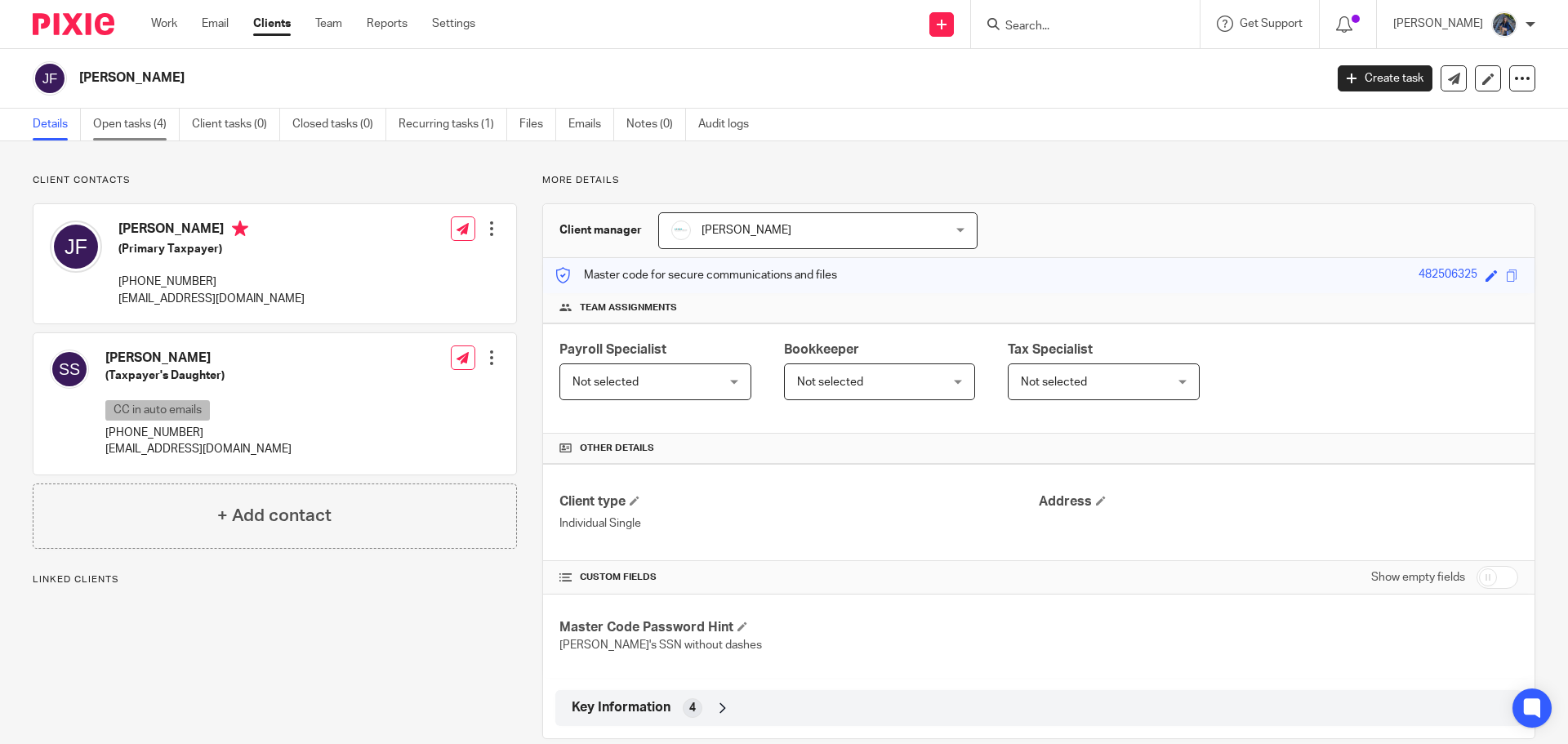
click at [136, 118] on link "Open tasks (4)" at bounding box center [137, 124] width 87 height 32
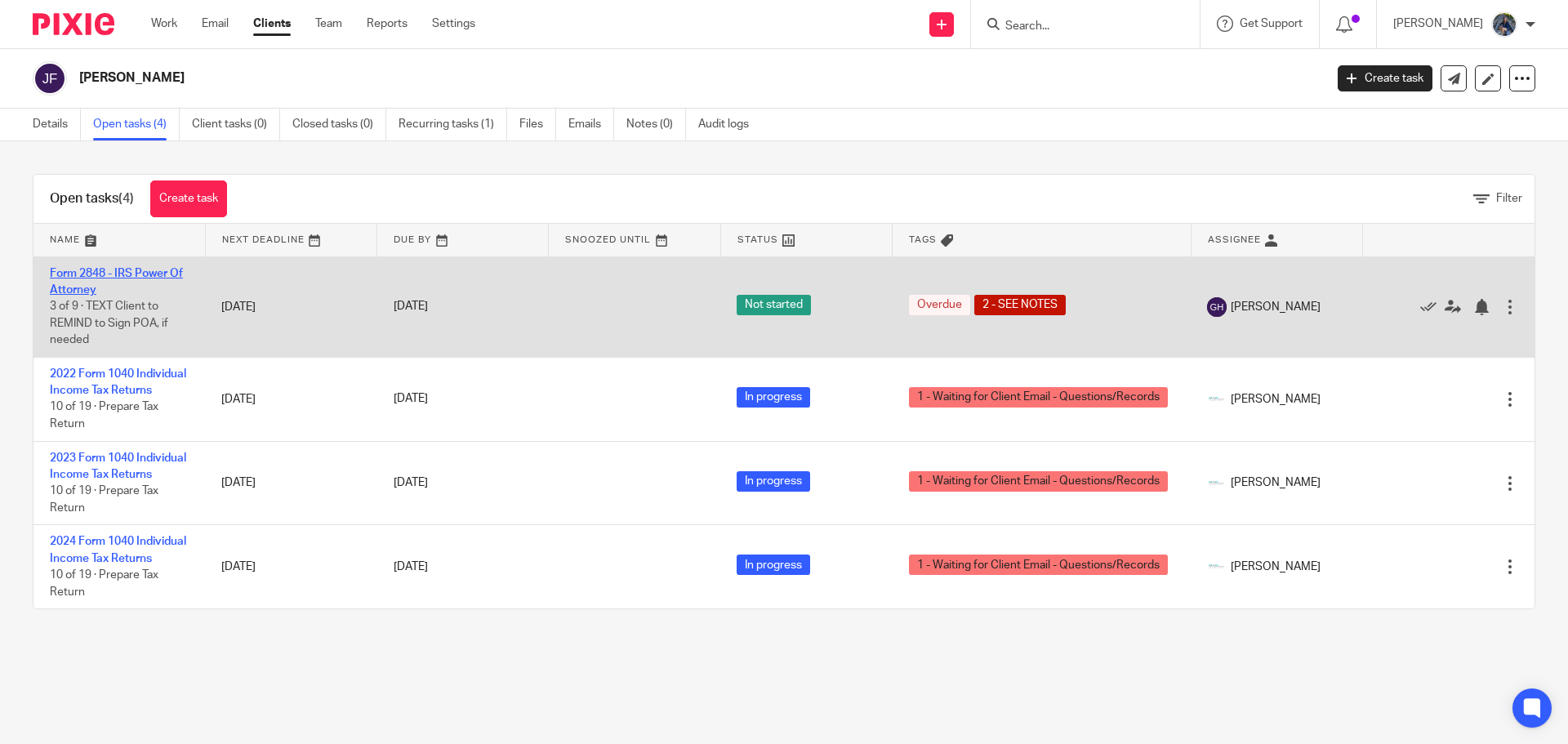
click at [131, 270] on link "Form 2848 - IRS Power Of Attorney" at bounding box center [117, 281] width 133 height 28
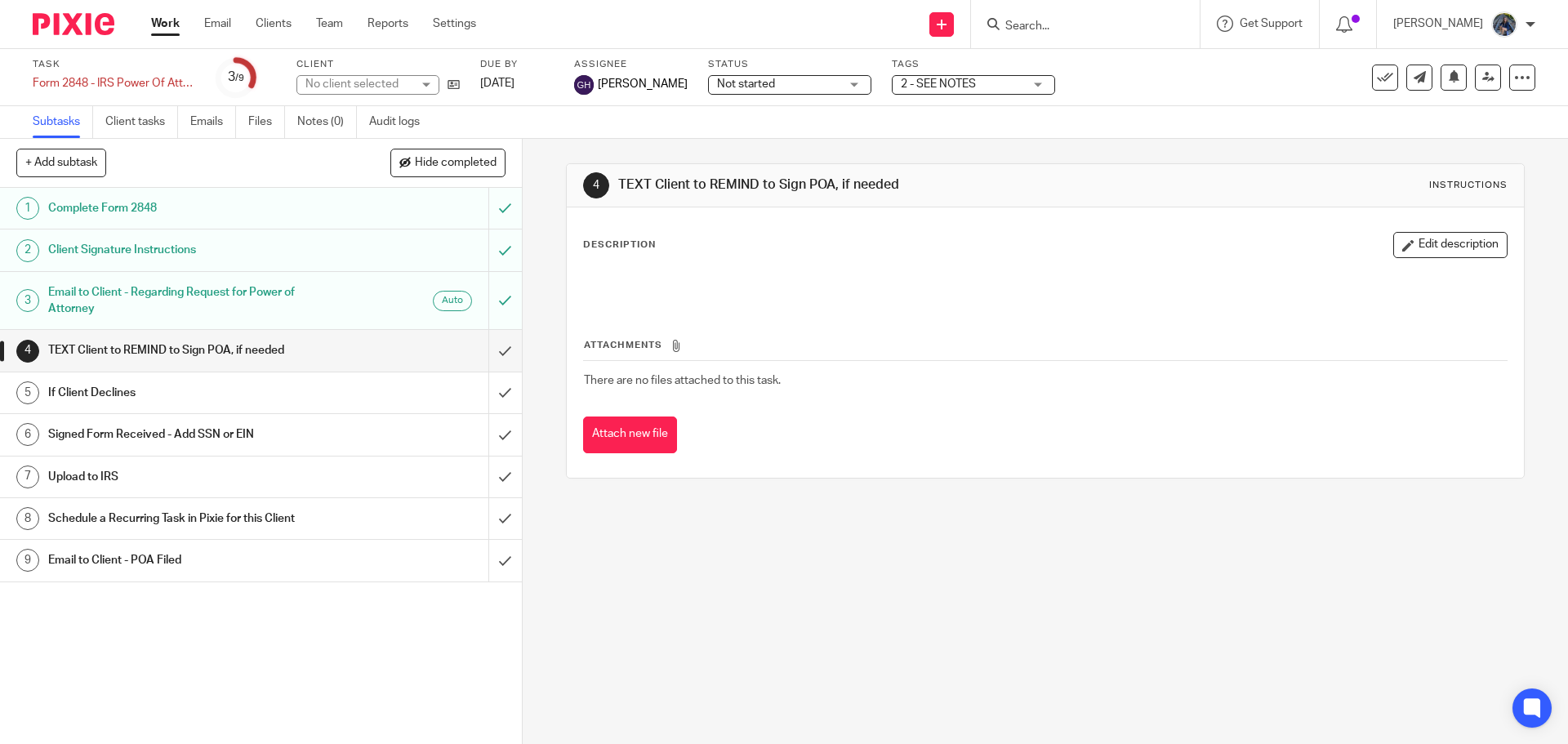
click at [788, 81] on span "Not started" at bounding box center [778, 85] width 123 height 17
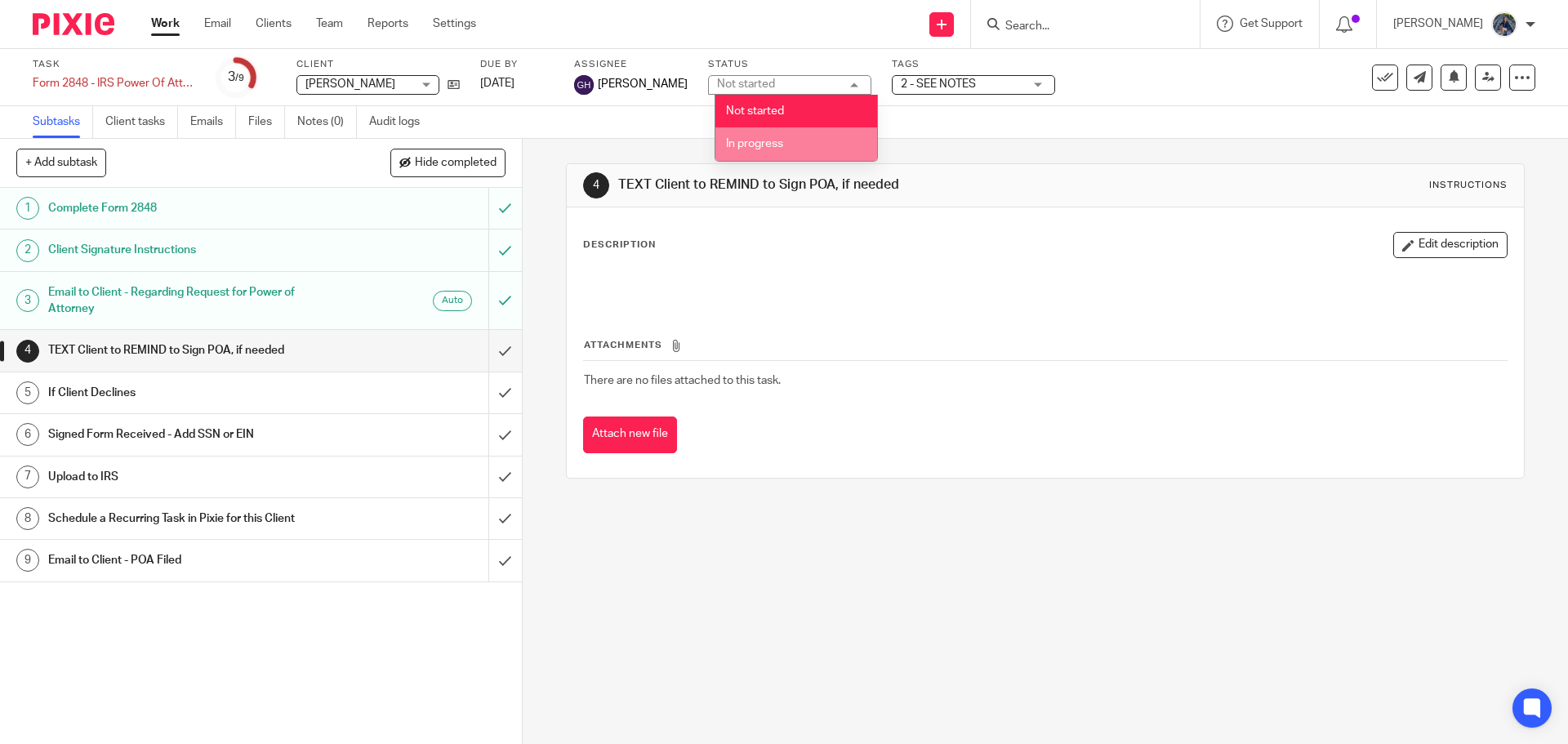
click at [772, 152] on li "In progress" at bounding box center [796, 144] width 162 height 34
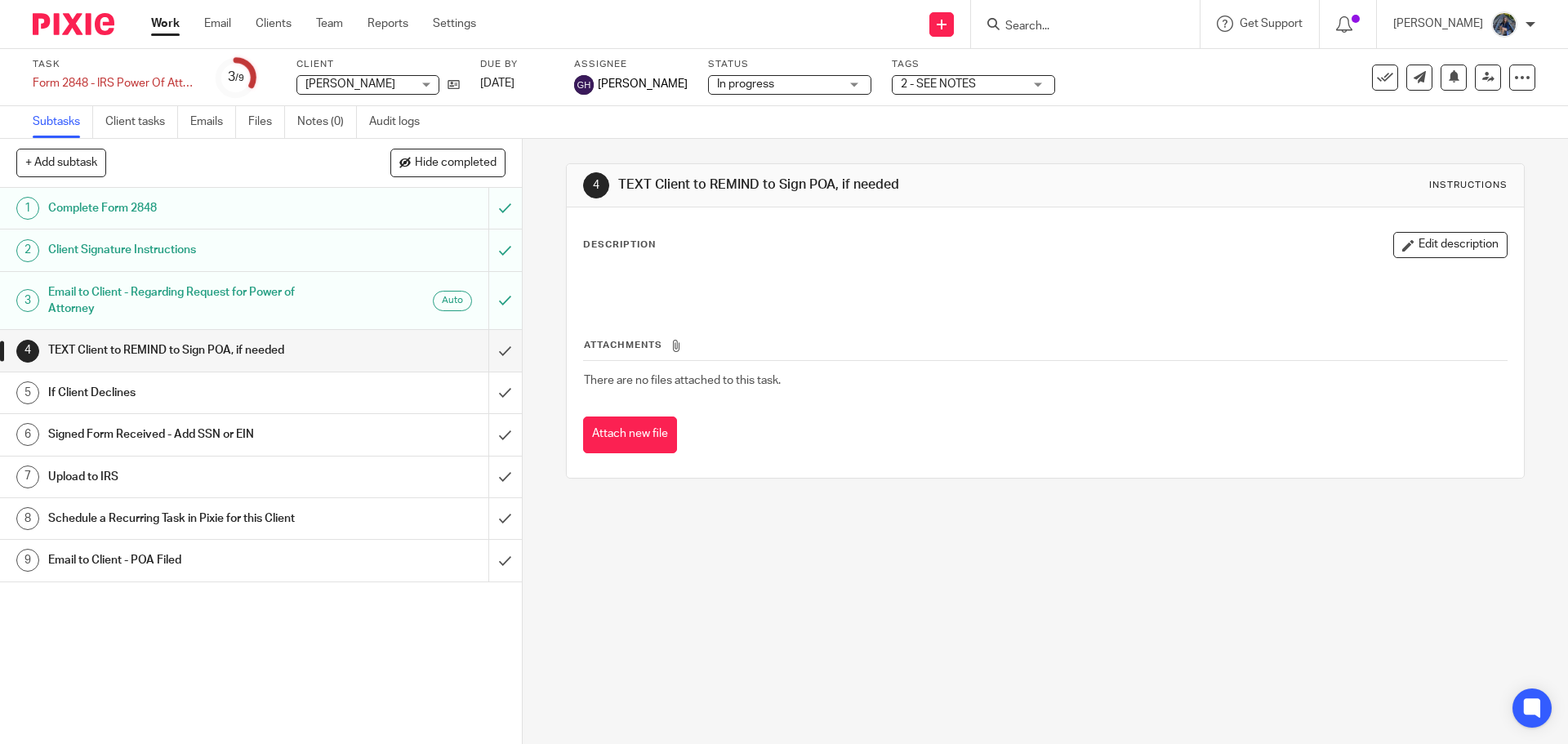
click at [976, 85] on span "2 - SEE NOTES" at bounding box center [939, 84] width 75 height 11
click at [294, 218] on h1 "Complete Form 2848" at bounding box center [190, 208] width 282 height 24
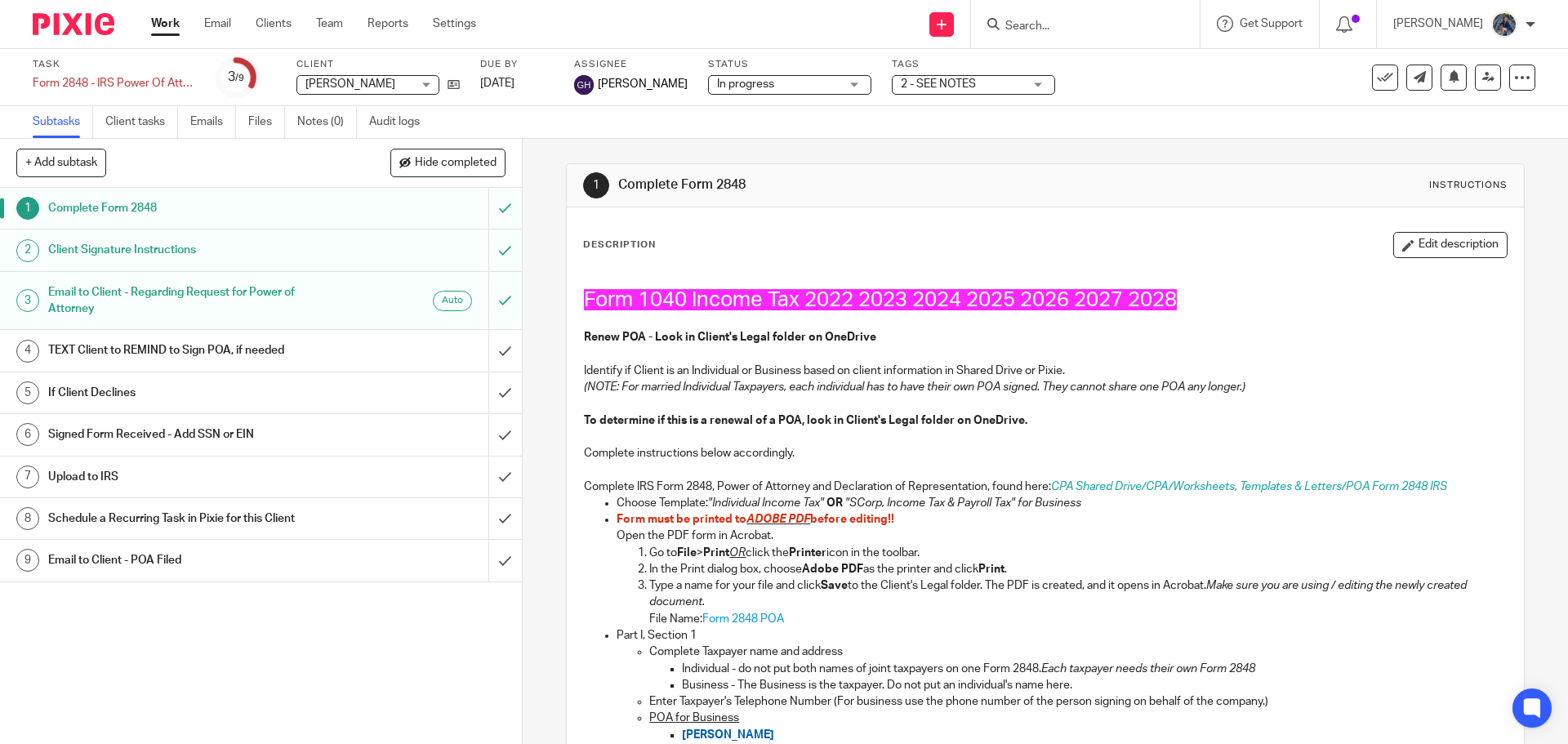
click at [1015, 87] on span "2 - SEE NOTES" at bounding box center [963, 85] width 123 height 17
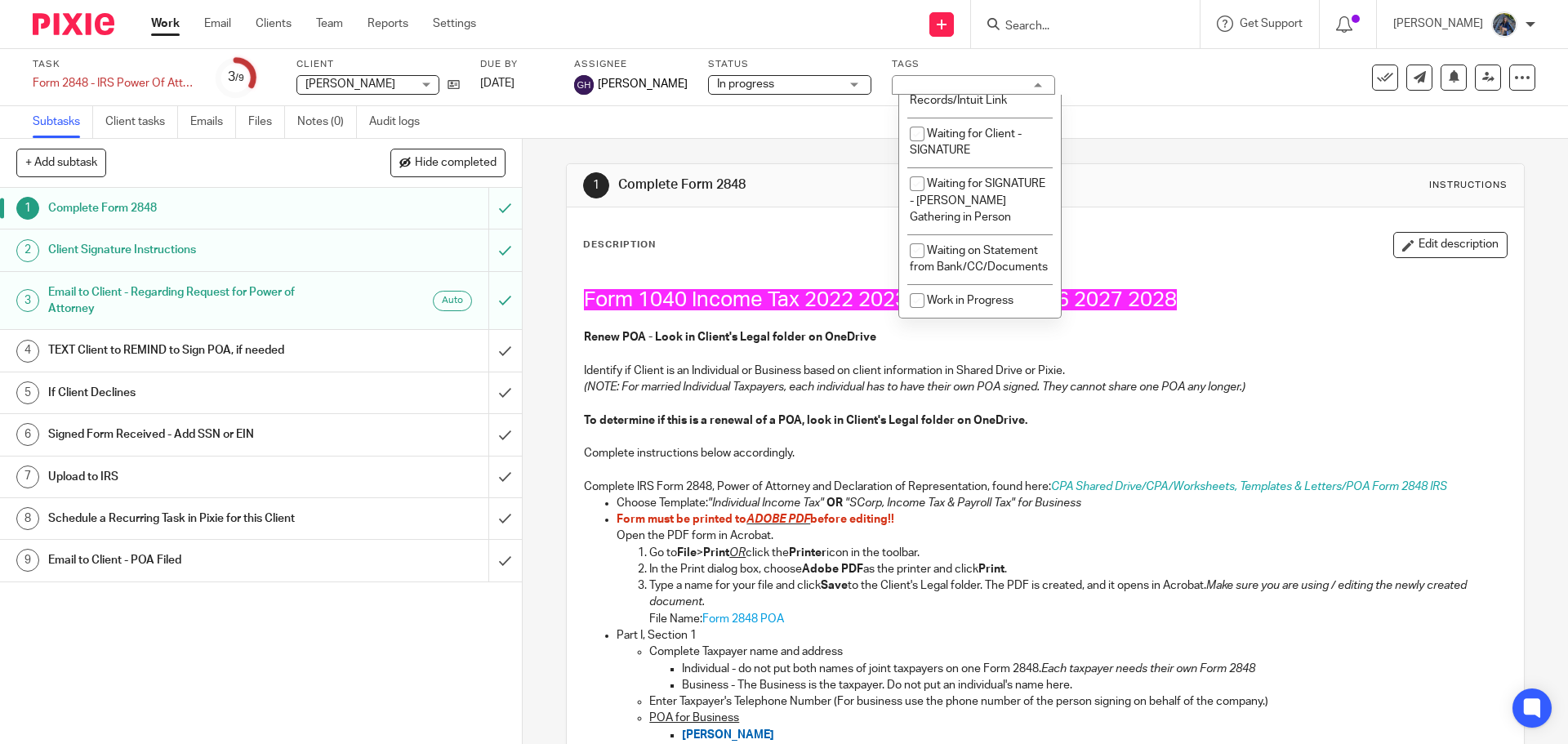
scroll to position [1491, 0]
click at [920, 121] on input "checkbox" at bounding box center [918, 134] width 31 height 31
checkbox input "true"
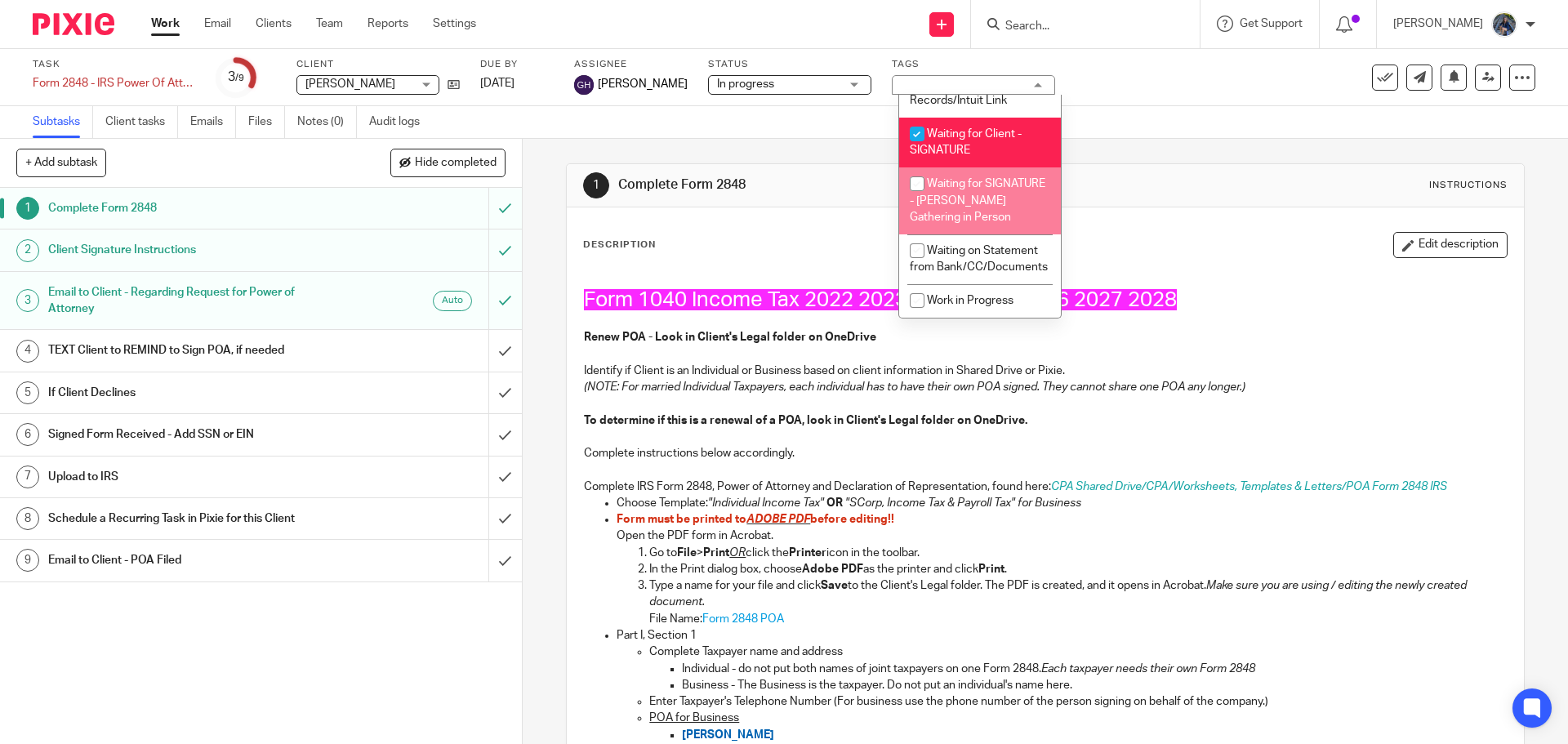
click at [1190, 242] on div "Description Edit description" at bounding box center [1045, 245] width 924 height 26
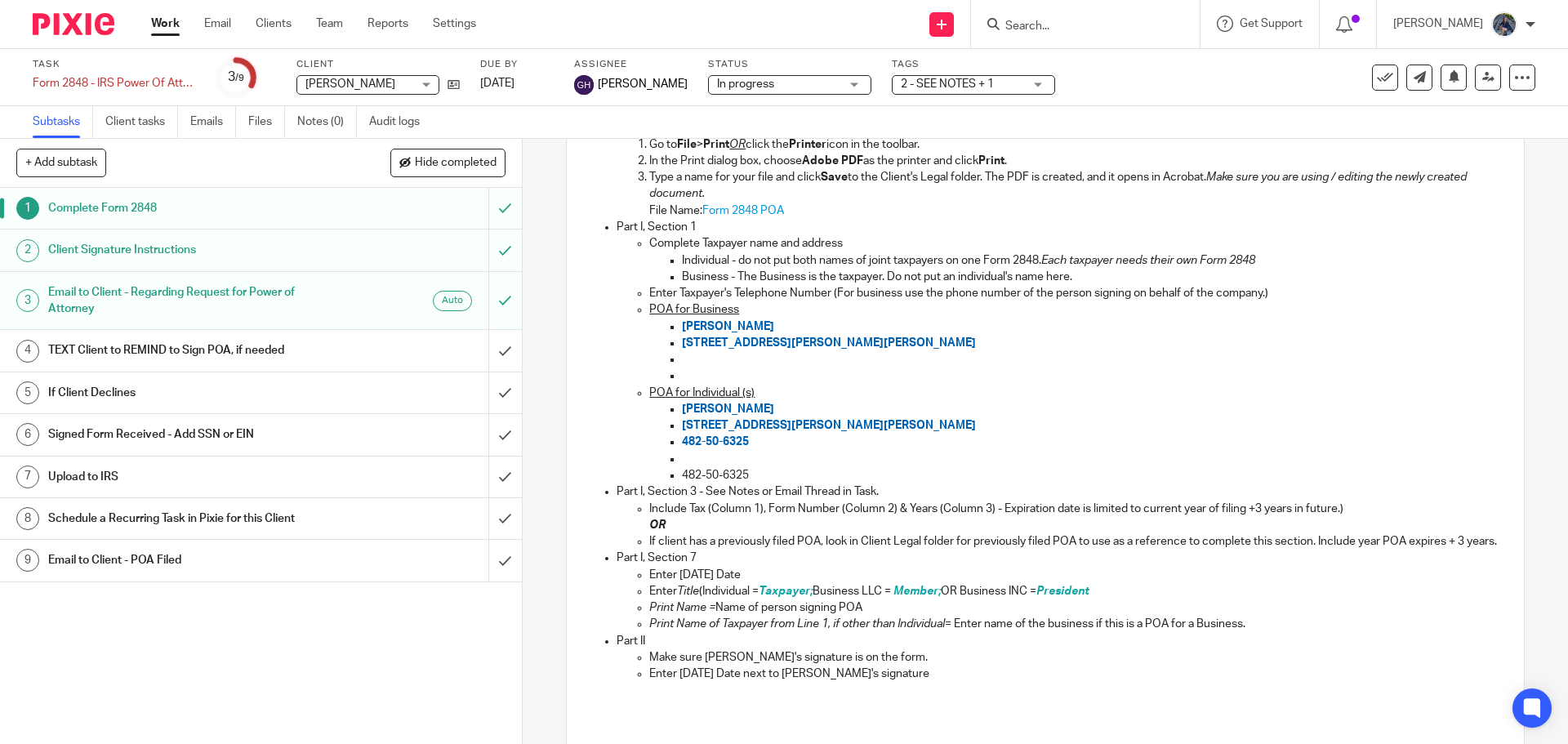
scroll to position [591, 0]
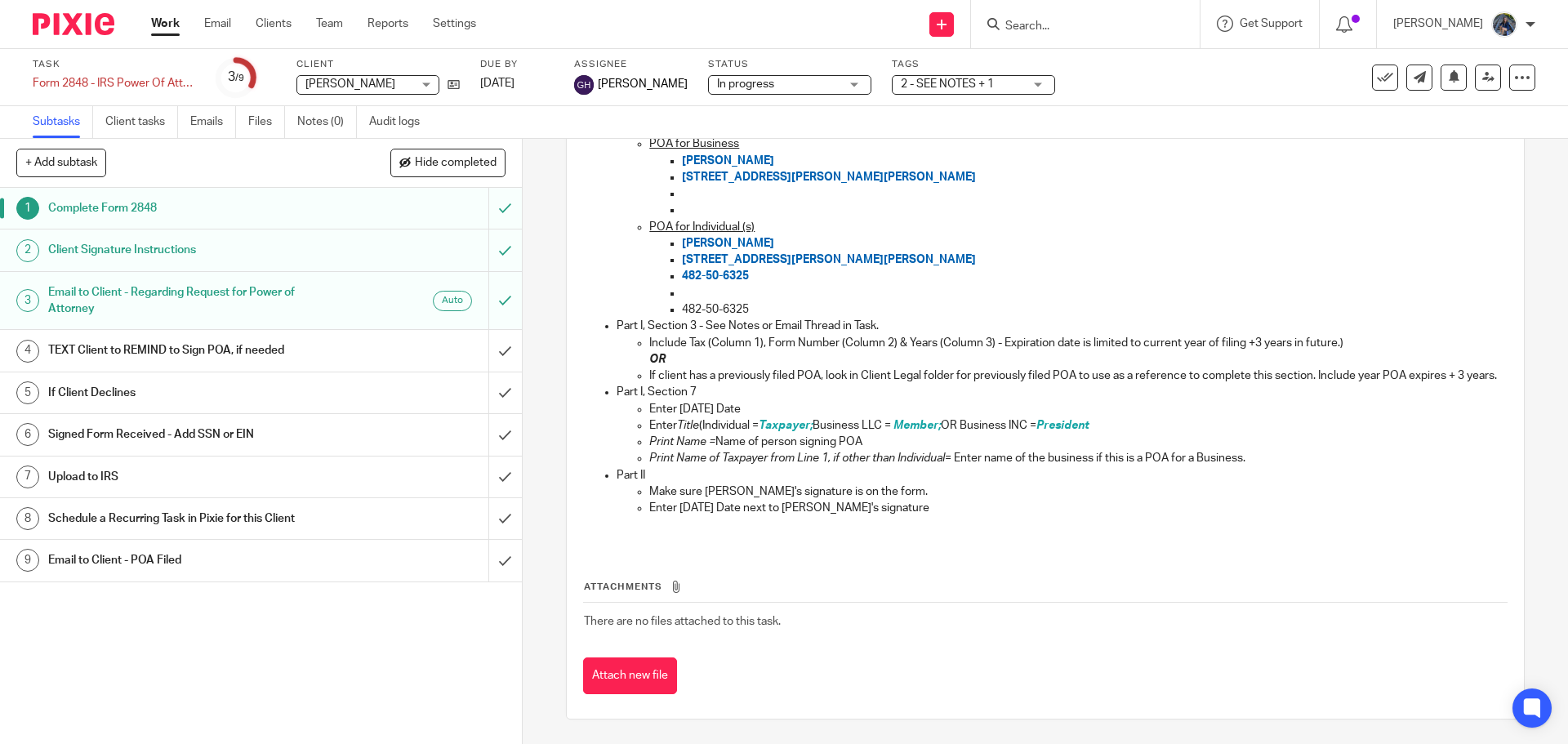
click at [236, 442] on h1 "Signed Form Received - Add SSN or EIN" at bounding box center [190, 435] width 282 height 24
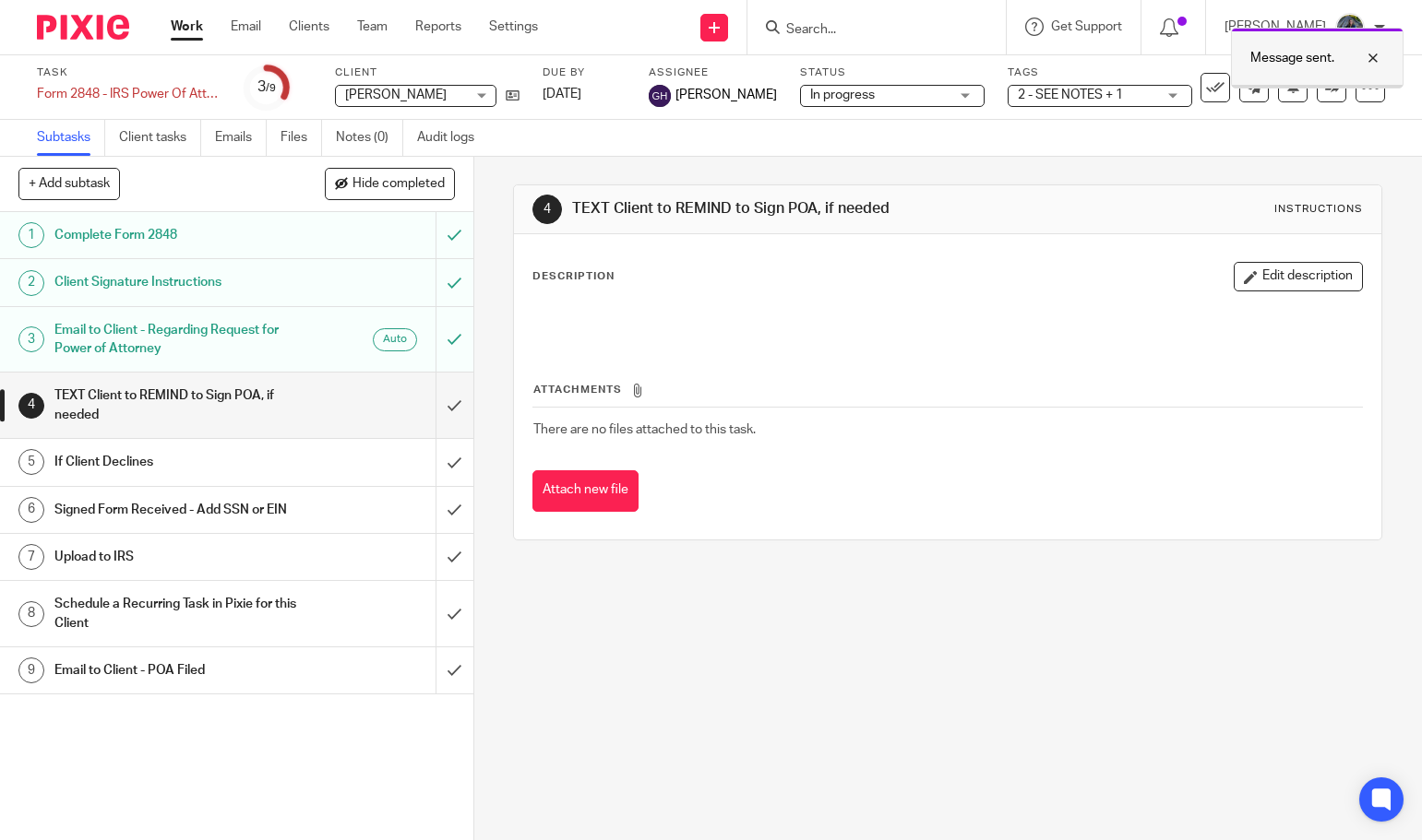
click at [1370, 60] on div at bounding box center [1358, 58] width 50 height 22
click at [246, 139] on link "Emails" at bounding box center [241, 138] width 52 height 36
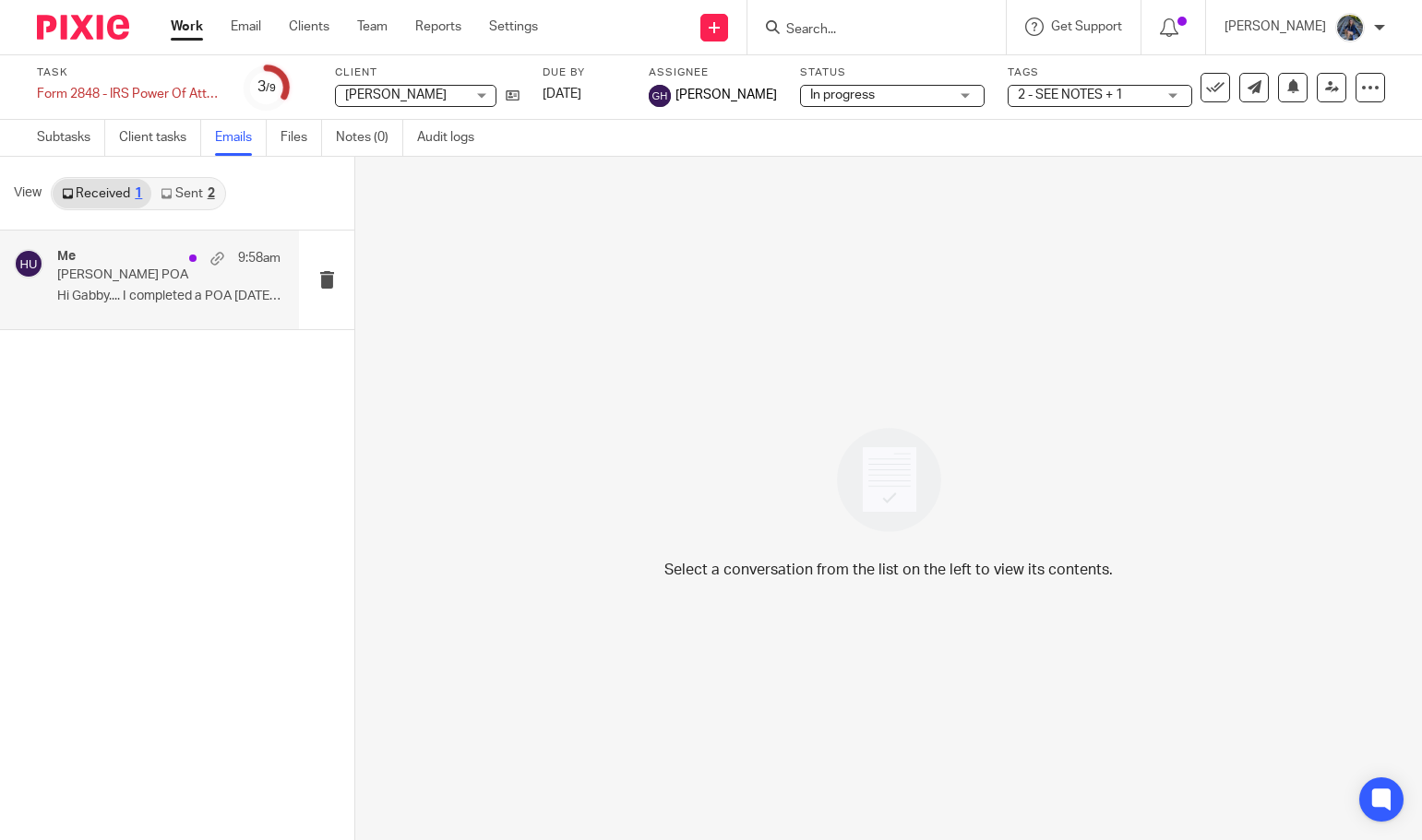
click at [177, 289] on p "Hi Gabby.... I completed a POA today for Jan..." at bounding box center [168, 296] width 223 height 16
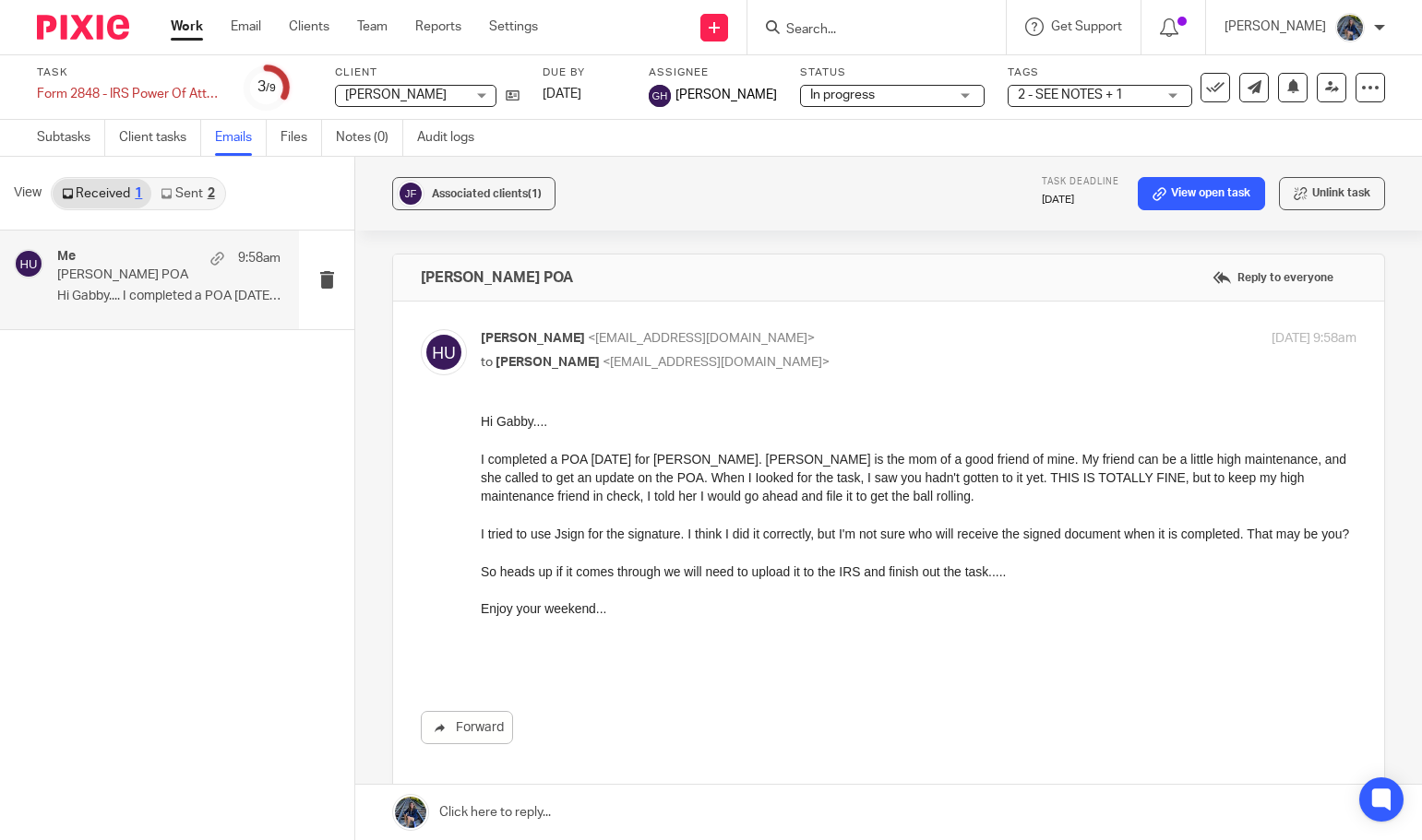
click at [185, 193] on link "Sent 2" at bounding box center [188, 194] width 72 height 29
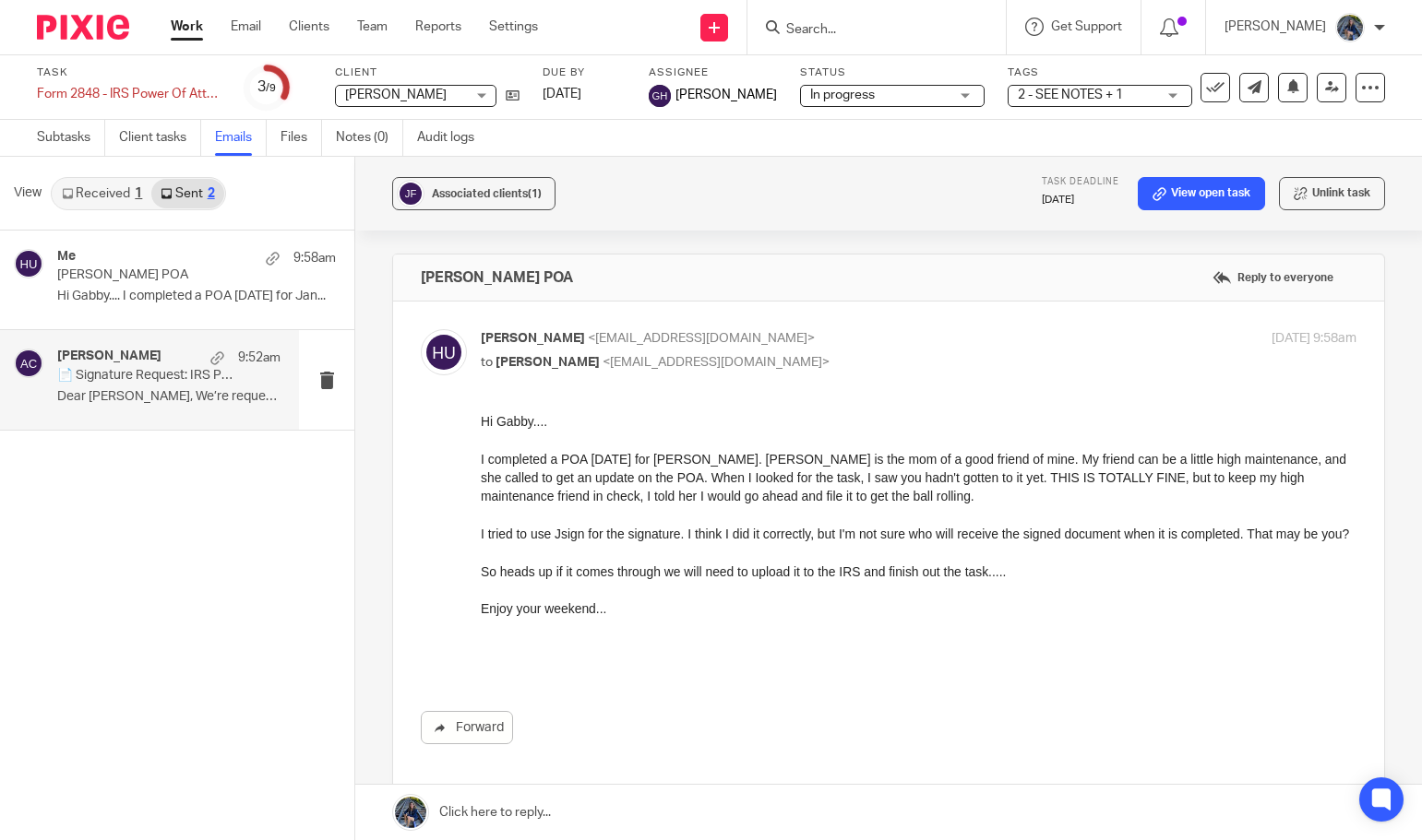
click at [169, 358] on div "Amy Corfixsen 9:52am" at bounding box center [168, 358] width 223 height 19
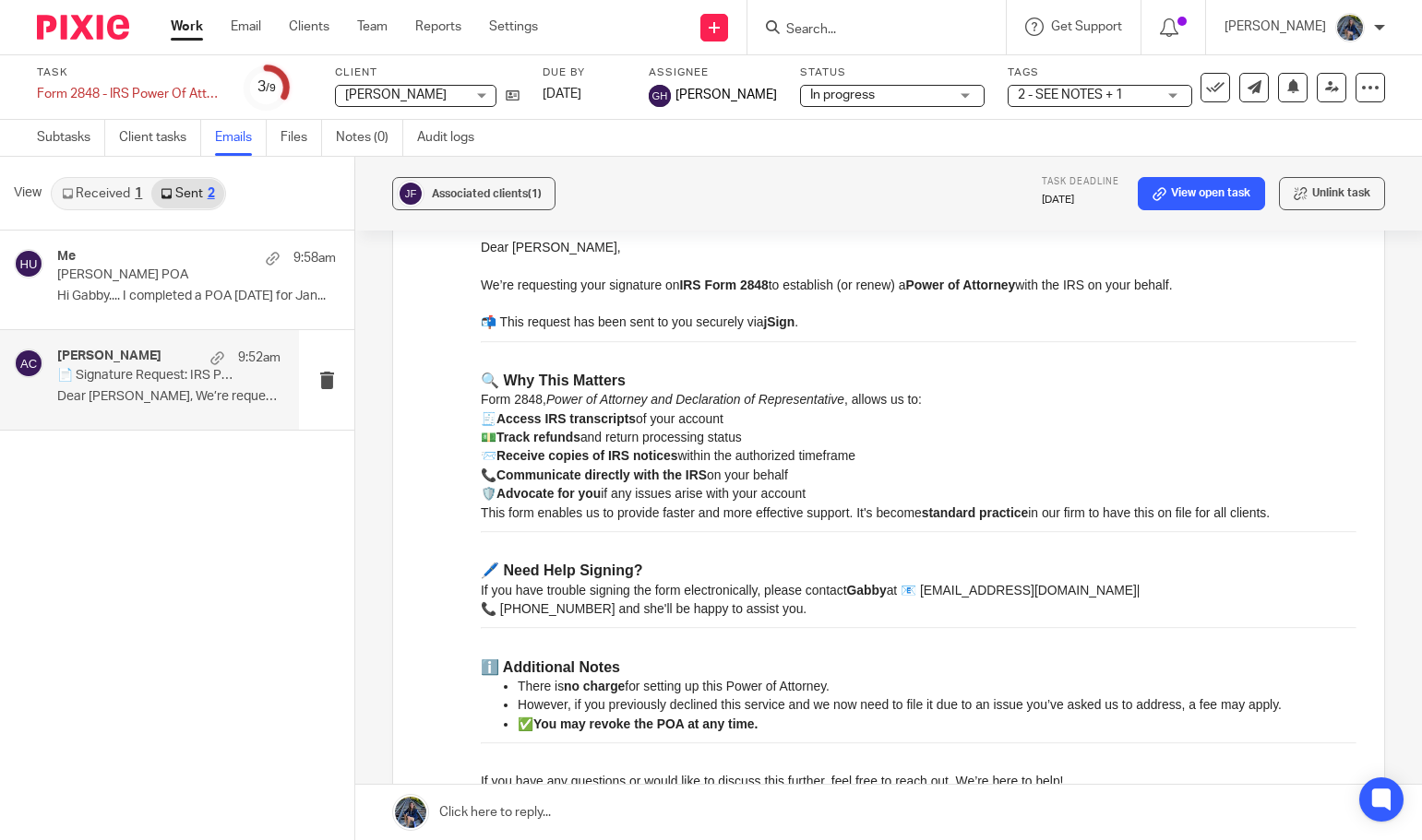
scroll to position [110, 0]
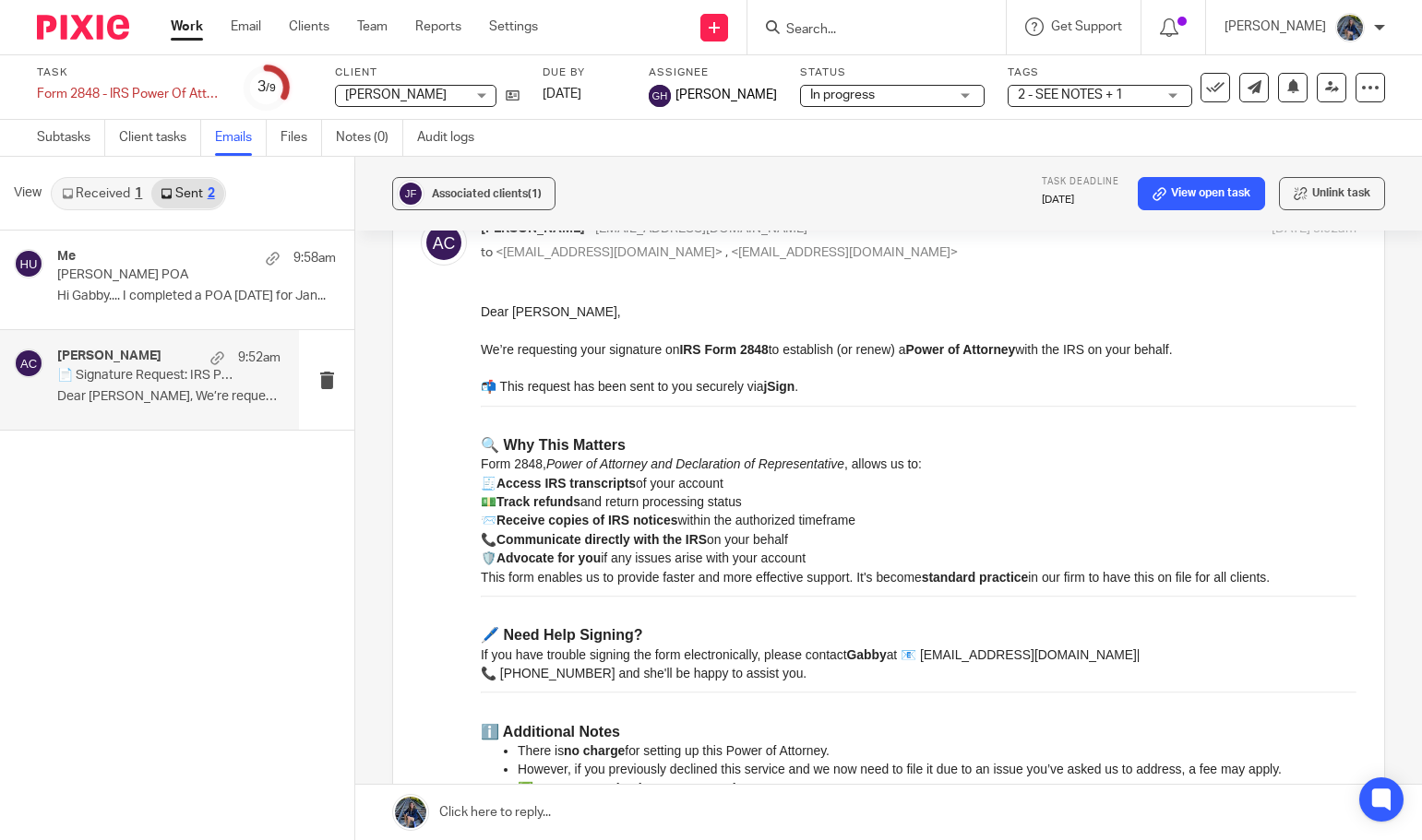
click at [115, 190] on link "Received 1" at bounding box center [102, 194] width 99 height 29
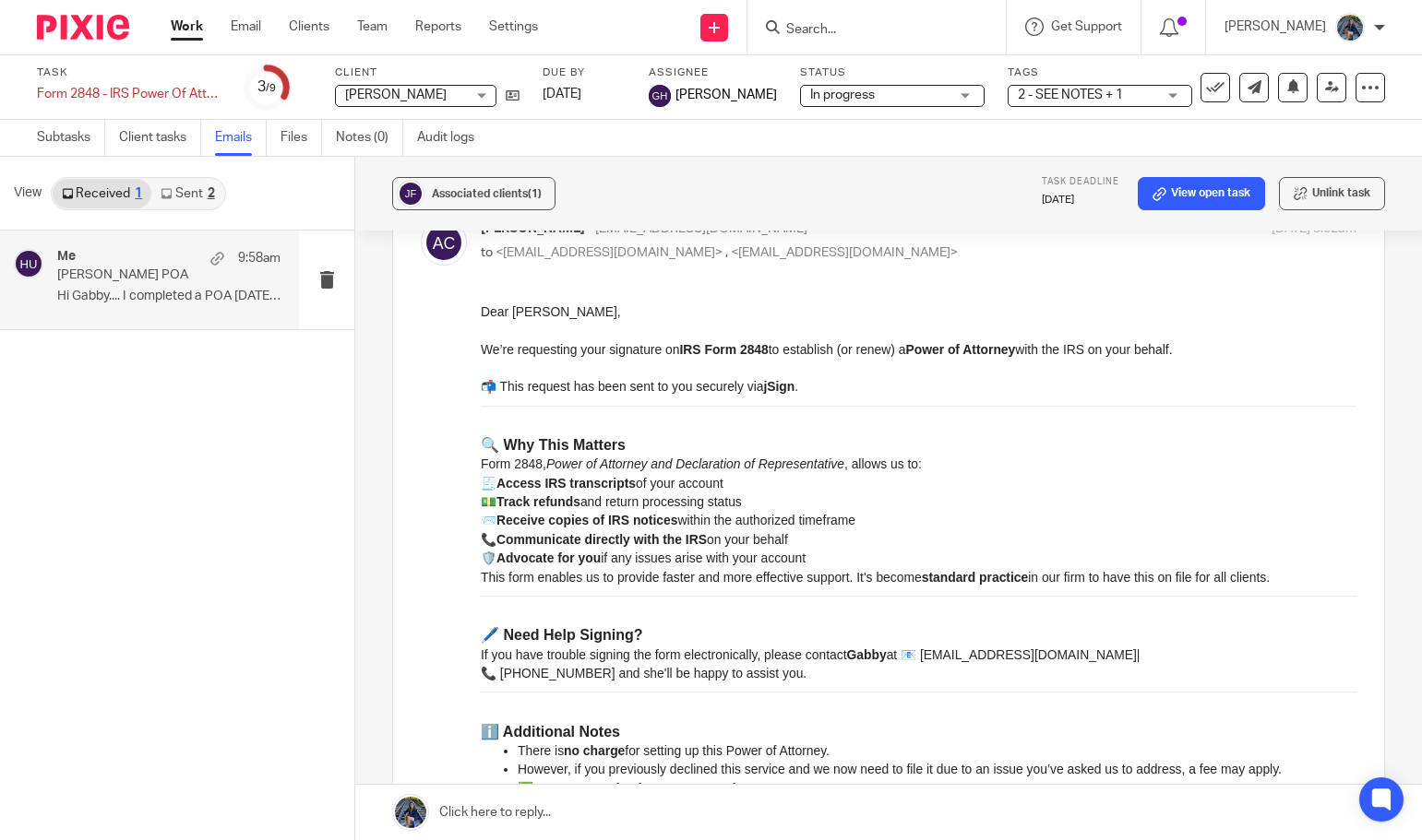
click at [118, 281] on p "Jan Frantz POA" at bounding box center [146, 276] width 179 height 16
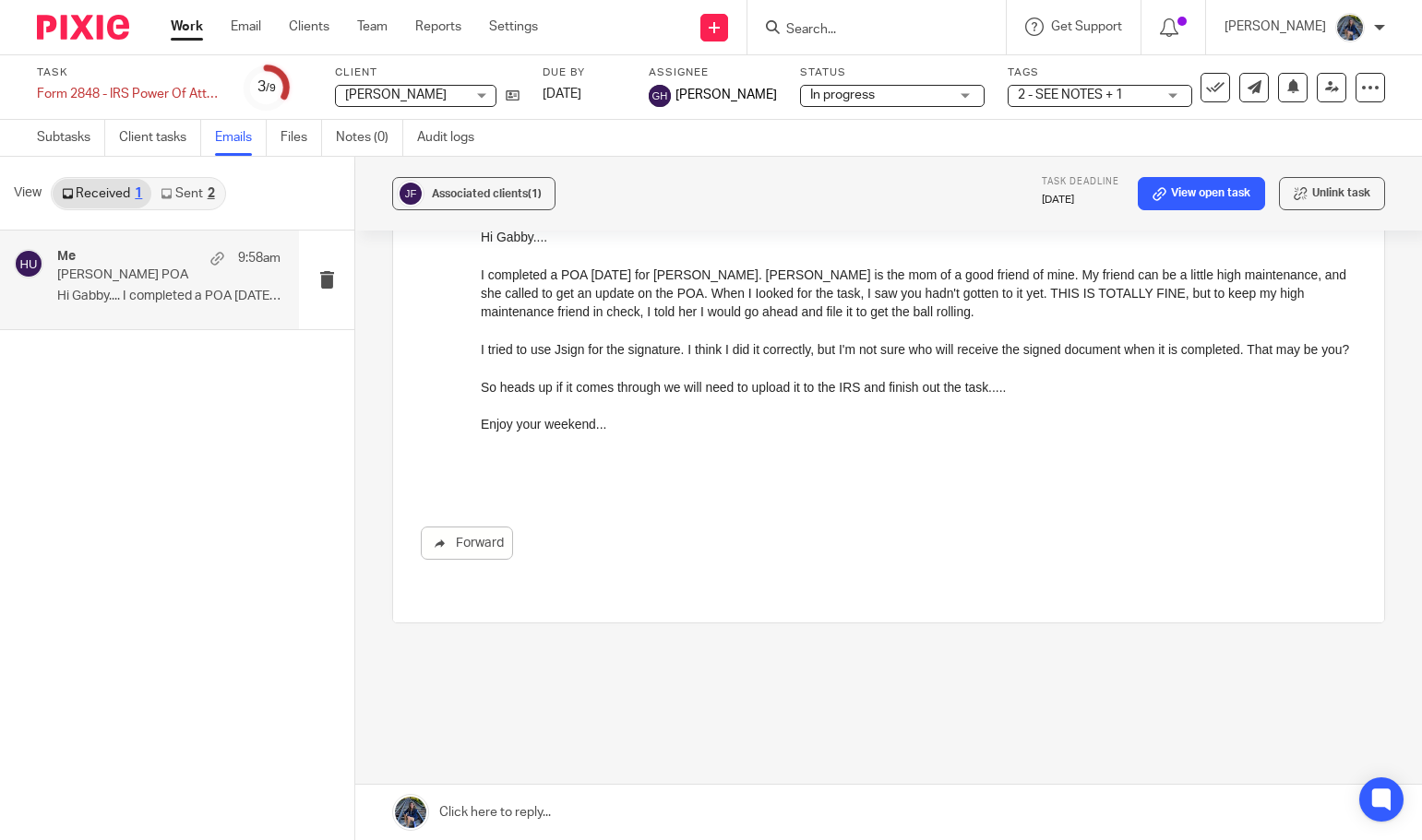
scroll to position [0, 0]
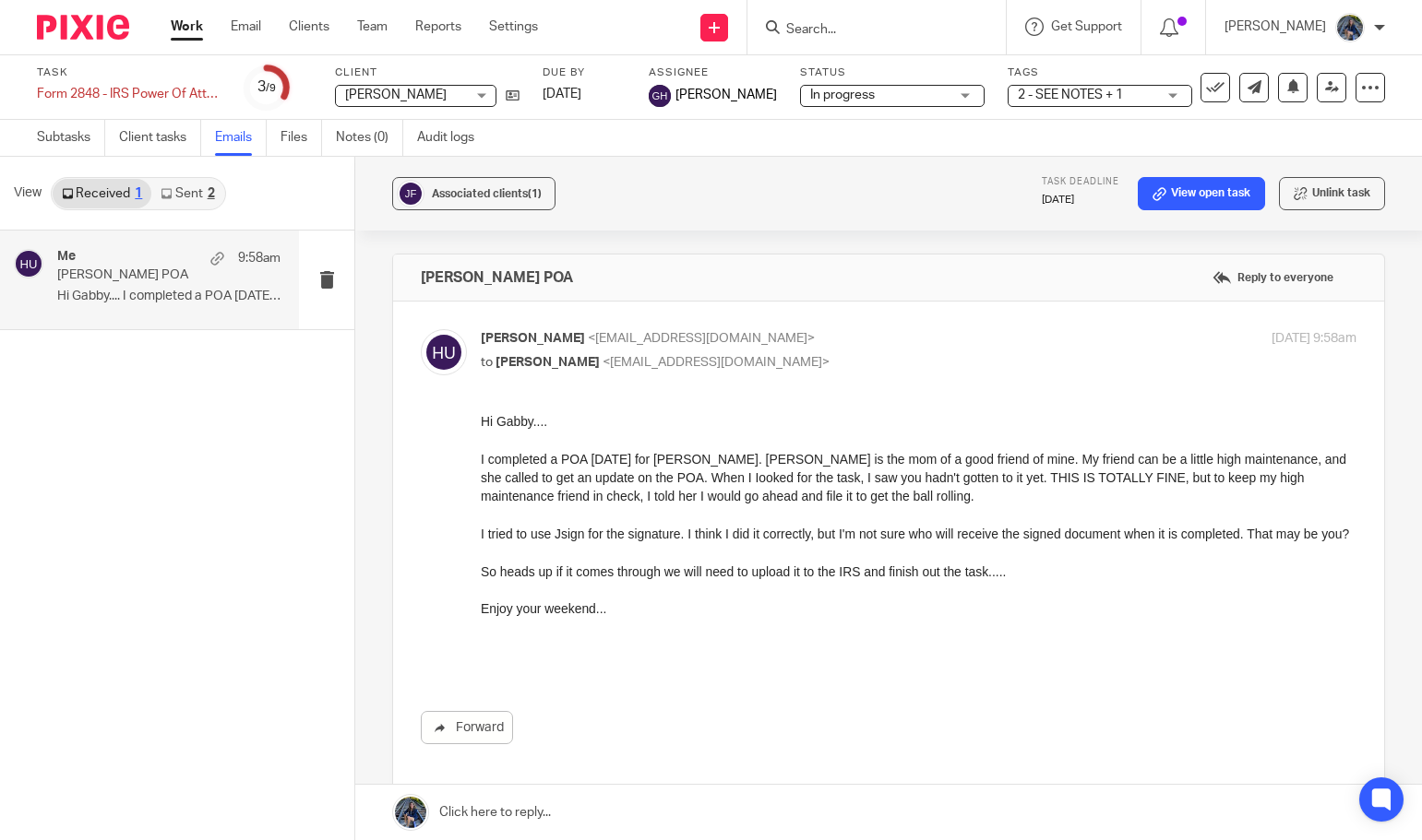
click at [186, 189] on link "Sent 2" at bounding box center [188, 194] width 72 height 29
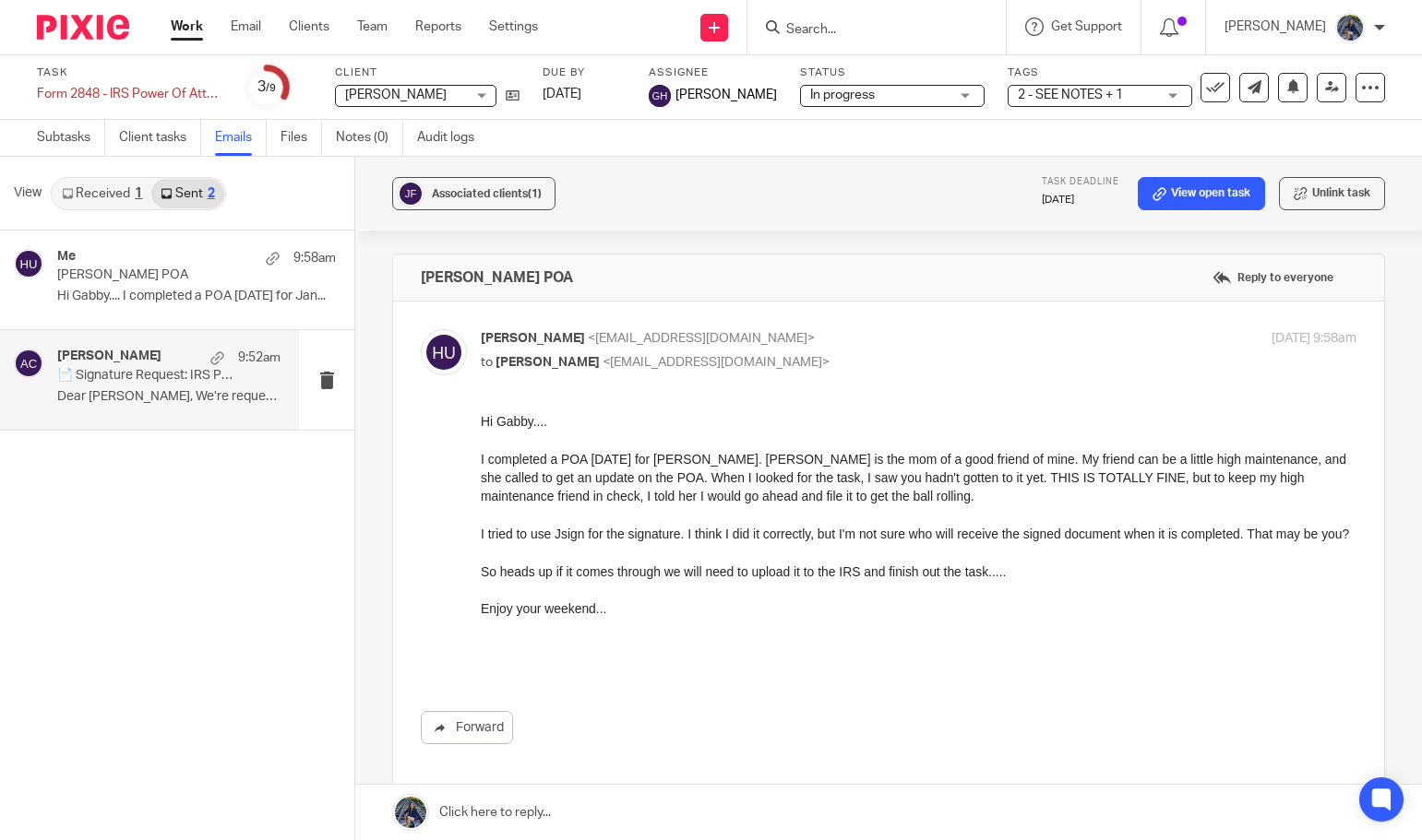
click at [152, 373] on p "📄 Signature Request: IRS Power of Attorney (Form 2848)" at bounding box center [146, 376] width 179 height 16
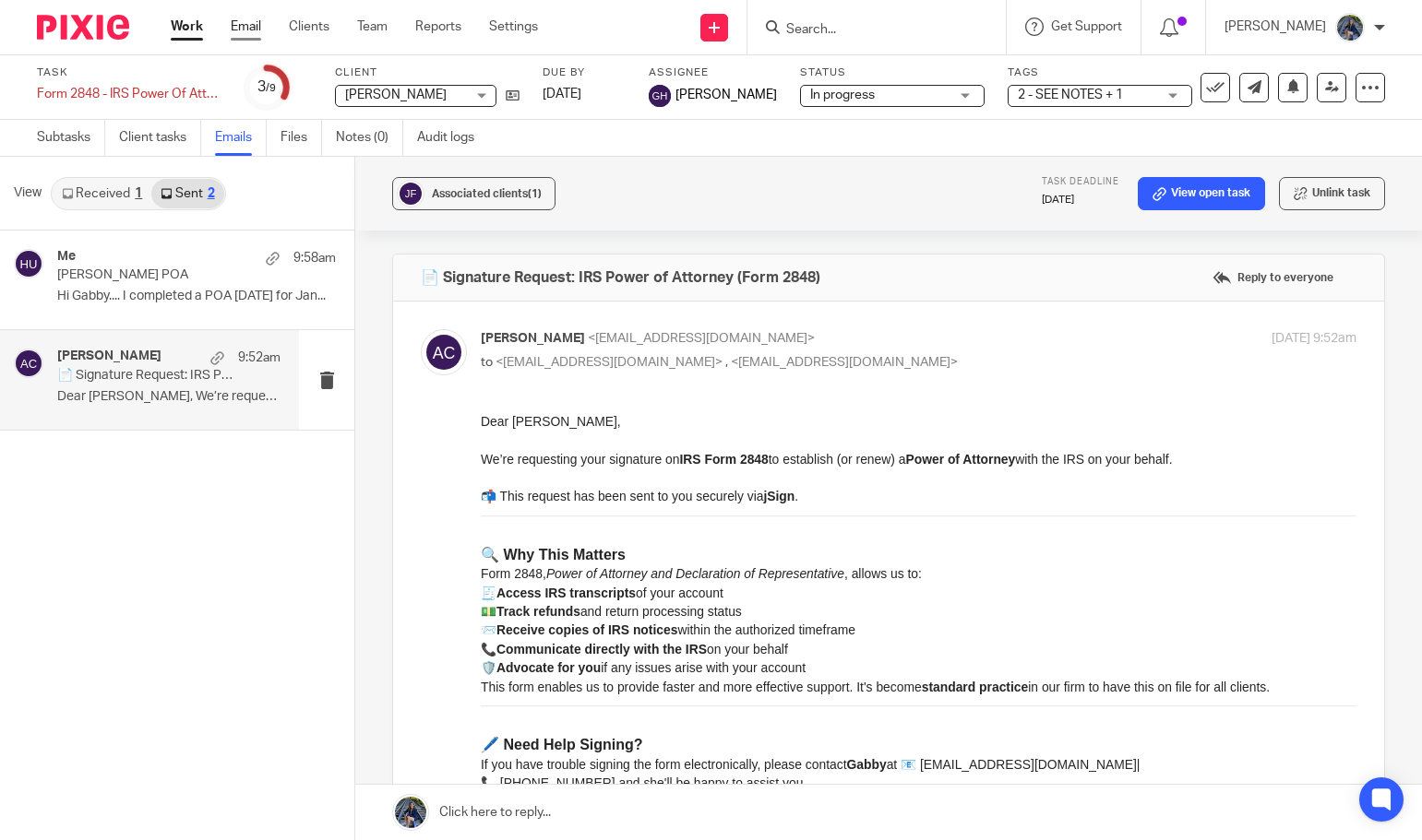
click at [257, 30] on link "Email" at bounding box center [245, 26] width 30 height 19
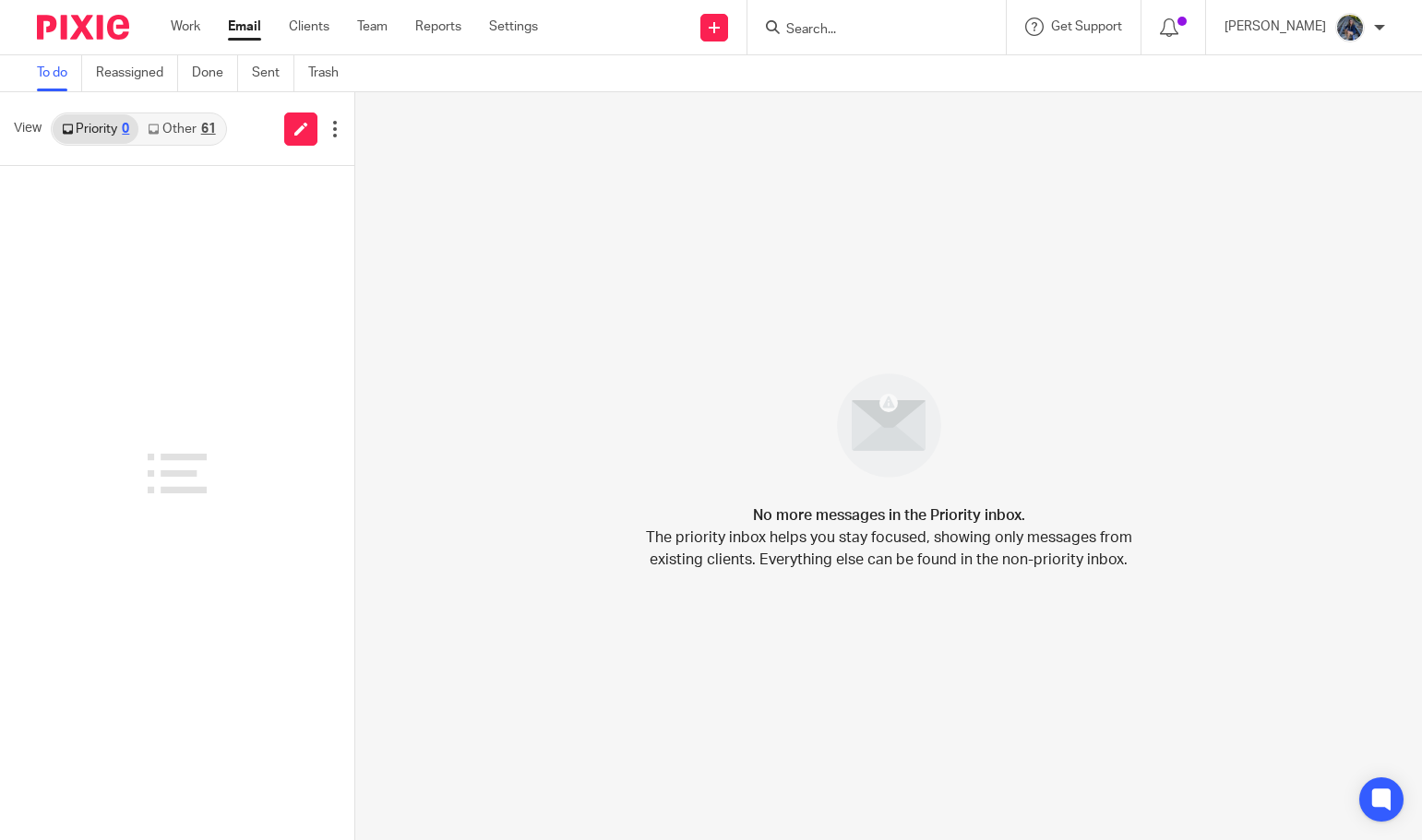
click at [910, 26] on input "Search" at bounding box center [867, 30] width 166 height 17
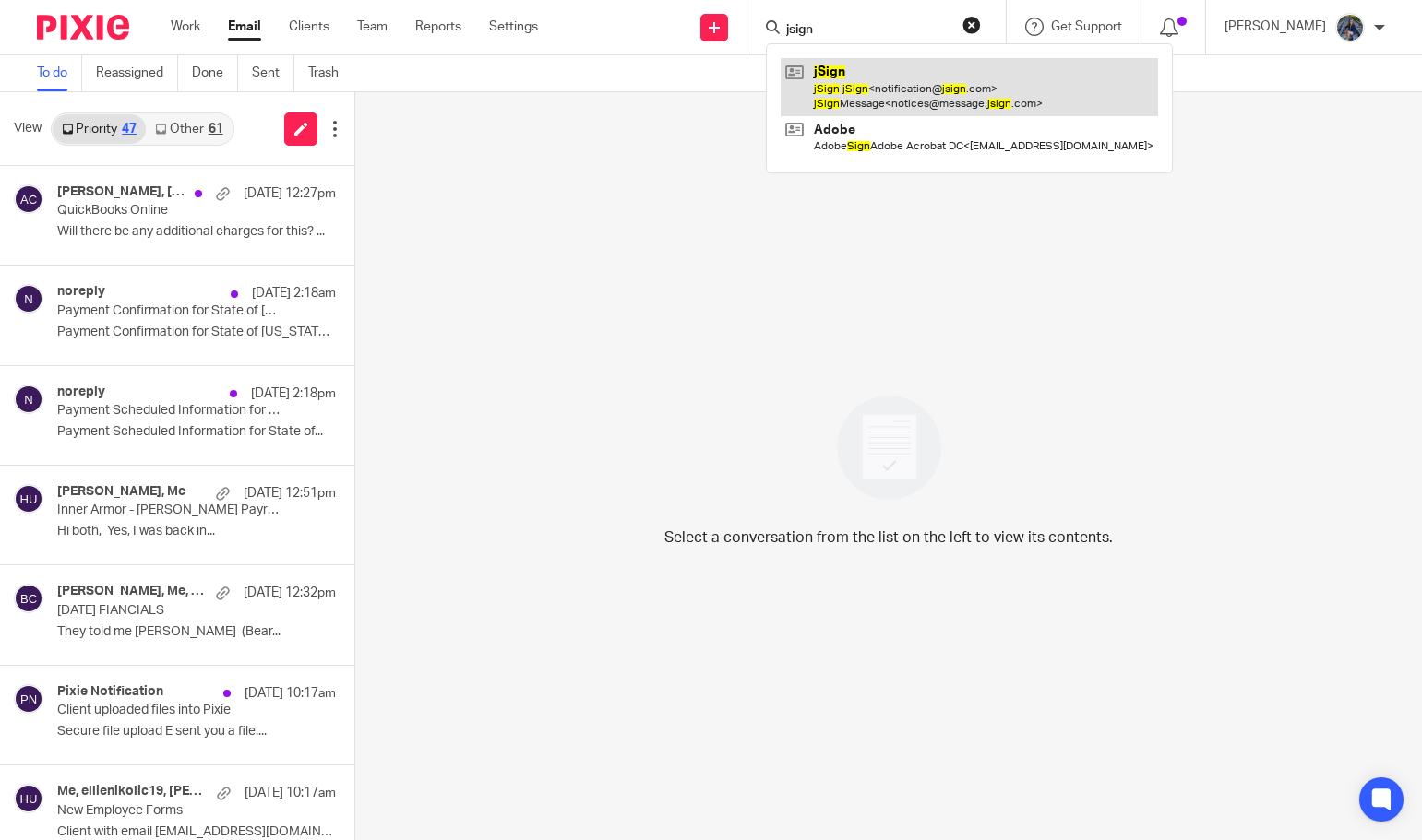
type input "jsign"
click at [954, 106] on link at bounding box center [969, 86] width 378 height 57
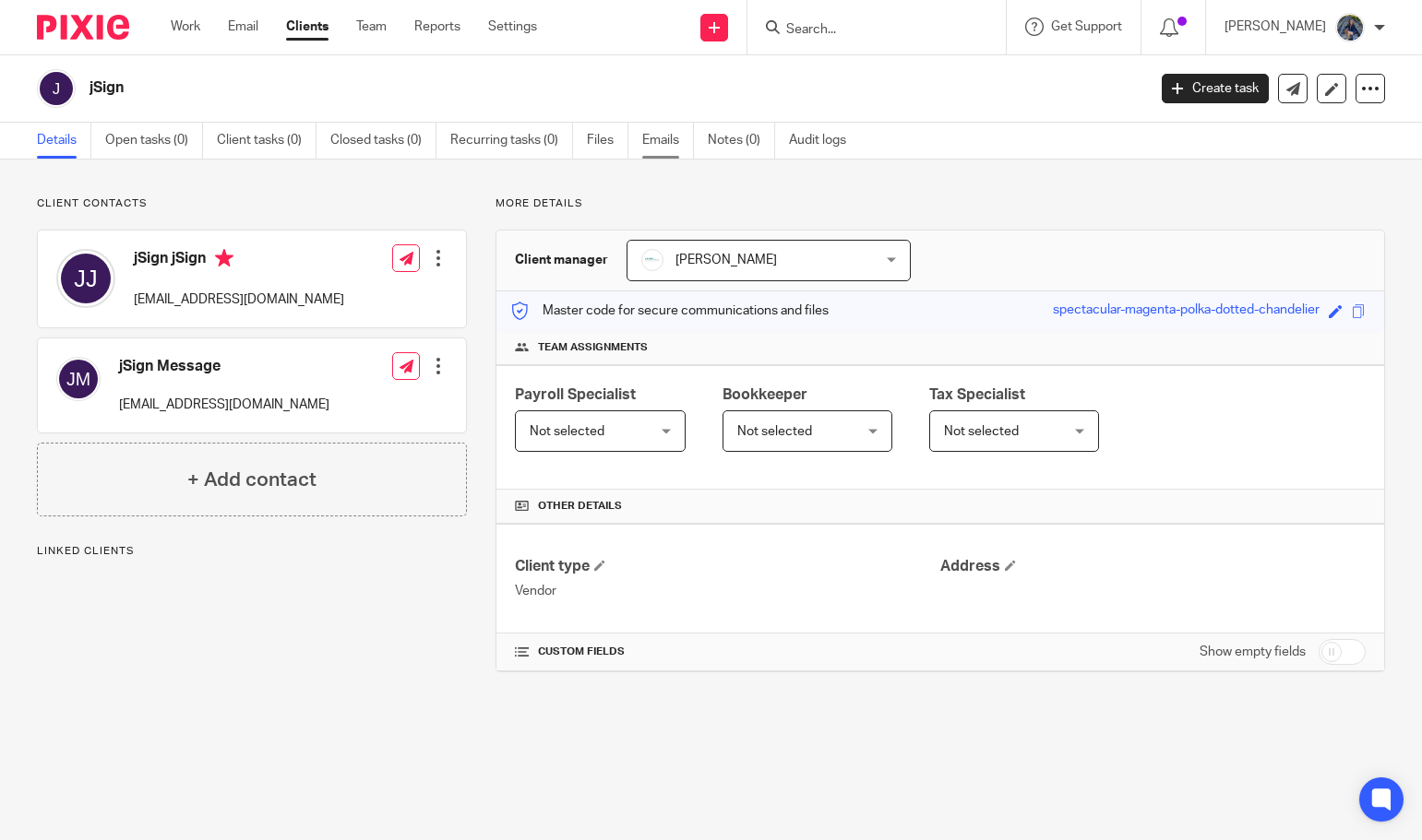
click at [672, 143] on link "Emails" at bounding box center [668, 140] width 52 height 36
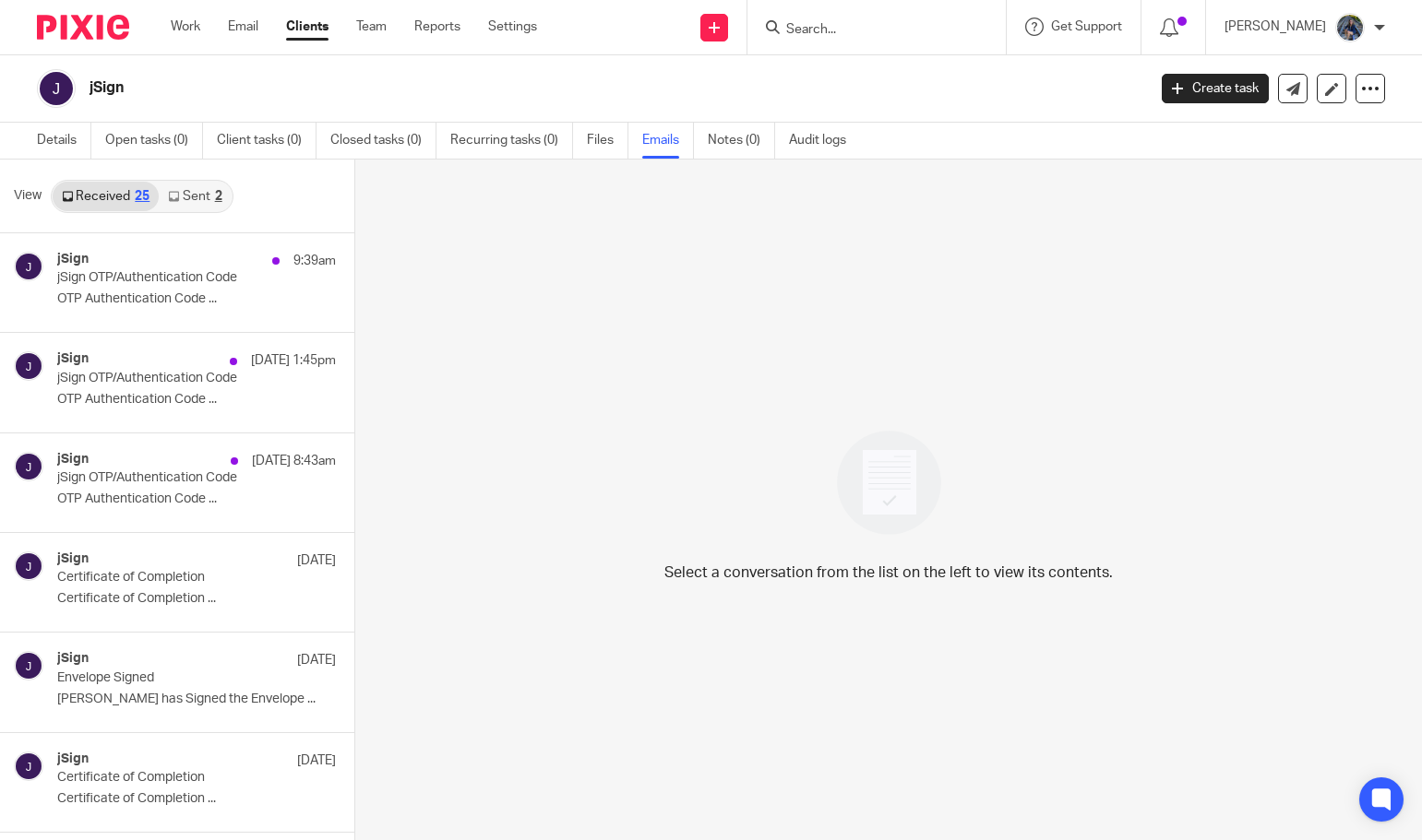
click at [188, 195] on link "Sent 2" at bounding box center [195, 197] width 72 height 29
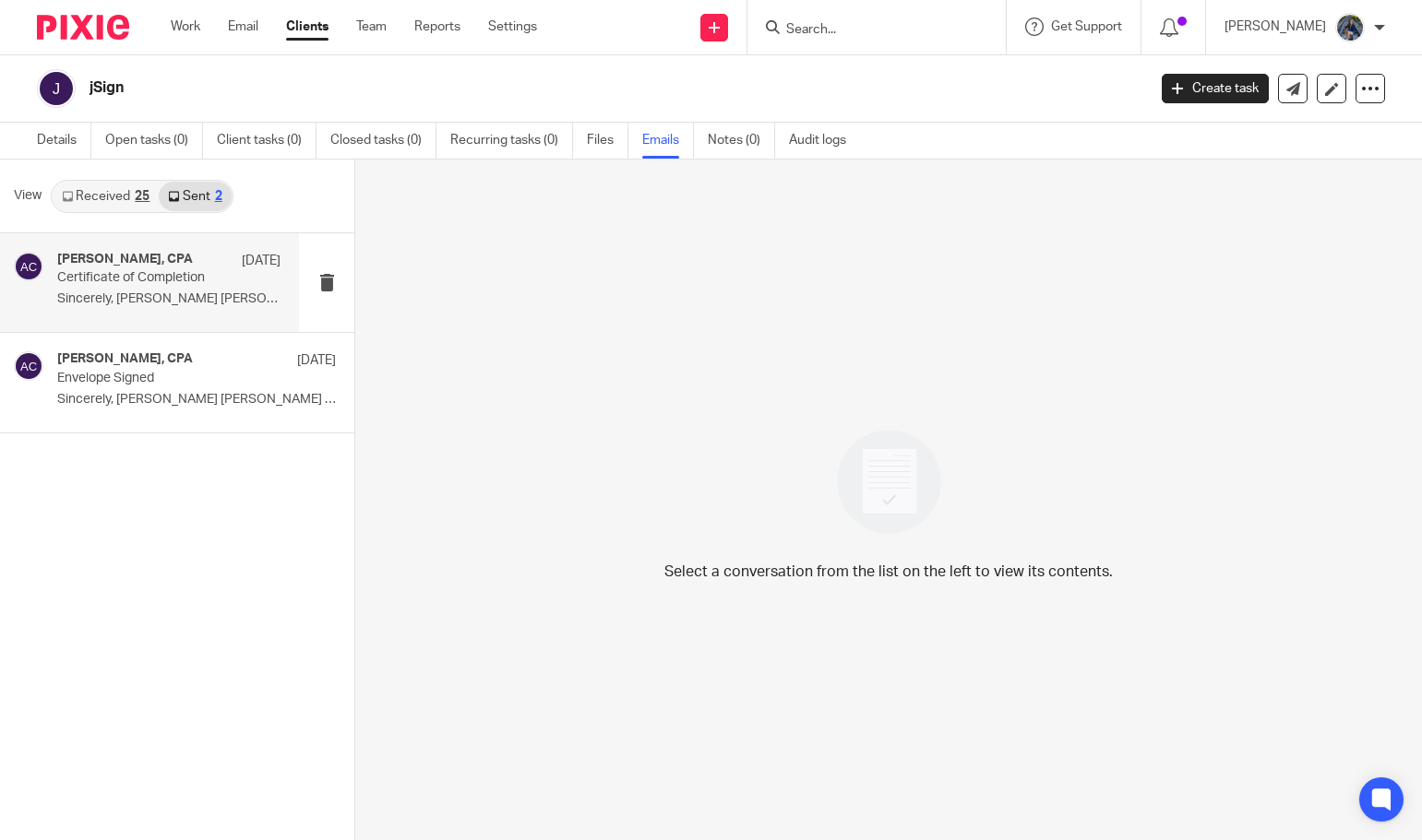
click at [146, 251] on div "[PERSON_NAME], CPA [DATE] Certificate of Completion Sincerely, [PERSON_NAME] [P…" at bounding box center [150, 283] width 299 height 99
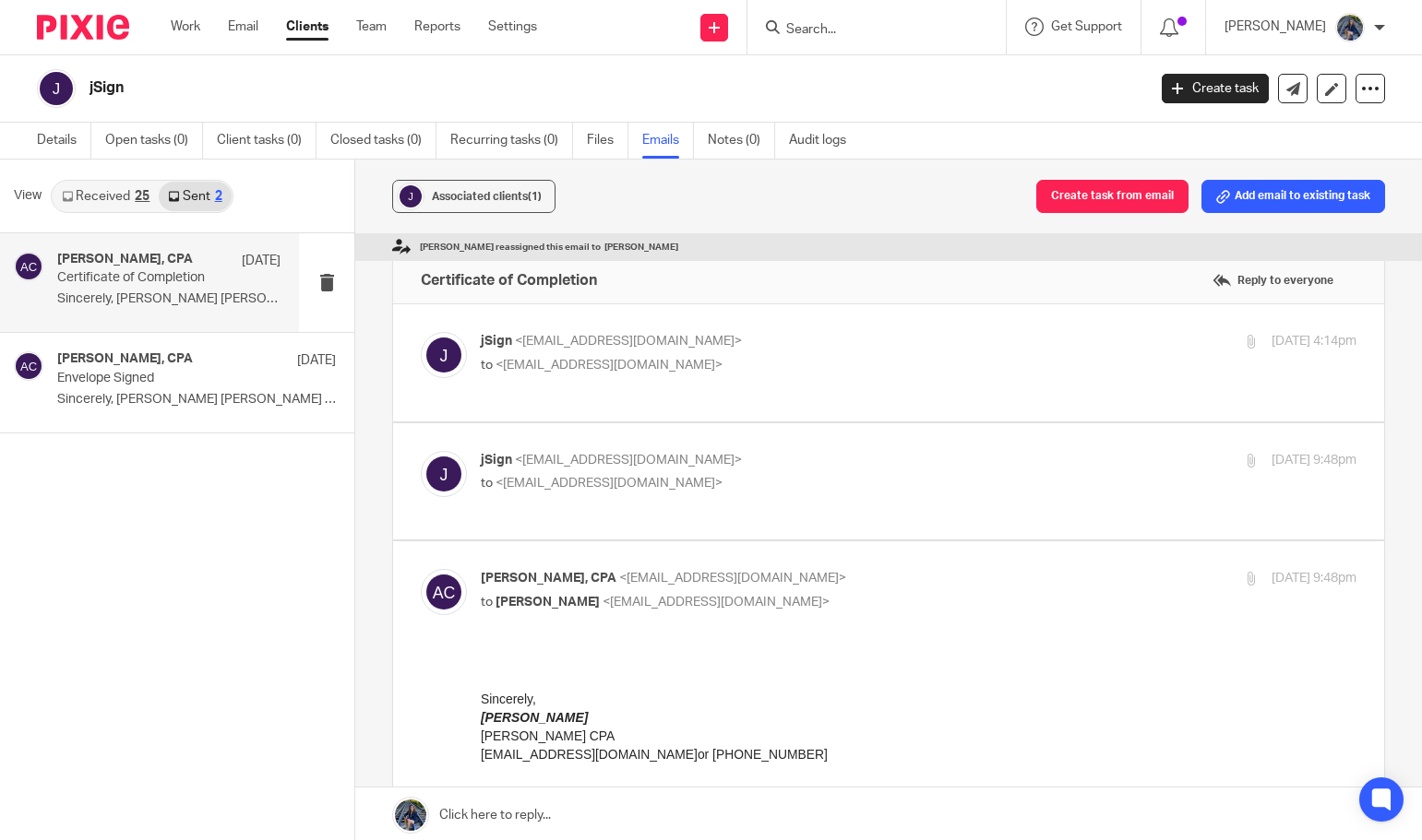
click at [608, 353] on div "jSign <[EMAIL_ADDRESS][DOMAIN_NAME]> to <[EMAIL_ADDRESS][DOMAIN_NAME]>" at bounding box center [773, 353] width 583 height 42
checkbox input "true"
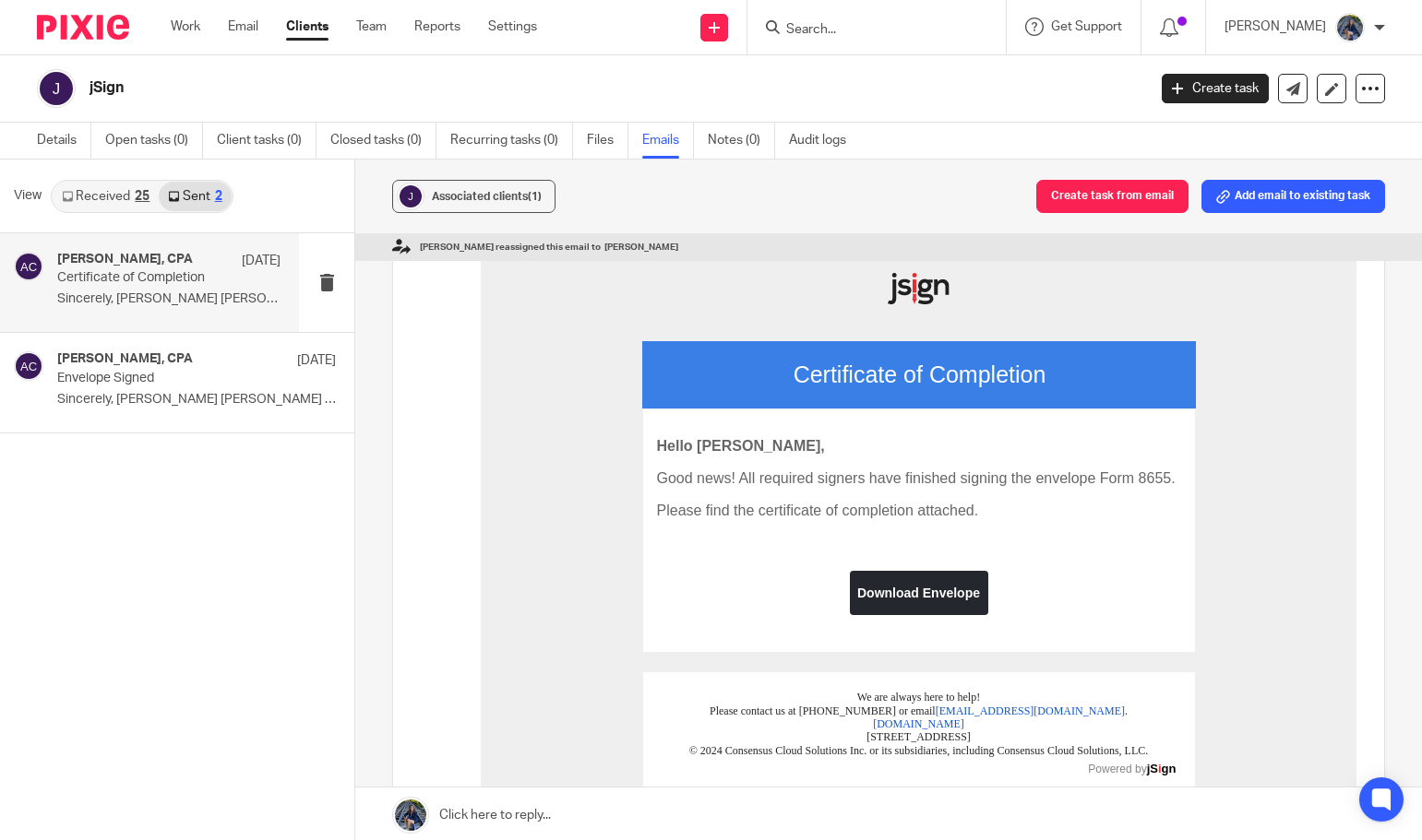
scroll to position [185, 0]
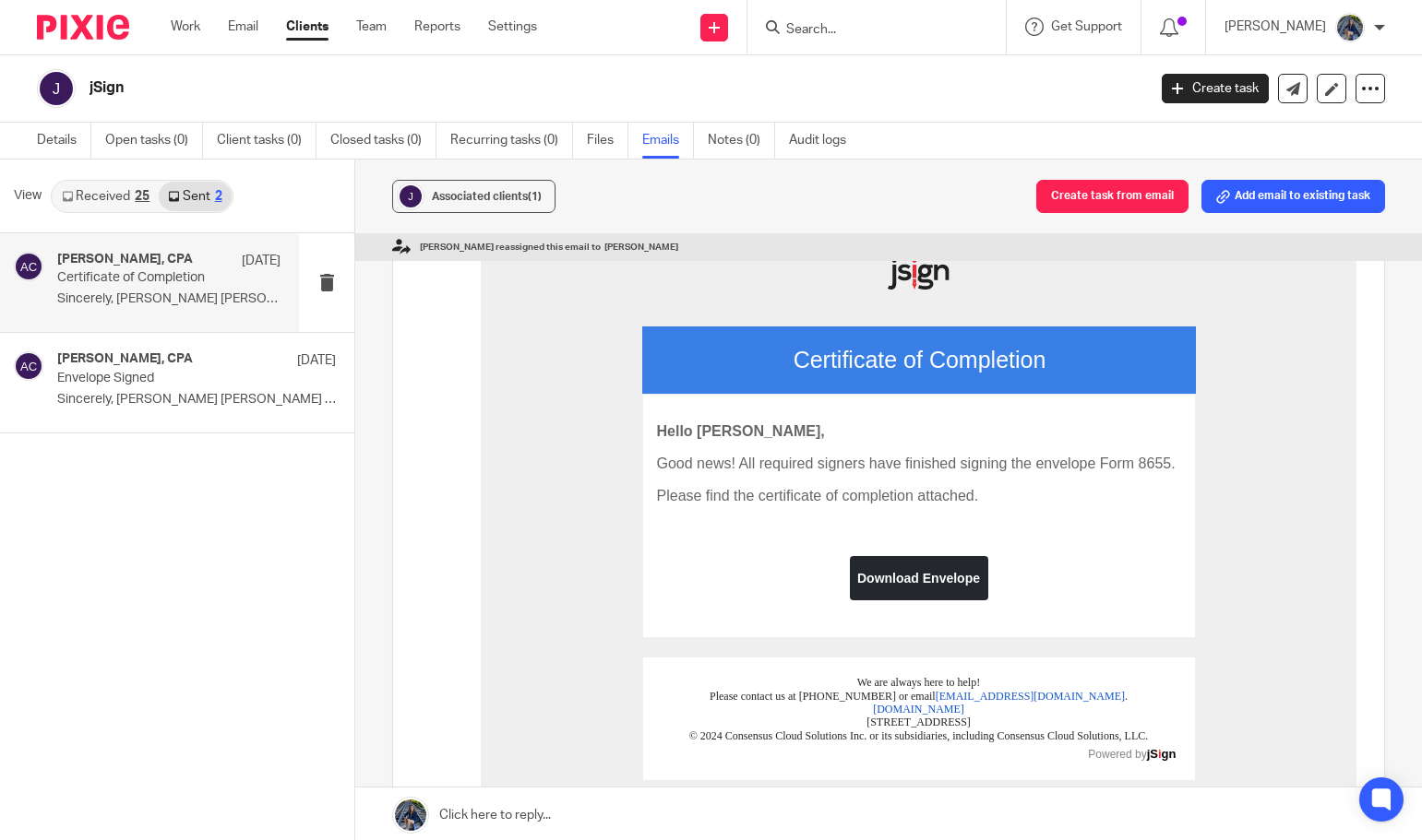
click at [81, 206] on link "Received 25" at bounding box center [106, 197] width 106 height 29
